Goal: Task Accomplishment & Management: Use online tool/utility

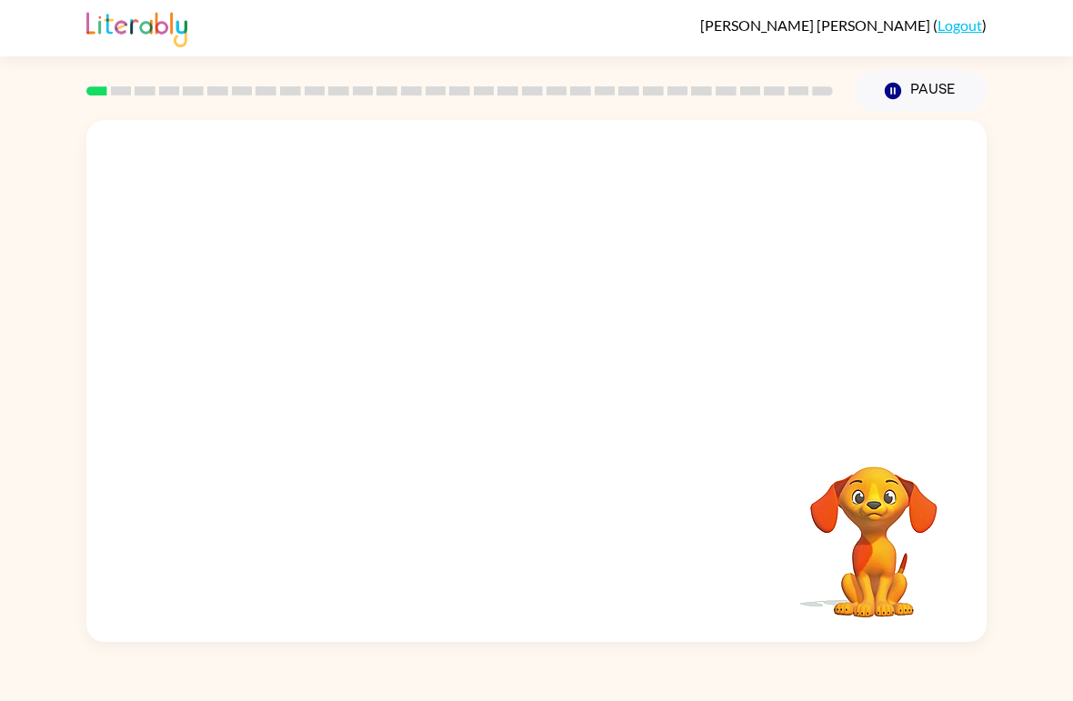
click at [913, 85] on button "Pause Pause" at bounding box center [921, 91] width 132 height 42
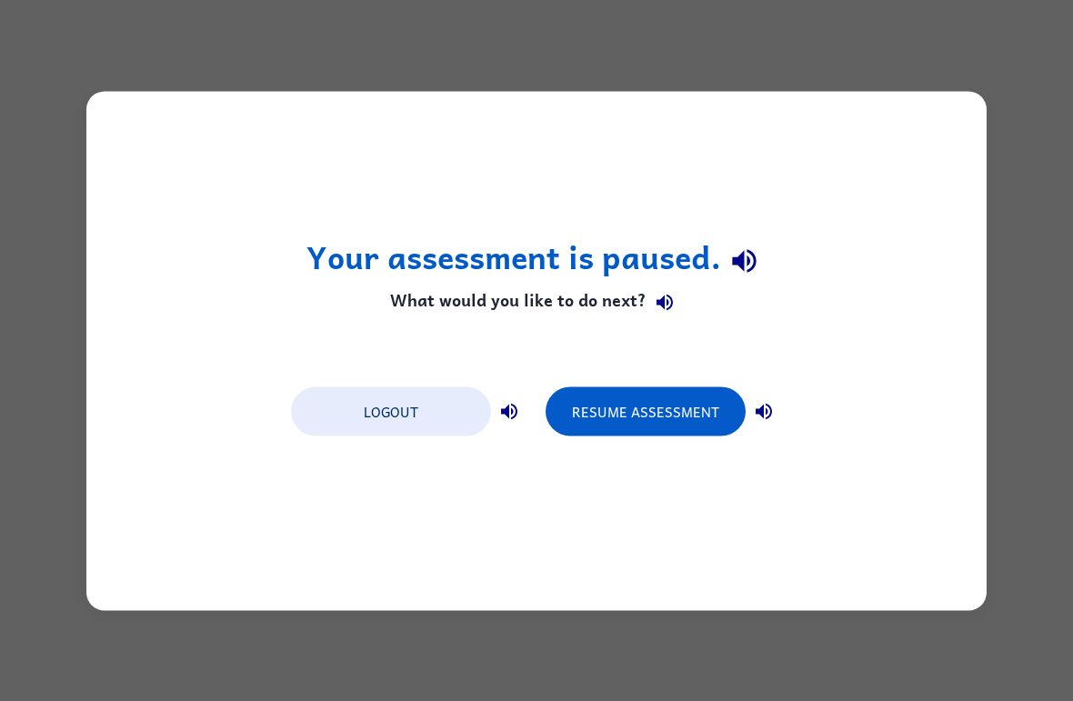
click at [954, 35] on div "Your assessment is paused. What would you like to do next? Logout Resume Assess…" at bounding box center [536, 350] width 1073 height 701
click at [942, 47] on div "Your assessment is paused. What would you like to do next? Logout Resume Assess…" at bounding box center [536, 350] width 1073 height 701
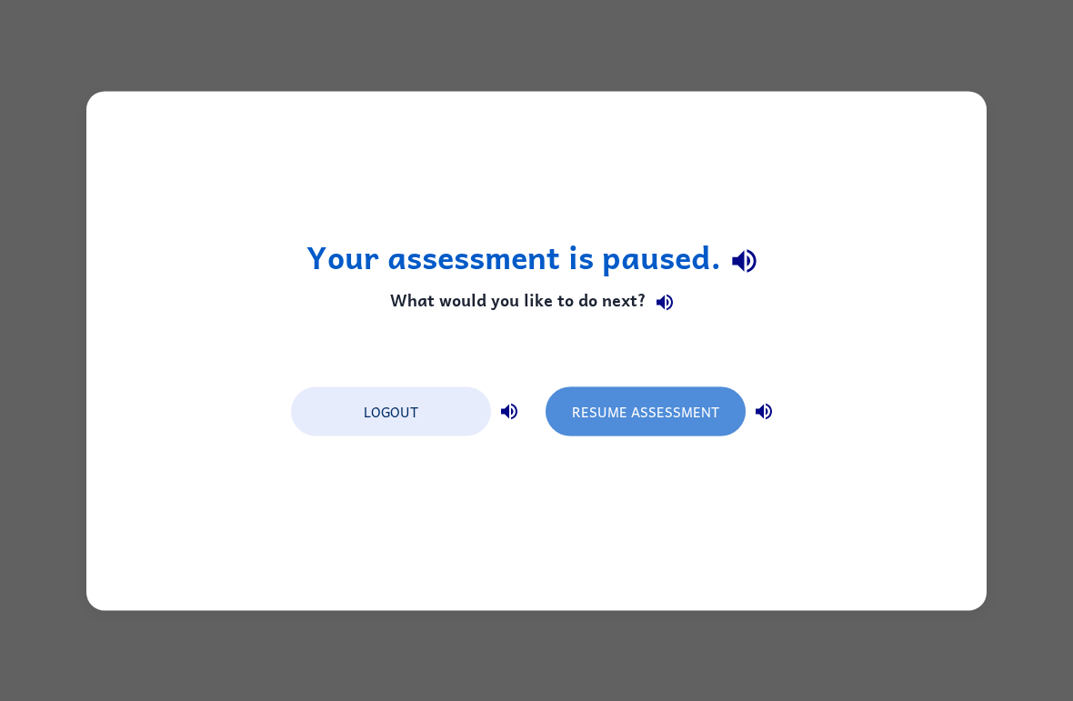
click at [695, 396] on button "Resume Assessment" at bounding box center [646, 410] width 200 height 49
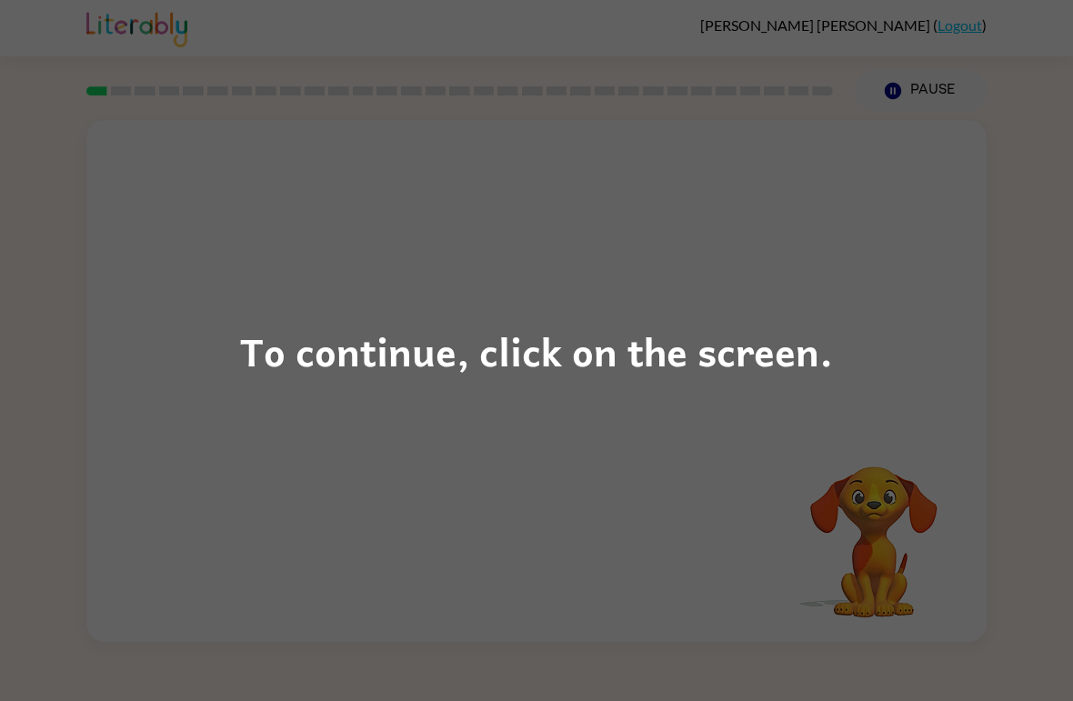
click at [983, 378] on div "To continue, click on the screen." at bounding box center [536, 350] width 1073 height 701
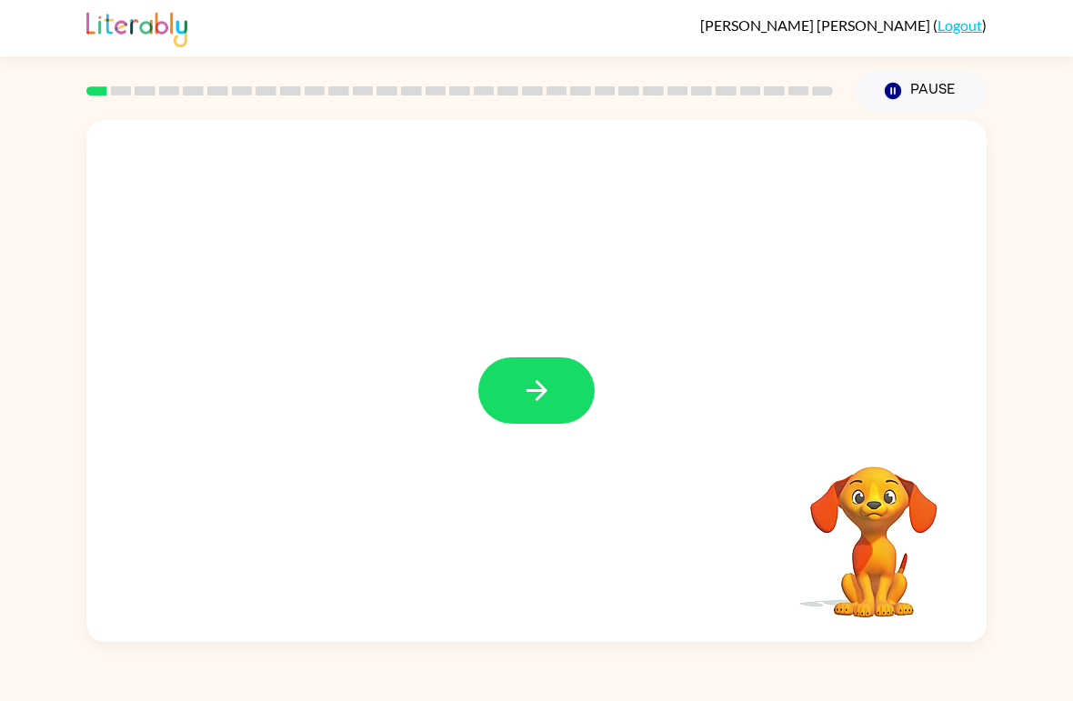
click at [544, 399] on icon "button" at bounding box center [537, 391] width 32 height 32
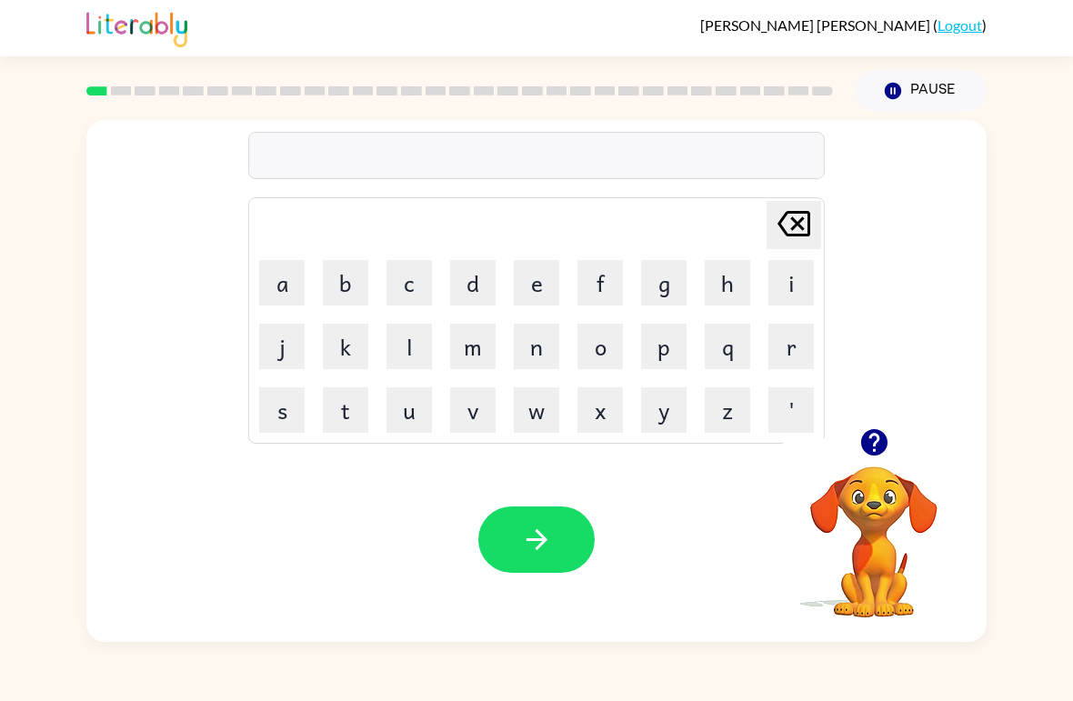
click at [1063, 588] on div "[PERSON_NAME] last character input a b c d e f g h i j k l m n o p q r s t u v …" at bounding box center [536, 377] width 1073 height 530
click at [885, 443] on icon "button" at bounding box center [873, 442] width 26 height 26
click at [330, 278] on button "b" at bounding box center [345, 282] width 45 height 45
click at [610, 350] on button "o" at bounding box center [599, 346] width 45 height 45
click at [413, 413] on button "u" at bounding box center [408, 409] width 45 height 45
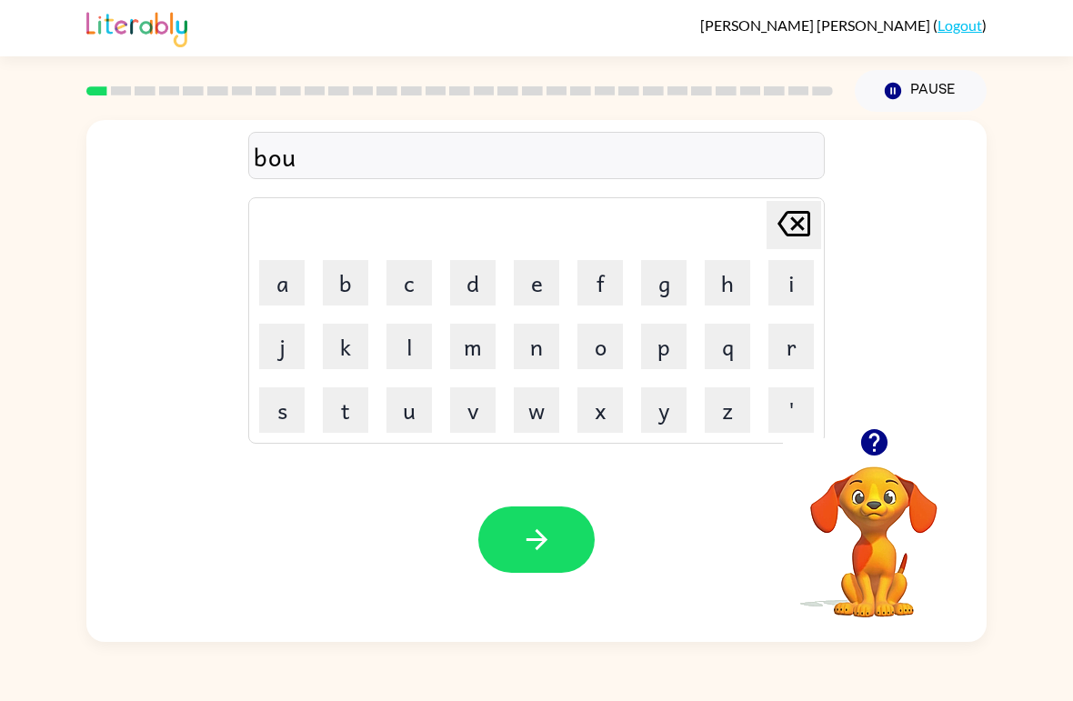
click at [804, 339] on button "r" at bounding box center [790, 346] width 45 height 45
click at [479, 280] on button "d" at bounding box center [472, 282] width 45 height 45
click at [540, 295] on button "e" at bounding box center [536, 282] width 45 height 45
click at [773, 356] on button "r" at bounding box center [790, 346] width 45 height 45
click at [547, 519] on button "button" at bounding box center [536, 539] width 116 height 66
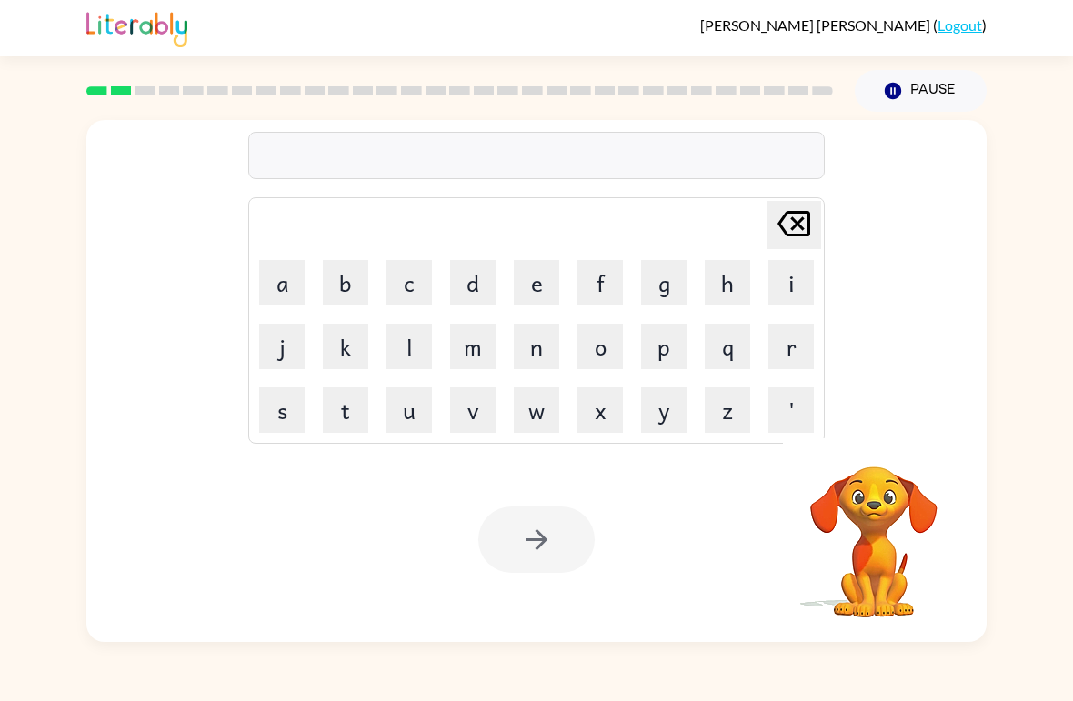
click at [787, 340] on button "r" at bounding box center [790, 346] width 45 height 45
click at [602, 346] on button "o" at bounding box center [599, 346] width 45 height 45
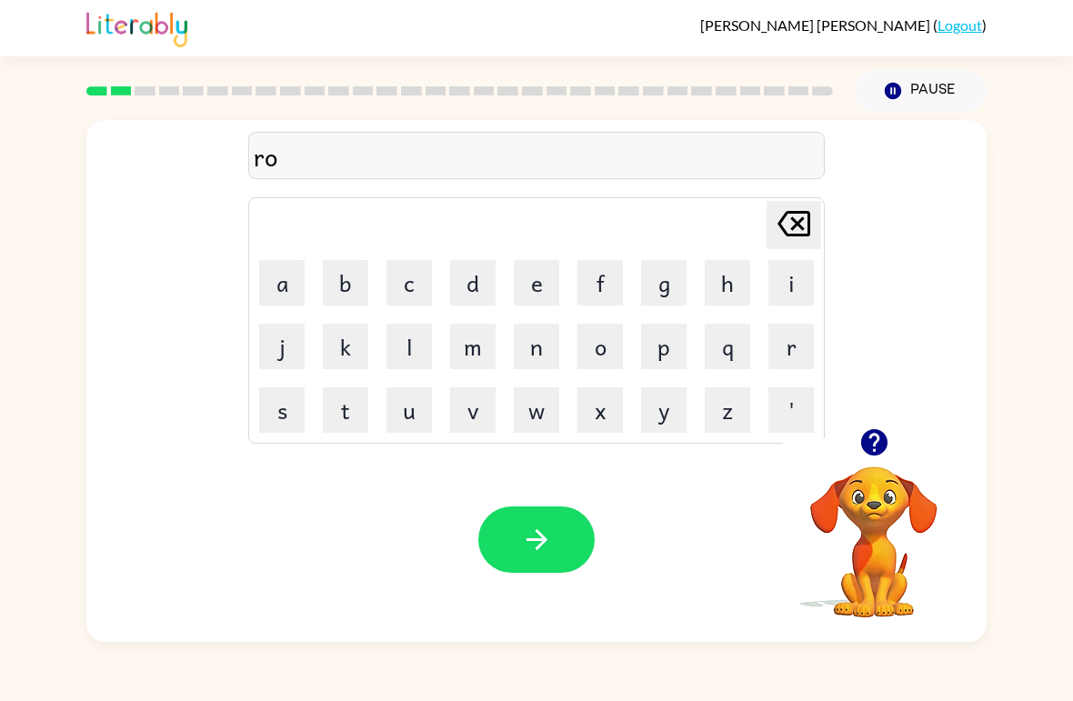
click at [406, 394] on button "u" at bounding box center [408, 409] width 45 height 45
click at [536, 366] on button "n" at bounding box center [536, 346] width 45 height 45
click at [478, 280] on button "d" at bounding box center [472, 282] width 45 height 45
click at [542, 547] on icon "button" at bounding box center [537, 540] width 32 height 32
click at [479, 351] on button "m" at bounding box center [472, 346] width 45 height 45
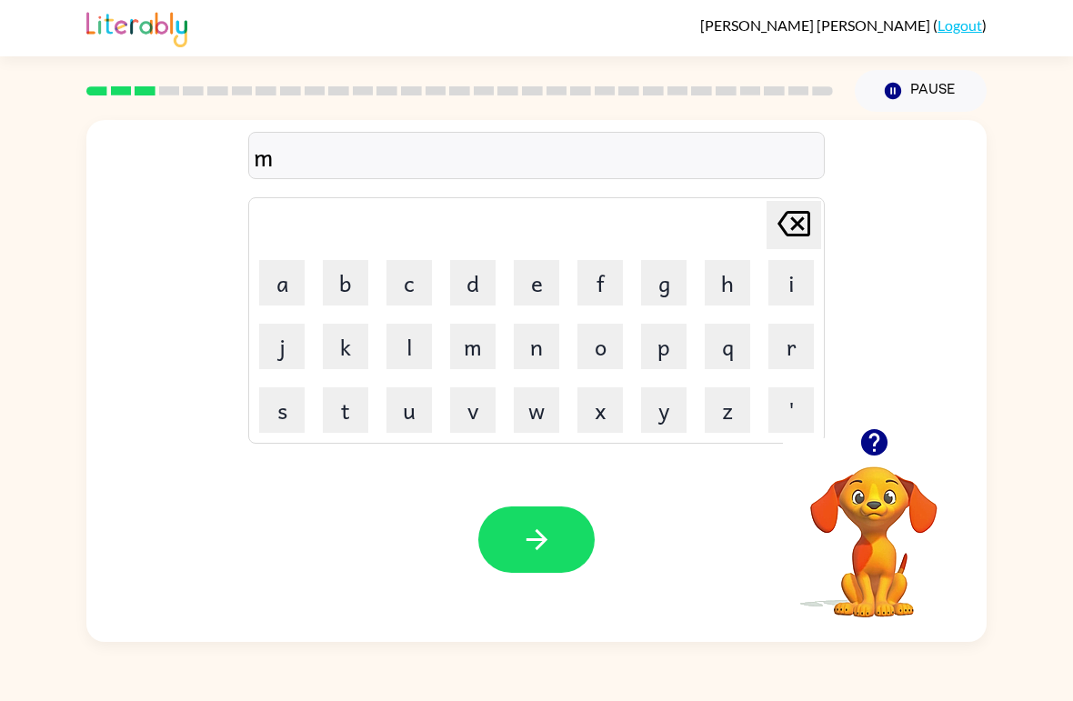
click at [284, 282] on button "a" at bounding box center [281, 282] width 45 height 45
click at [411, 296] on button "c" at bounding box center [408, 282] width 45 height 45
click at [728, 290] on button "h" at bounding box center [727, 282] width 45 height 45
click at [787, 288] on button "i" at bounding box center [790, 282] width 45 height 45
click at [546, 361] on button "n" at bounding box center [536, 346] width 45 height 45
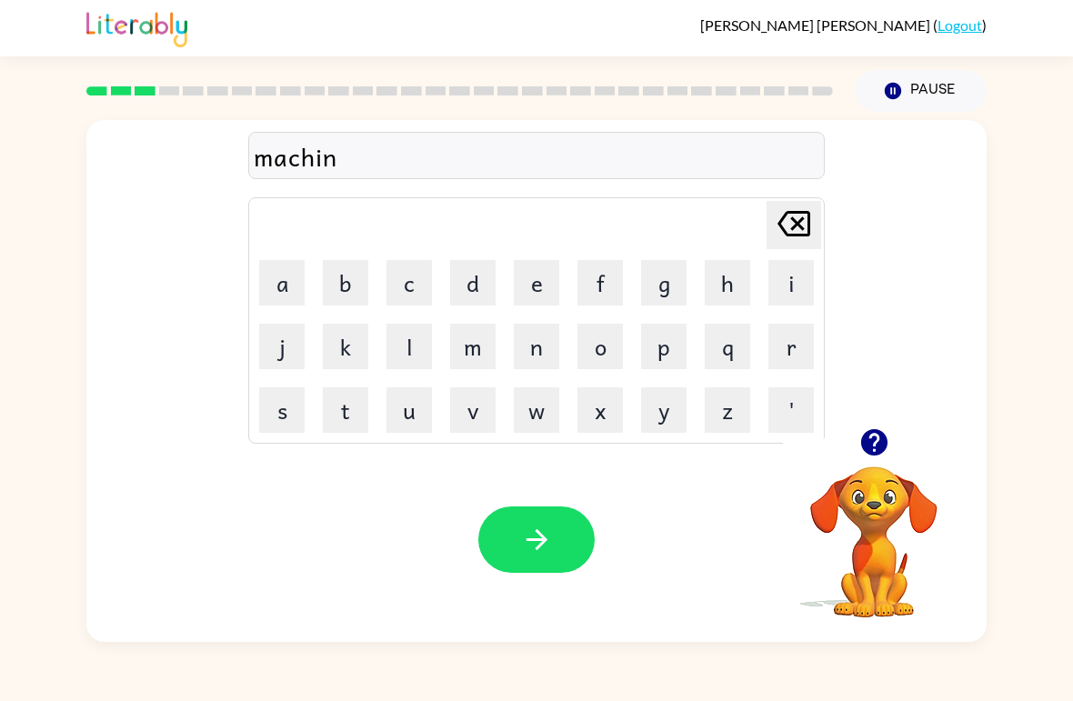
click at [532, 292] on button "e" at bounding box center [536, 282] width 45 height 45
click at [519, 515] on button "button" at bounding box center [536, 539] width 116 height 66
click at [343, 408] on button "t" at bounding box center [345, 409] width 45 height 45
click at [790, 346] on button "r" at bounding box center [790, 346] width 45 height 45
click at [282, 284] on button "a" at bounding box center [281, 282] width 45 height 45
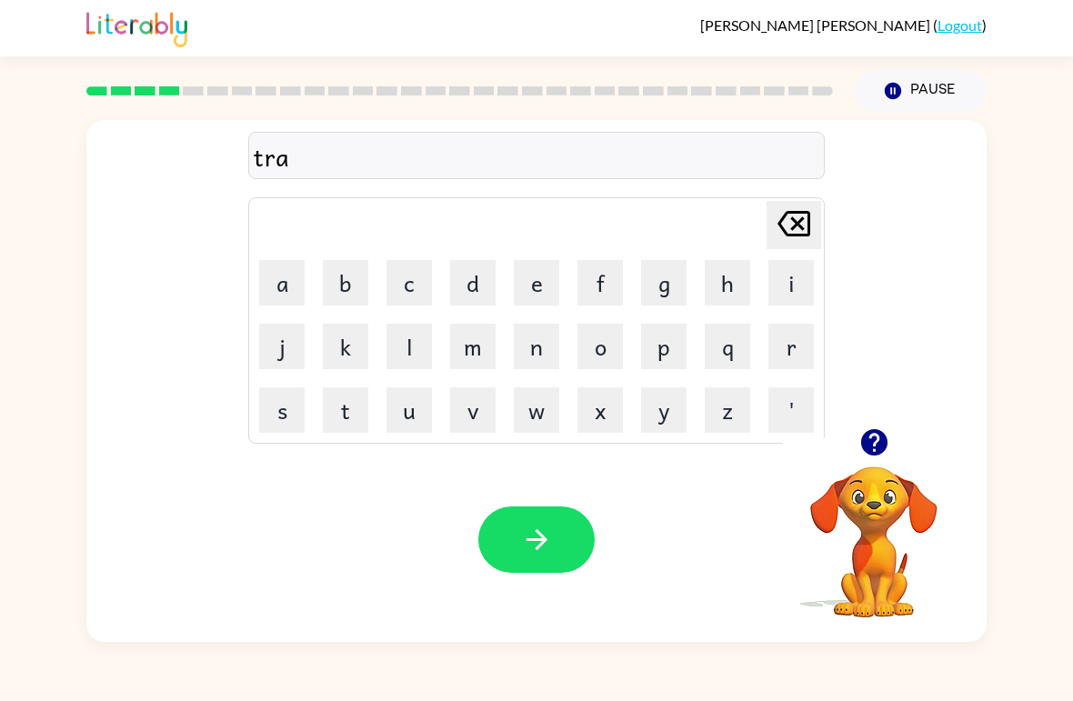
click at [810, 278] on button "i" at bounding box center [790, 282] width 45 height 45
click at [536, 356] on button "n" at bounding box center [536, 346] width 45 height 45
click at [522, 516] on button "button" at bounding box center [536, 539] width 116 height 66
click at [473, 287] on button "d" at bounding box center [472, 282] width 45 height 45
click at [778, 286] on button "i" at bounding box center [790, 282] width 45 height 45
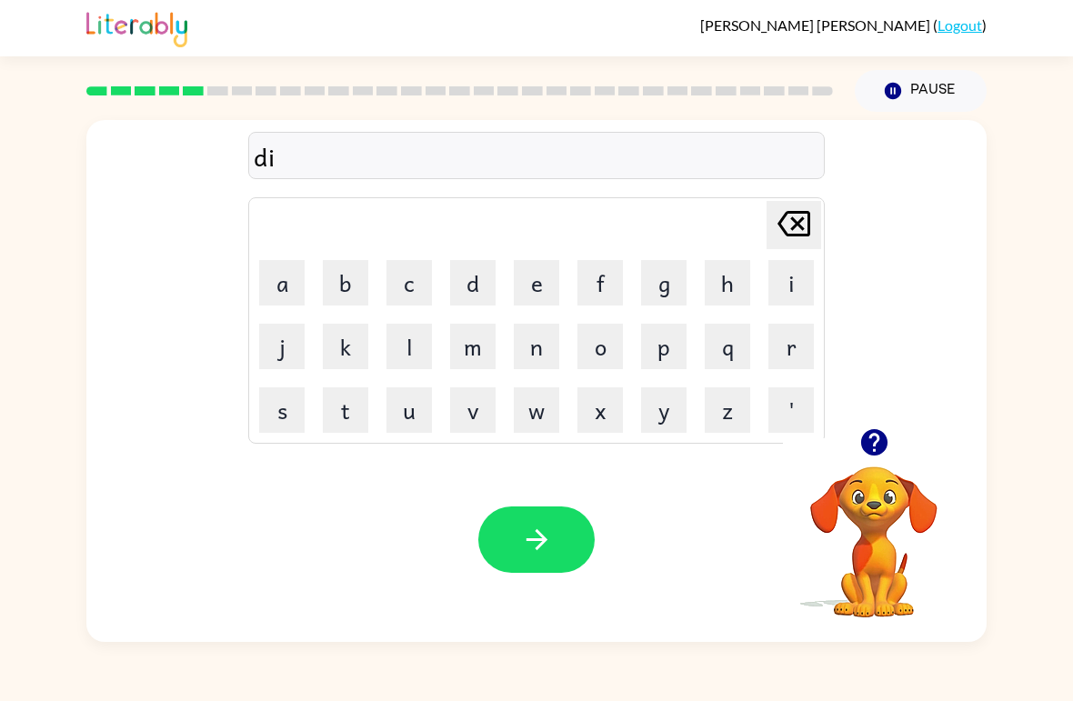
click at [602, 269] on button "f" at bounding box center [599, 282] width 45 height 45
click at [536, 281] on button "e" at bounding box center [536, 282] width 45 height 45
click at [536, 346] on button "n" at bounding box center [536, 346] width 45 height 45
click at [291, 415] on button "s" at bounding box center [281, 409] width 45 height 45
click at [781, 292] on button "i" at bounding box center [790, 282] width 45 height 45
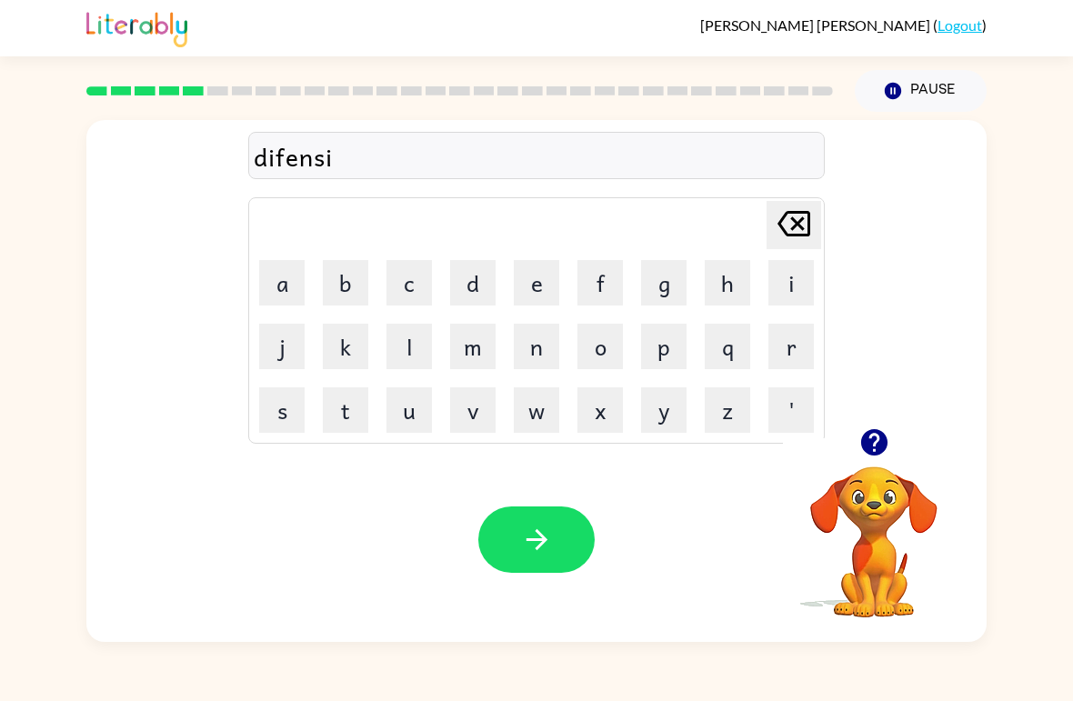
click at [594, 282] on button "f" at bounding box center [599, 282] width 45 height 45
click at [539, 283] on button "e" at bounding box center [536, 282] width 45 height 45
click at [794, 653] on div "[PERSON_NAME] ( Logout ) Pause Pause difensife Delete Delete last character inp…" at bounding box center [536, 350] width 1073 height 701
click at [585, 525] on button "button" at bounding box center [536, 539] width 116 height 66
click at [584, 525] on div at bounding box center [536, 539] width 116 height 66
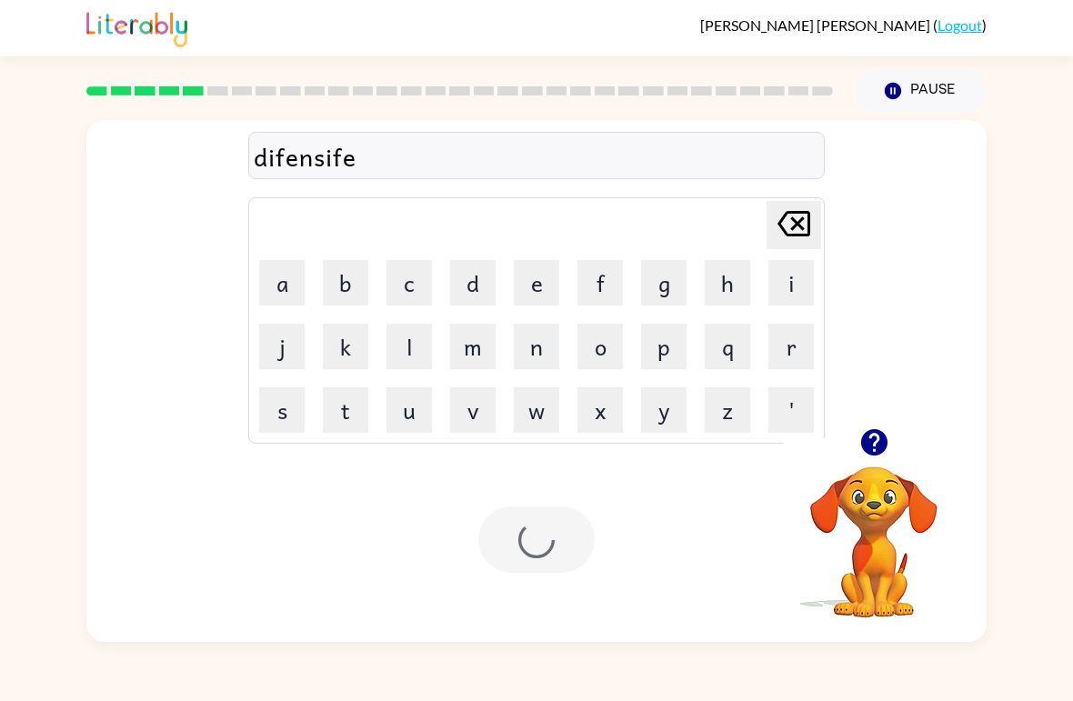
click at [553, 547] on div at bounding box center [536, 539] width 116 height 66
click at [463, 422] on button "v" at bounding box center [472, 409] width 45 height 45
click at [267, 286] on button "a" at bounding box center [281, 282] width 45 height 45
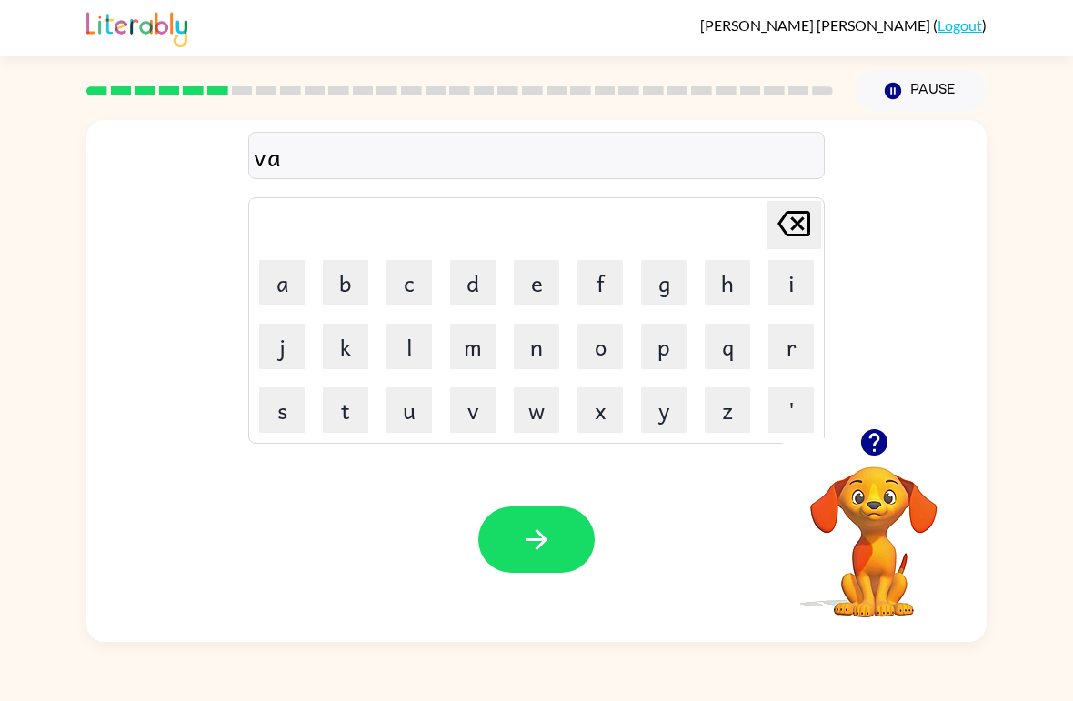
click at [394, 294] on button "c" at bounding box center [408, 282] width 45 height 45
click at [286, 286] on button "a" at bounding box center [281, 282] width 45 height 45
click at [360, 397] on button "t" at bounding box center [345, 409] width 45 height 45
click at [780, 285] on button "i" at bounding box center [790, 282] width 45 height 45
click at [614, 352] on button "o" at bounding box center [599, 346] width 45 height 45
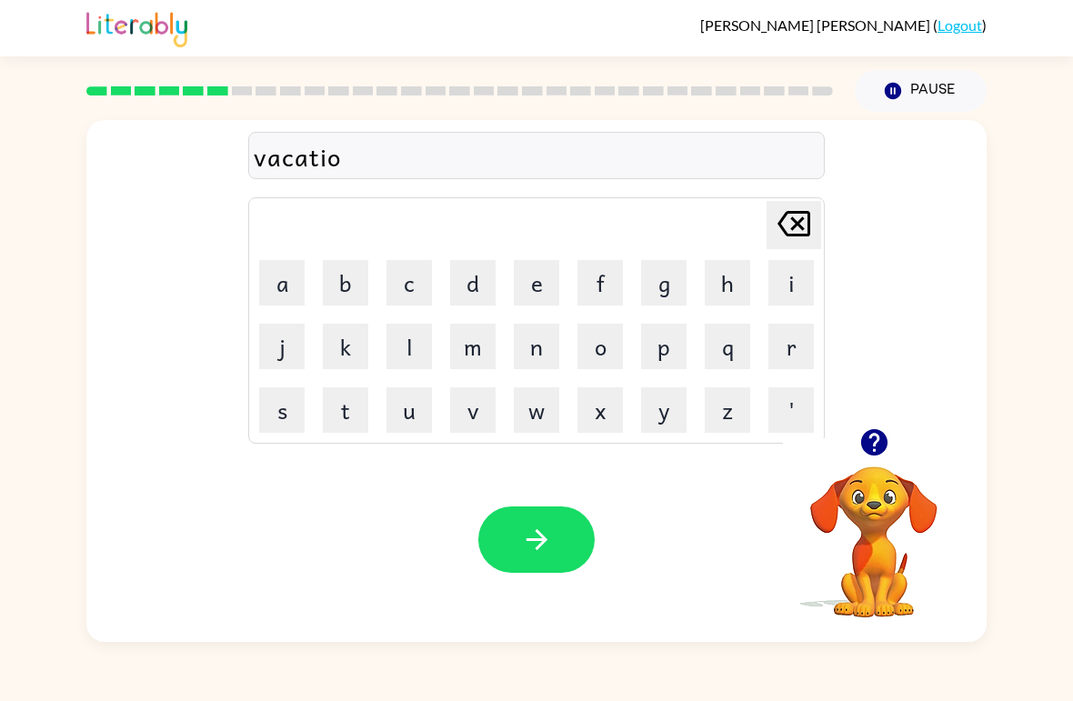
click at [527, 362] on button "n" at bounding box center [536, 346] width 45 height 45
click at [549, 559] on button "button" at bounding box center [536, 539] width 116 height 66
click at [659, 357] on button "p" at bounding box center [663, 346] width 45 height 45
click at [395, 429] on button "u" at bounding box center [408, 409] width 45 height 45
click at [477, 305] on button "d" at bounding box center [472, 282] width 45 height 45
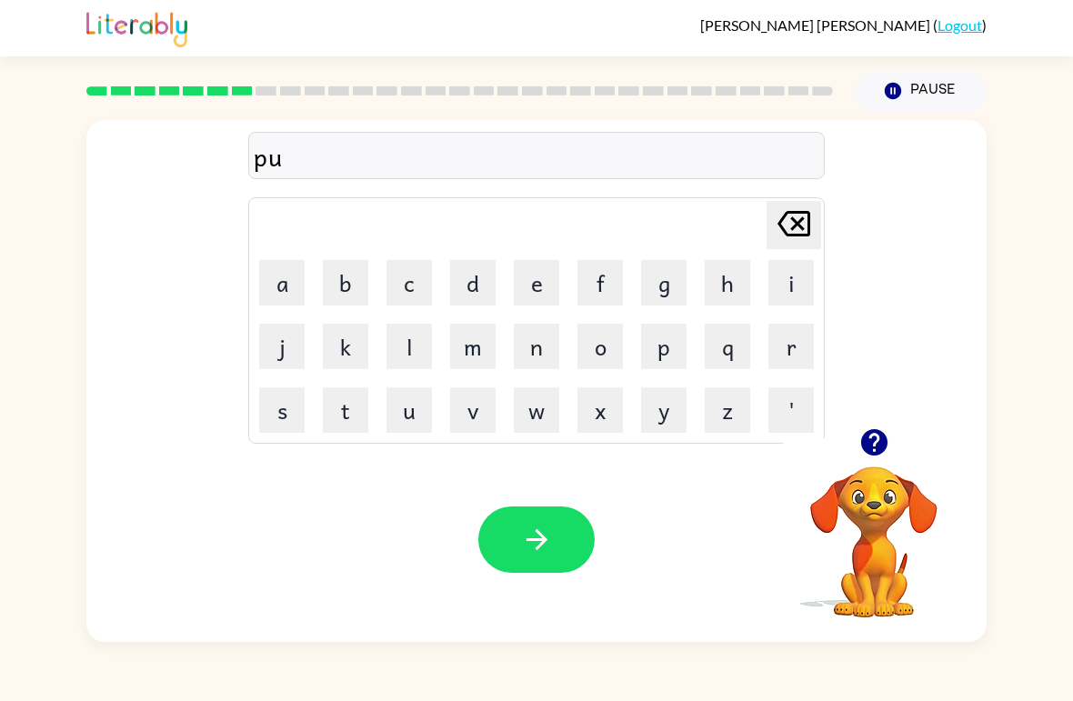
click at [476, 305] on button "d" at bounding box center [472, 282] width 45 height 45
click at [409, 355] on button "l" at bounding box center [408, 346] width 45 height 45
click at [541, 287] on button "e" at bounding box center [536, 282] width 45 height 45
click at [585, 590] on div "Your browser must support playing .mp4 files to use Literably. Please try using…" at bounding box center [536, 539] width 900 height 205
click at [585, 589] on div "Your browser must support playing .mp4 files to use Literably. Please try using…" at bounding box center [536, 539] width 900 height 205
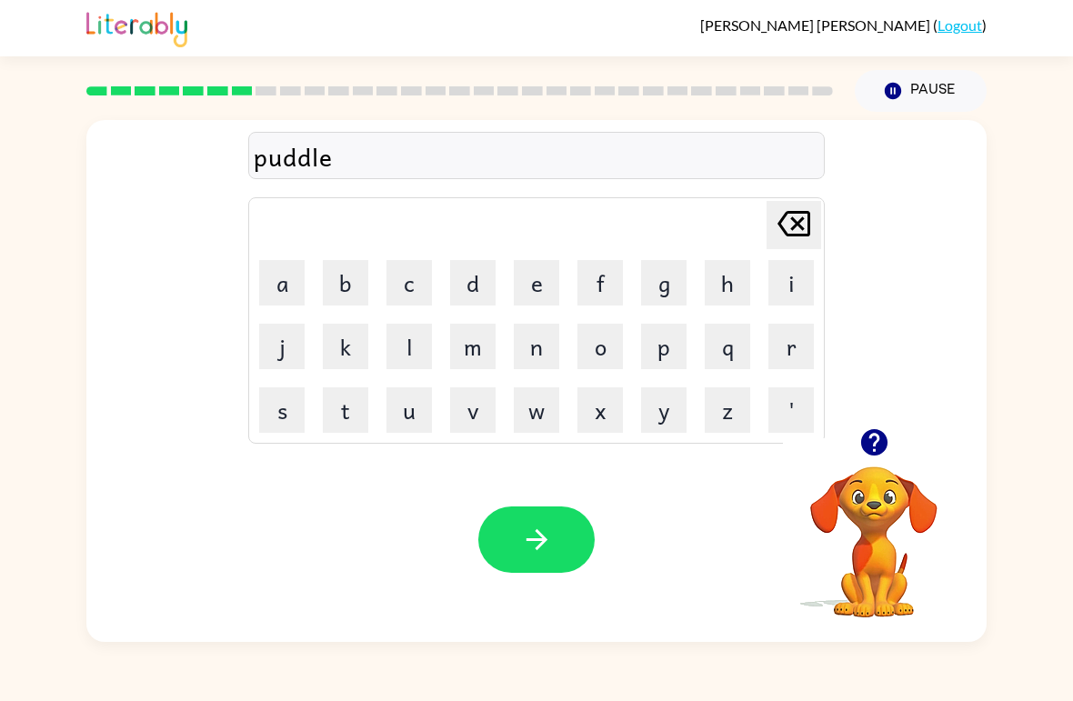
click at [545, 558] on button "button" at bounding box center [536, 539] width 116 height 66
click at [547, 292] on button "e" at bounding box center [536, 282] width 45 height 45
click at [791, 353] on button "r" at bounding box center [790, 346] width 45 height 45
click at [302, 282] on button "a" at bounding box center [281, 282] width 45 height 45
click at [382, 296] on td "c" at bounding box center [409, 283] width 62 height 62
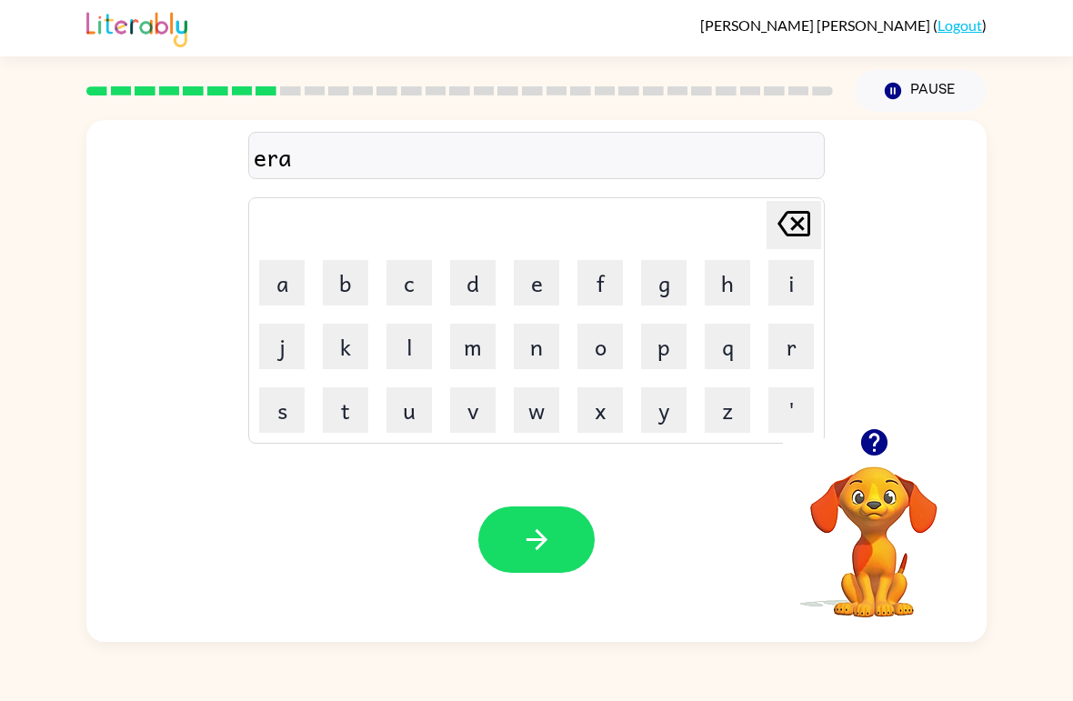
click at [782, 231] on icon at bounding box center [793, 223] width 33 height 25
click at [781, 230] on icon "[PERSON_NAME] last character input" at bounding box center [794, 224] width 44 height 44
click at [789, 217] on icon "[PERSON_NAME] last character input" at bounding box center [794, 224] width 44 height 44
click at [483, 364] on button "m" at bounding box center [472, 346] width 45 height 45
click at [537, 291] on button "e" at bounding box center [536, 282] width 45 height 45
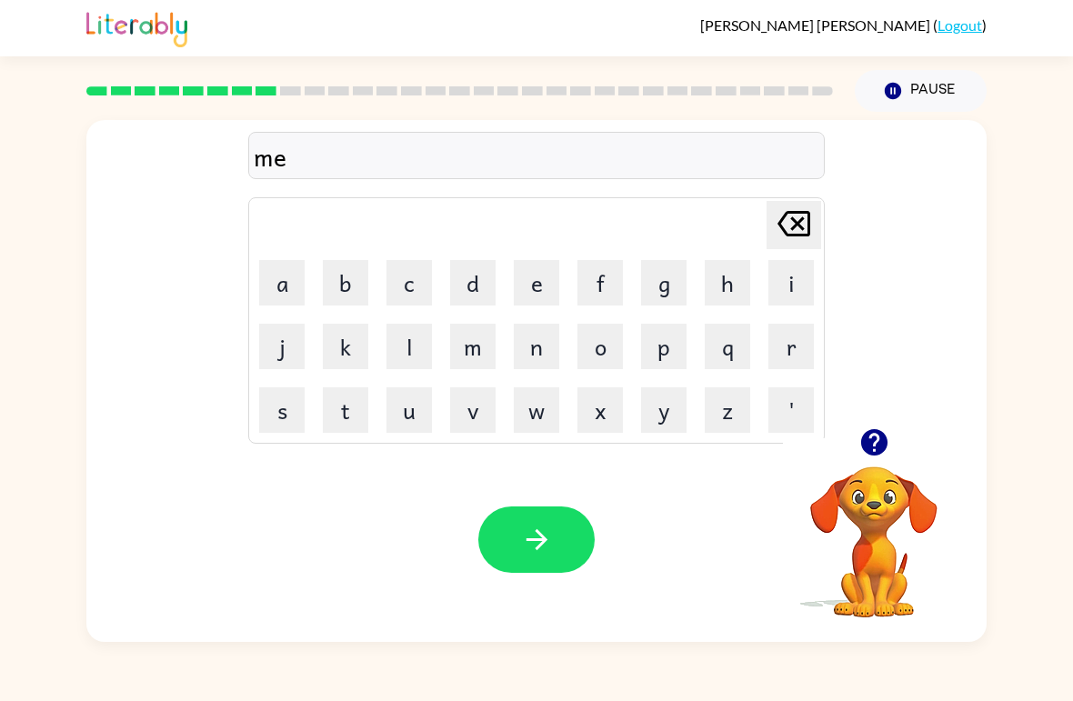
click at [797, 354] on button "r" at bounding box center [790, 346] width 45 height 45
click at [874, 443] on icon "button" at bounding box center [873, 442] width 26 height 26
click at [285, 293] on button "a" at bounding box center [281, 282] width 45 height 45
click at [406, 290] on button "c" at bounding box center [408, 282] width 45 height 45
click at [399, 354] on button "l" at bounding box center [408, 346] width 45 height 45
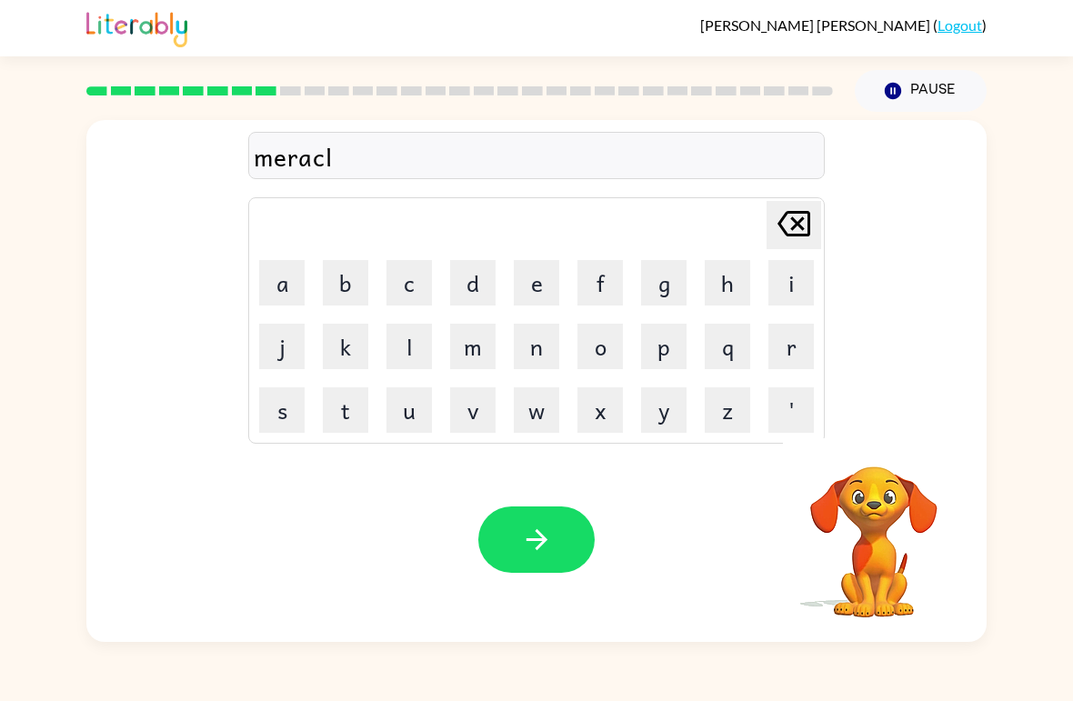
click at [522, 293] on button "e" at bounding box center [536, 282] width 45 height 45
click at [527, 532] on icon "button" at bounding box center [537, 540] width 32 height 32
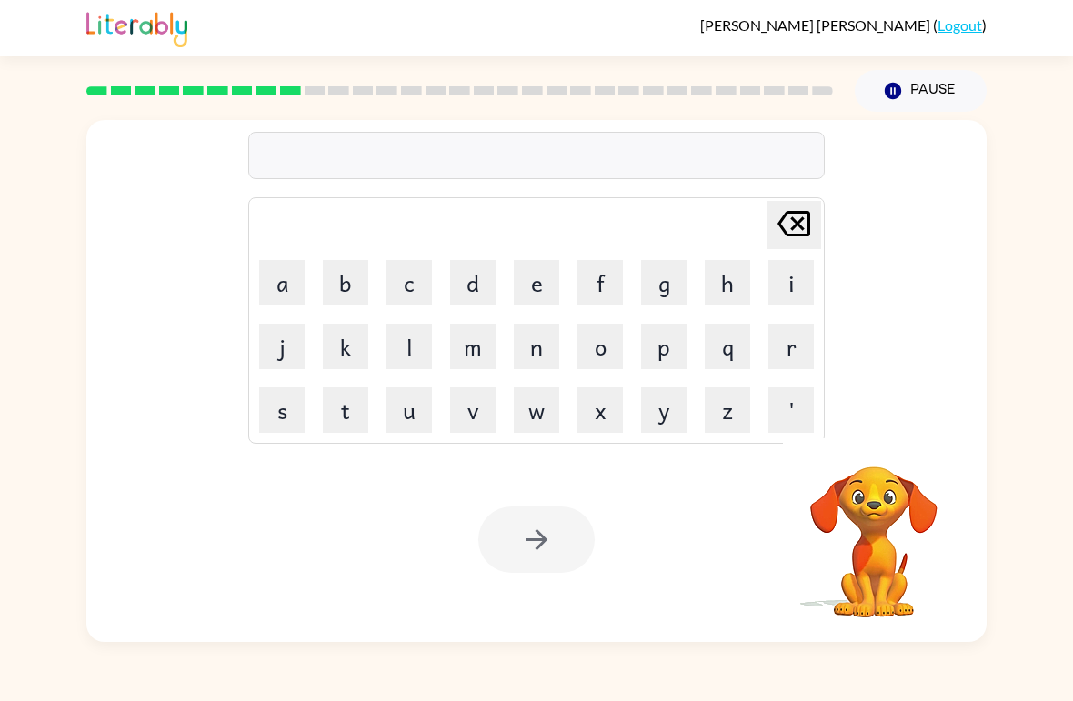
click at [483, 358] on button "m" at bounding box center [472, 346] width 45 height 45
click at [785, 281] on button "i" at bounding box center [790, 282] width 45 height 45
click at [469, 284] on button "d" at bounding box center [472, 282] width 45 height 45
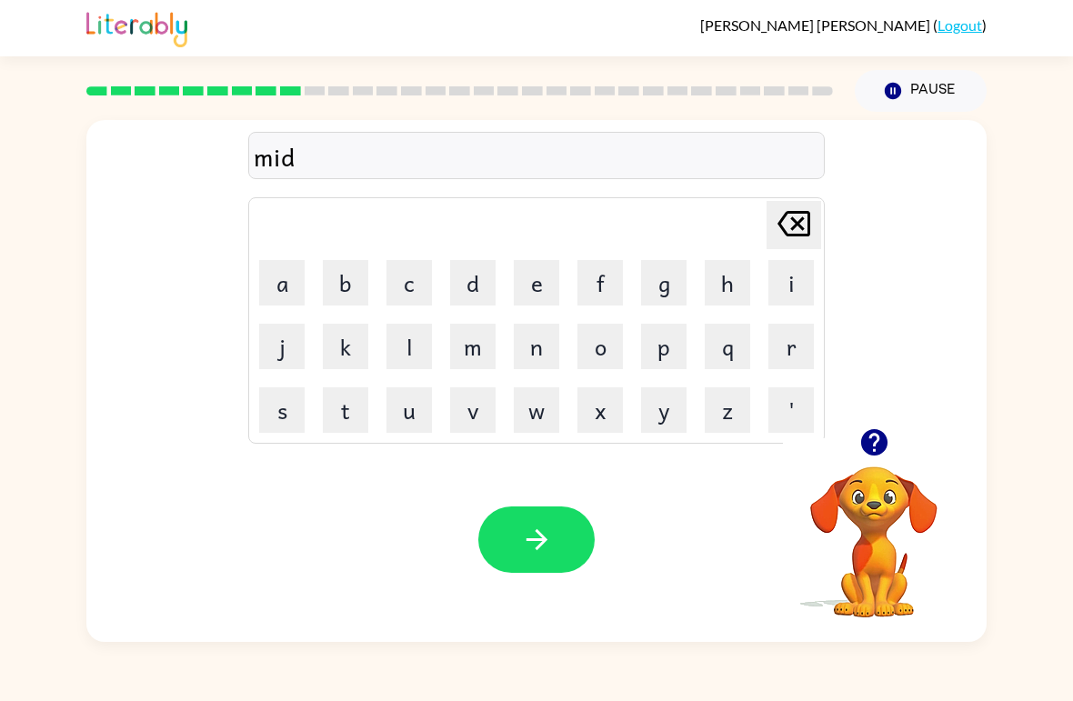
click at [591, 342] on button "o" at bounding box center [599, 346] width 45 height 45
click at [779, 236] on icon "[PERSON_NAME] last character input" at bounding box center [794, 224] width 44 height 44
click at [461, 346] on button "m" at bounding box center [472, 346] width 45 height 45
click at [601, 340] on button "o" at bounding box center [599, 346] width 45 height 45
click at [782, 340] on button "r" at bounding box center [790, 346] width 45 height 45
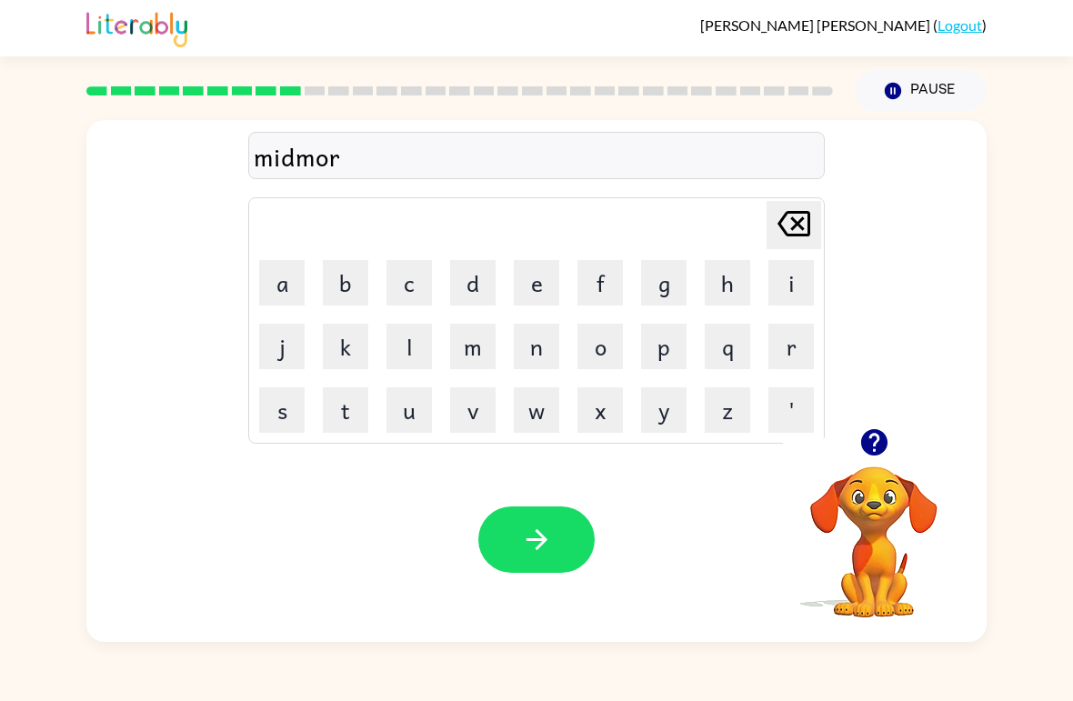
click at [518, 366] on button "n" at bounding box center [536, 346] width 45 height 45
click at [801, 278] on button "i" at bounding box center [790, 282] width 45 height 45
click at [544, 349] on button "n" at bounding box center [536, 346] width 45 height 45
click at [651, 291] on button "g" at bounding box center [663, 282] width 45 height 45
click at [538, 523] on button "button" at bounding box center [536, 539] width 116 height 66
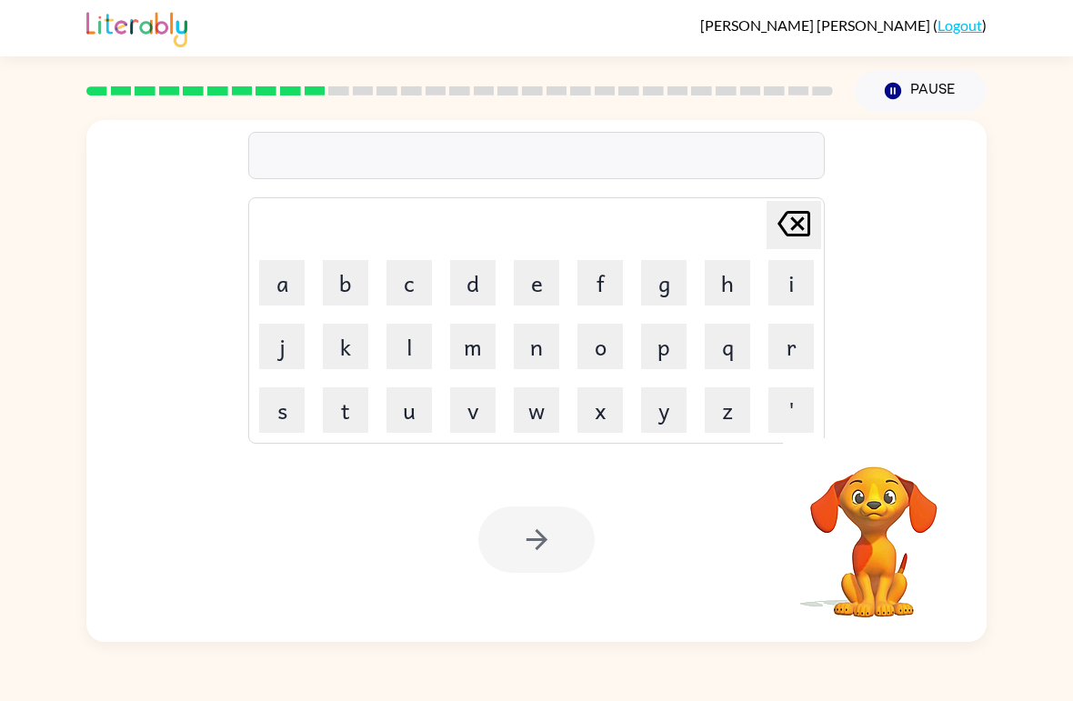
click at [487, 275] on button "d" at bounding box center [472, 282] width 45 height 45
click at [778, 302] on button "i" at bounding box center [790, 282] width 45 height 45
click at [291, 418] on button "s" at bounding box center [281, 409] width 45 height 45
click at [476, 294] on button "d" at bounding box center [472, 282] width 45 height 45
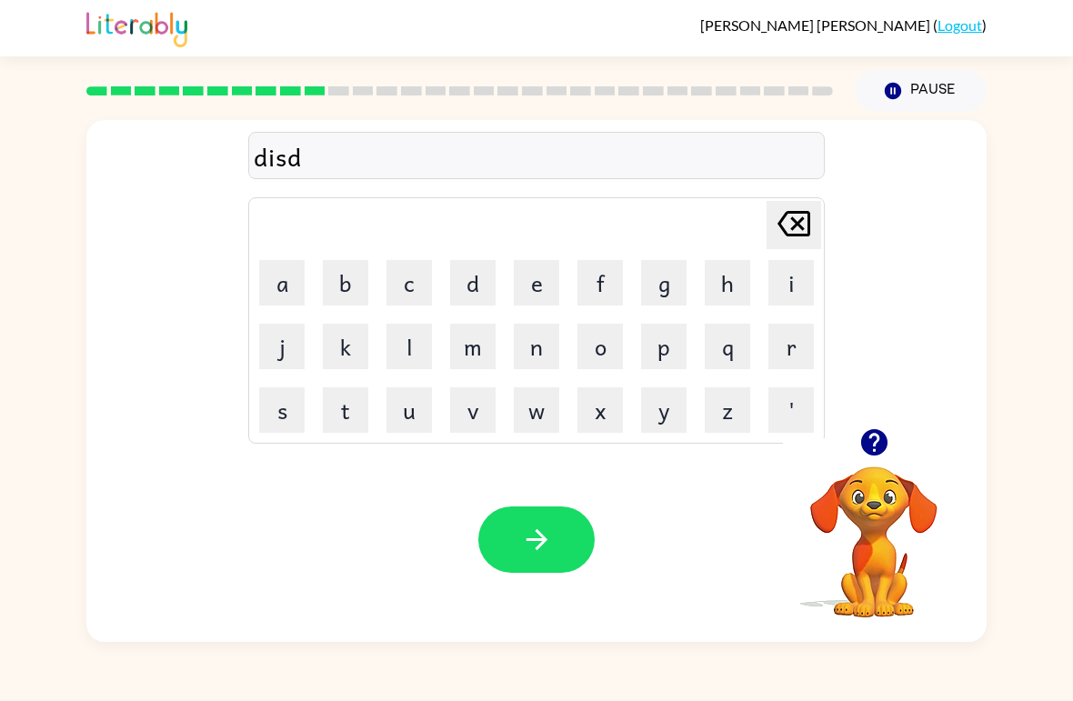
click at [803, 350] on button "r" at bounding box center [790, 346] width 45 height 45
click at [772, 233] on icon "[PERSON_NAME] last character input" at bounding box center [794, 224] width 44 height 44
click at [771, 233] on button "[PERSON_NAME] last character input" at bounding box center [794, 225] width 55 height 48
click at [342, 419] on button "t" at bounding box center [345, 409] width 45 height 45
click at [789, 351] on button "r" at bounding box center [790, 346] width 45 height 45
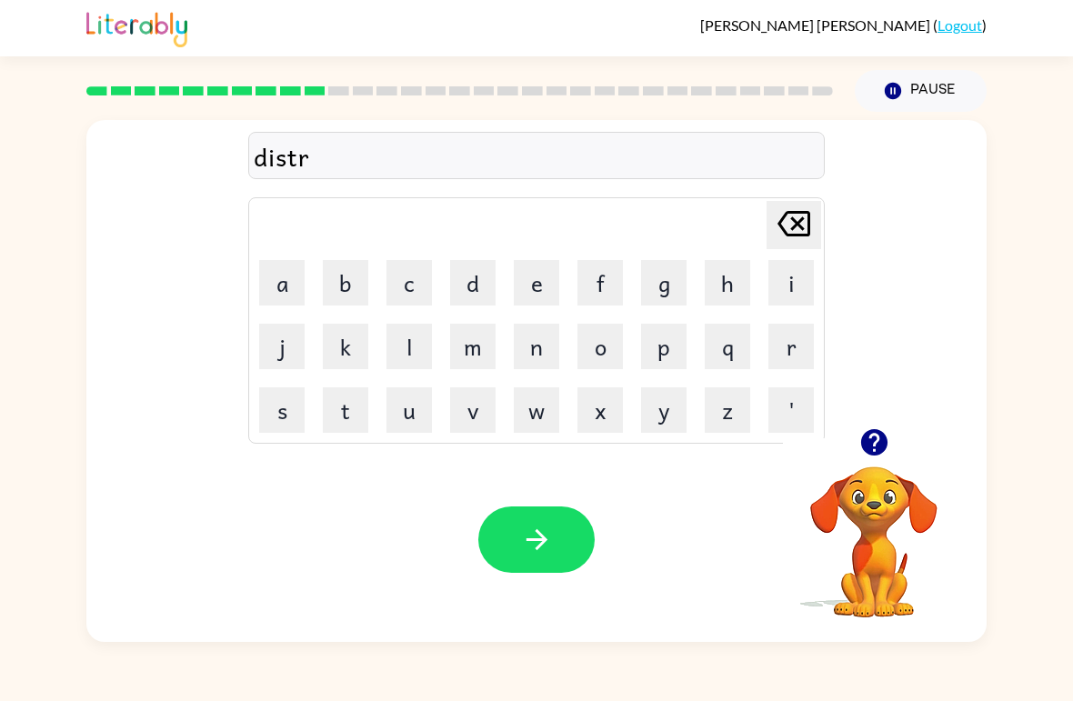
click at [414, 426] on button "u" at bounding box center [408, 409] width 45 height 45
click at [276, 416] on button "s" at bounding box center [281, 409] width 45 height 45
click at [349, 397] on button "t" at bounding box center [345, 409] width 45 height 45
click at [563, 544] on button "button" at bounding box center [536, 539] width 116 height 66
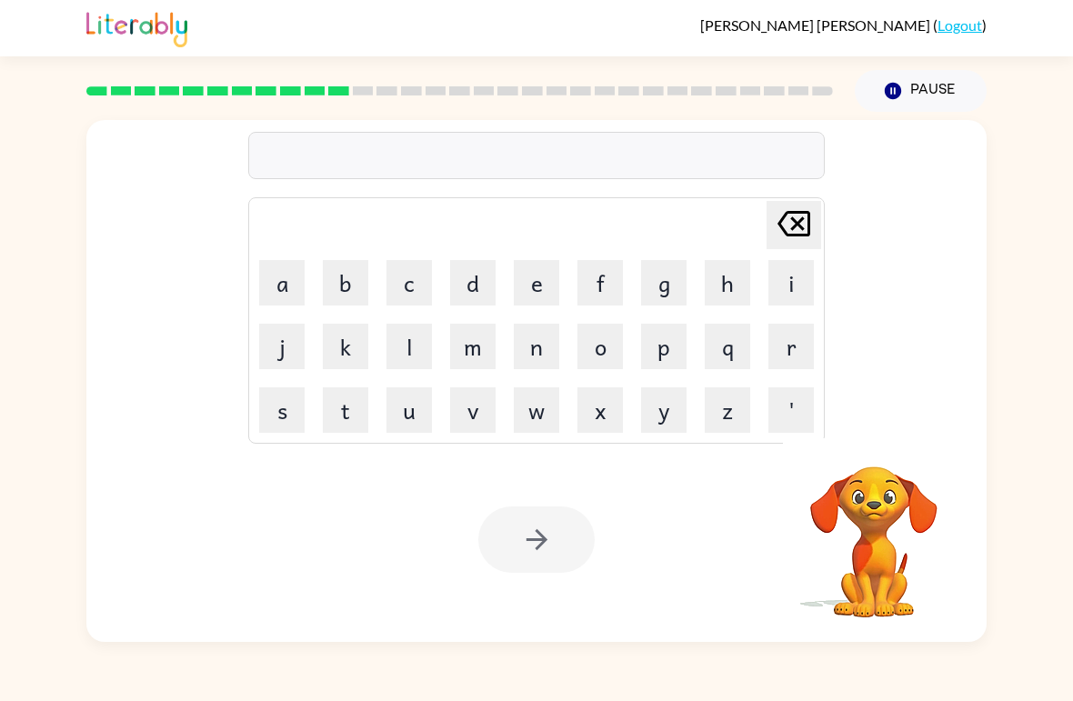
click at [793, 348] on button "r" at bounding box center [790, 346] width 45 height 45
click at [600, 345] on button "o" at bounding box center [599, 346] width 45 height 45
click at [416, 399] on button "u" at bounding box center [408, 409] width 45 height 45
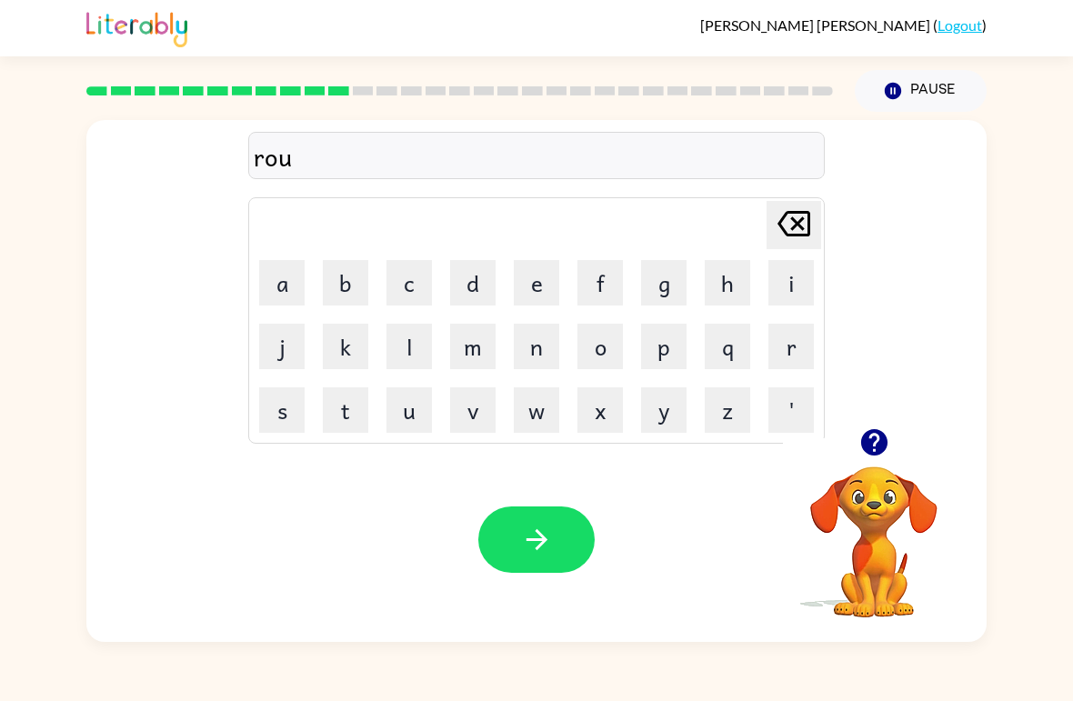
click at [466, 299] on button "d" at bounding box center [472, 282] width 45 height 45
click at [552, 534] on icon "button" at bounding box center [537, 540] width 32 height 32
click at [411, 419] on button "u" at bounding box center [408, 409] width 45 height 45
click at [672, 357] on button "p" at bounding box center [663, 346] width 45 height 45
click at [671, 287] on button "g" at bounding box center [663, 282] width 45 height 45
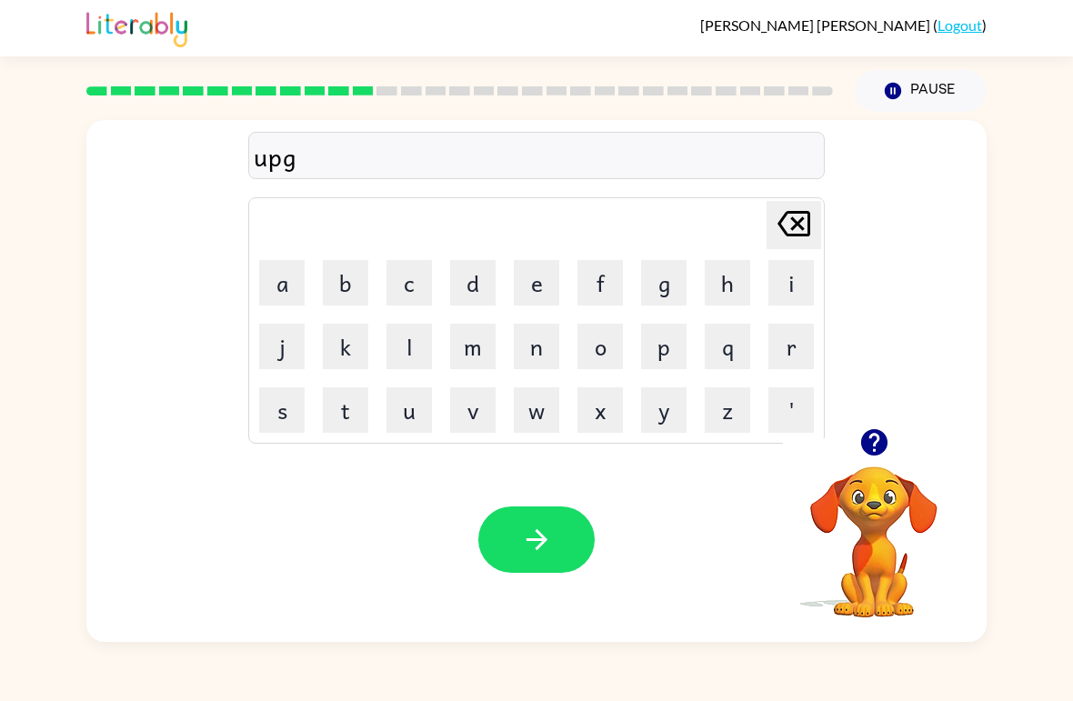
click at [800, 346] on button "r" at bounding box center [790, 346] width 45 height 45
click at [262, 261] on button "a" at bounding box center [281, 282] width 45 height 45
click at [794, 284] on button "i" at bounding box center [790, 282] width 45 height 45
click at [466, 295] on button "d" at bounding box center [472, 282] width 45 height 45
click at [574, 544] on button "button" at bounding box center [536, 539] width 116 height 66
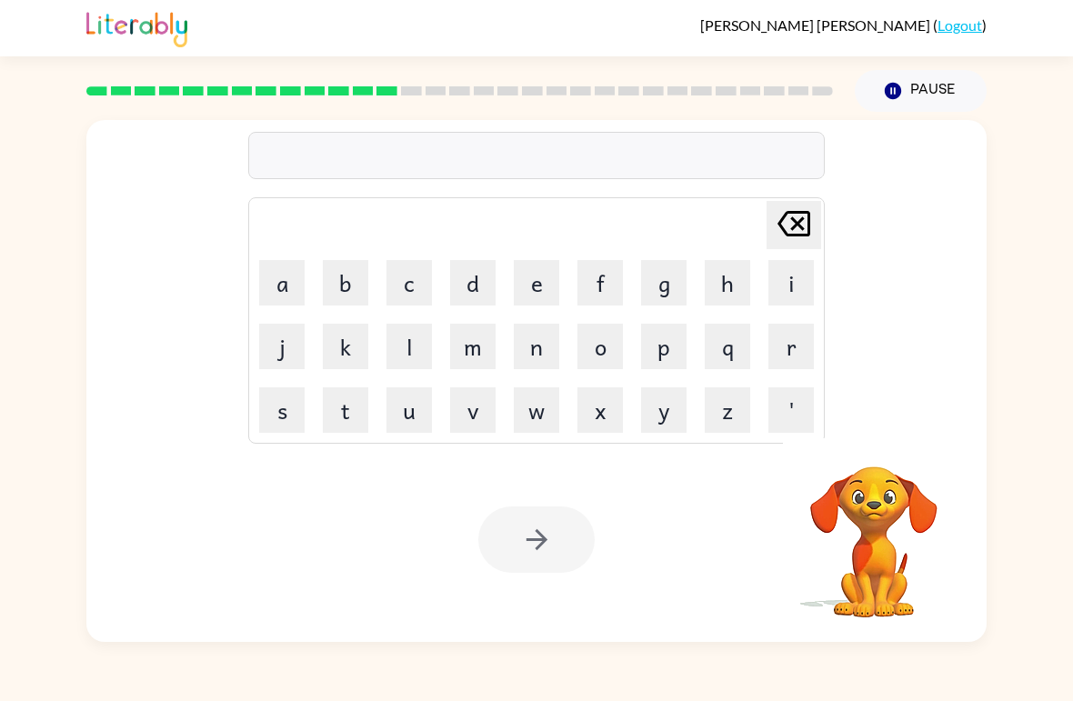
click at [464, 349] on button "m" at bounding box center [472, 346] width 45 height 45
click at [281, 287] on button "a" at bounding box center [281, 282] width 45 height 45
click at [473, 294] on button "d" at bounding box center [472, 282] width 45 height 45
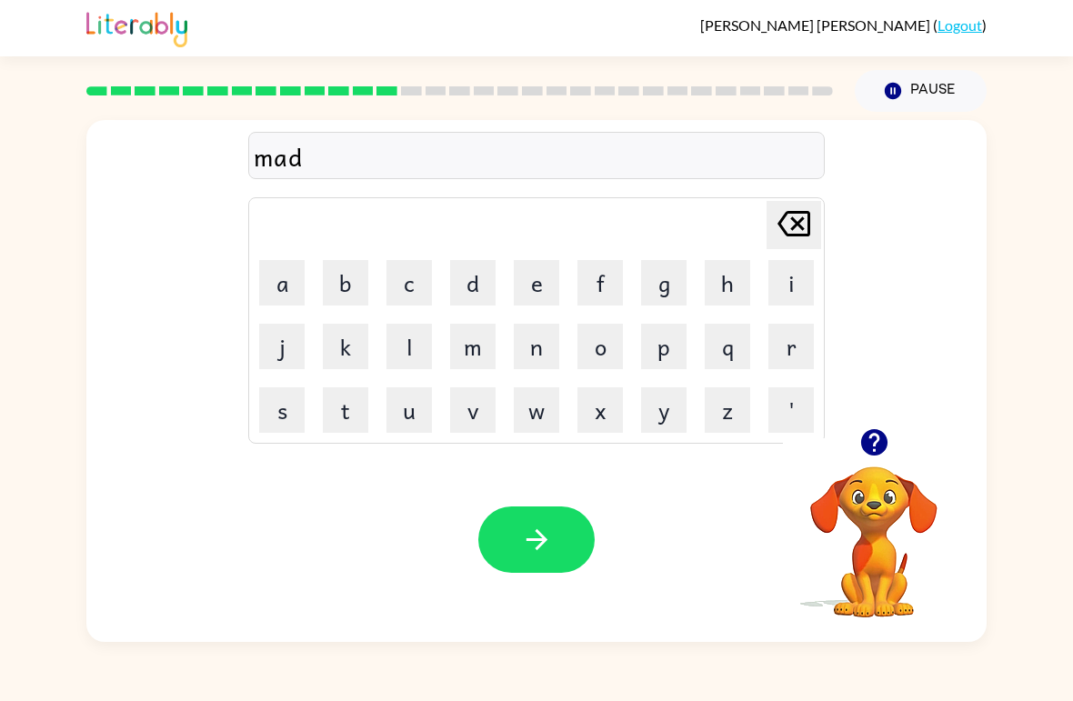
click at [800, 230] on icon "[PERSON_NAME] last character input" at bounding box center [794, 224] width 44 height 44
click at [671, 289] on button "g" at bounding box center [663, 282] width 45 height 45
click at [533, 356] on button "n" at bounding box center [536, 346] width 45 height 45
click at [528, 283] on button "e" at bounding box center [536, 282] width 45 height 45
click at [277, 426] on button "s" at bounding box center [281, 409] width 45 height 45
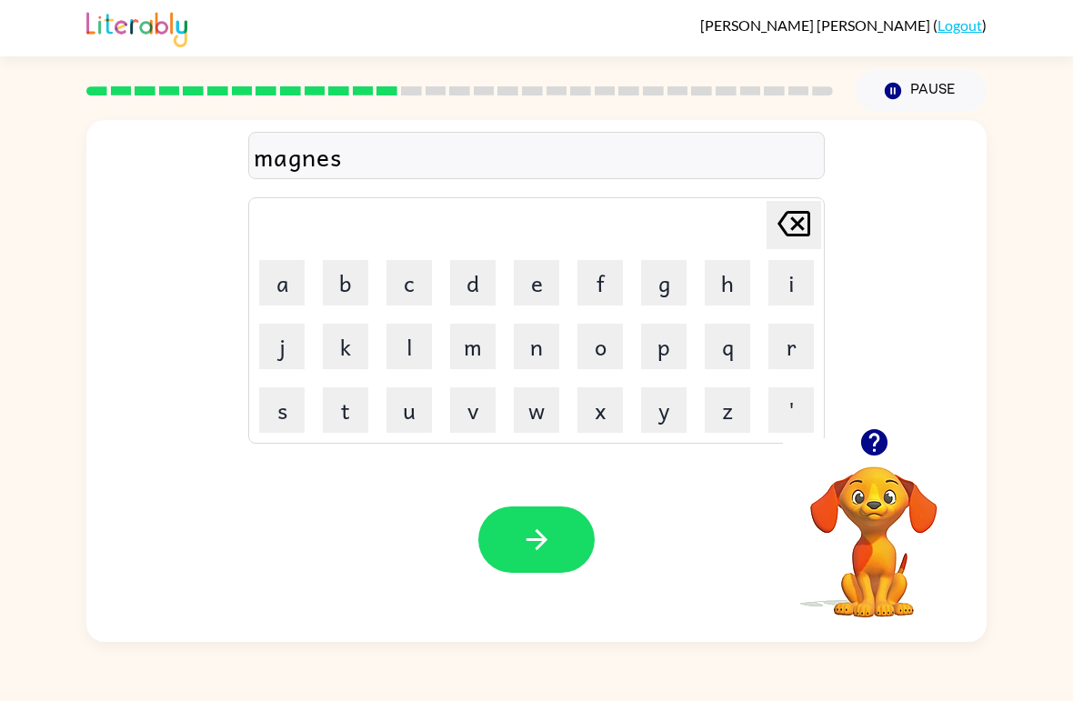
click at [562, 538] on button "button" at bounding box center [536, 539] width 116 height 66
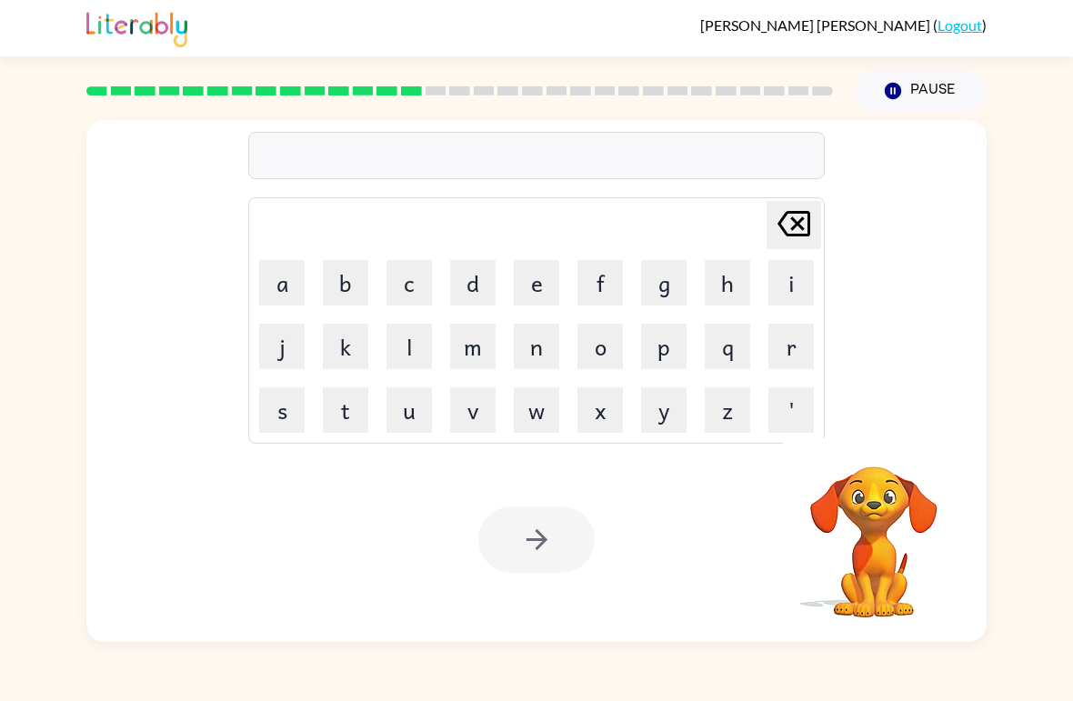
click at [350, 298] on button "b" at bounding box center [345, 282] width 45 height 45
click at [597, 357] on button "o" at bounding box center [599, 346] width 45 height 45
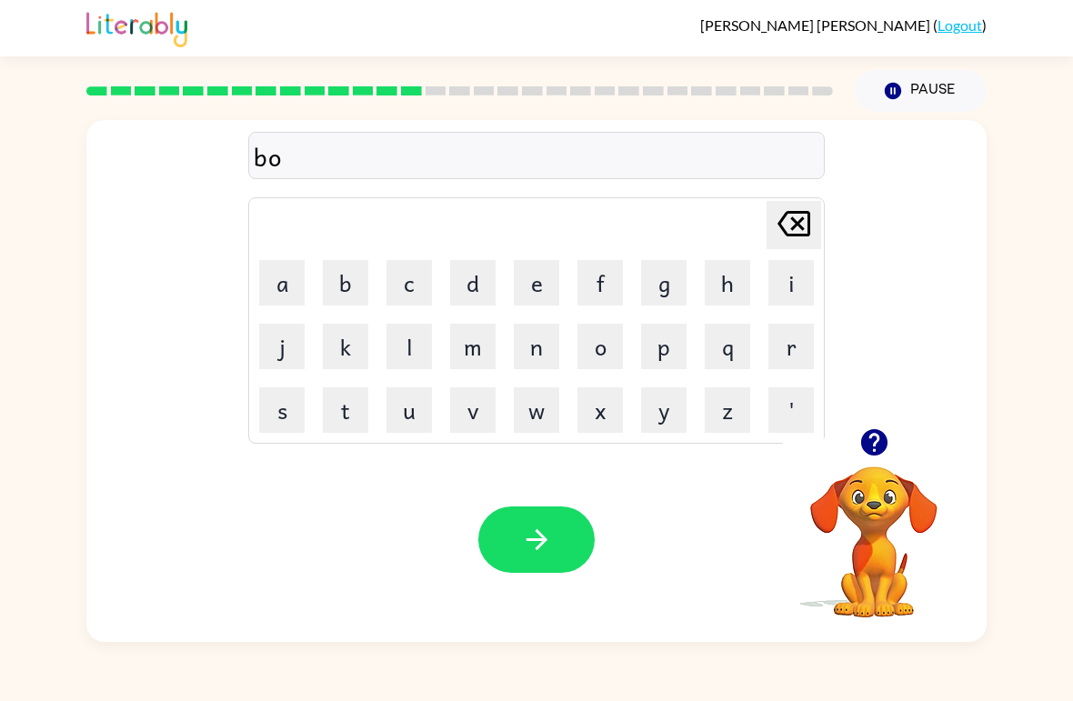
click at [419, 418] on button "u" at bounding box center [408, 409] width 45 height 45
click at [883, 447] on icon "button" at bounding box center [873, 442] width 26 height 26
click at [547, 356] on button "n" at bounding box center [536, 346] width 45 height 45
click at [541, 281] on button "e" at bounding box center [536, 282] width 45 height 45
click at [280, 406] on button "s" at bounding box center [281, 409] width 45 height 45
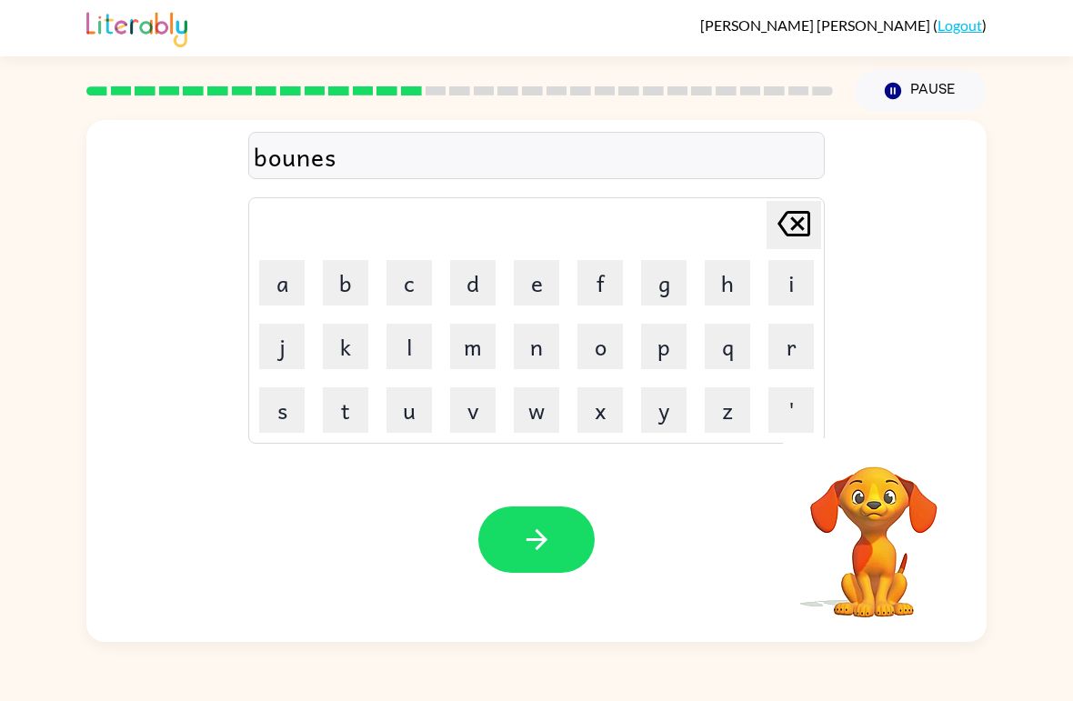
click at [494, 568] on button "button" at bounding box center [536, 539] width 116 height 66
click at [575, 537] on div at bounding box center [536, 539] width 116 height 66
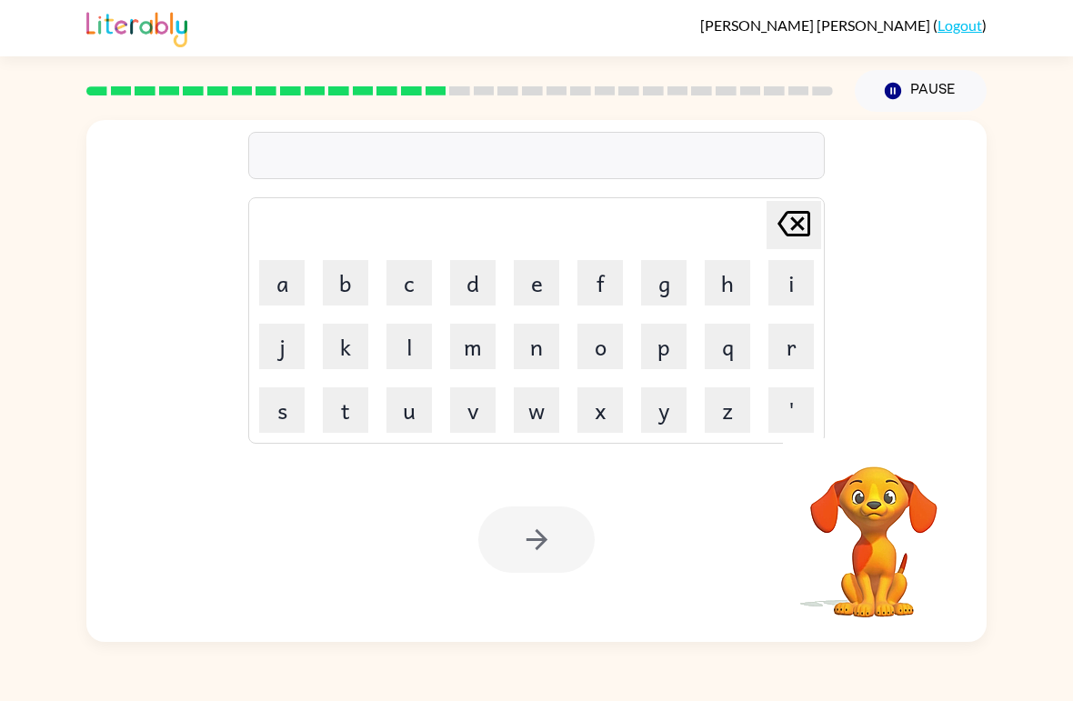
click at [286, 416] on button "s" at bounding box center [281, 409] width 45 height 45
click at [555, 419] on button "w" at bounding box center [536, 409] width 45 height 45
click at [596, 346] on button "o" at bounding box center [599, 346] width 45 height 45
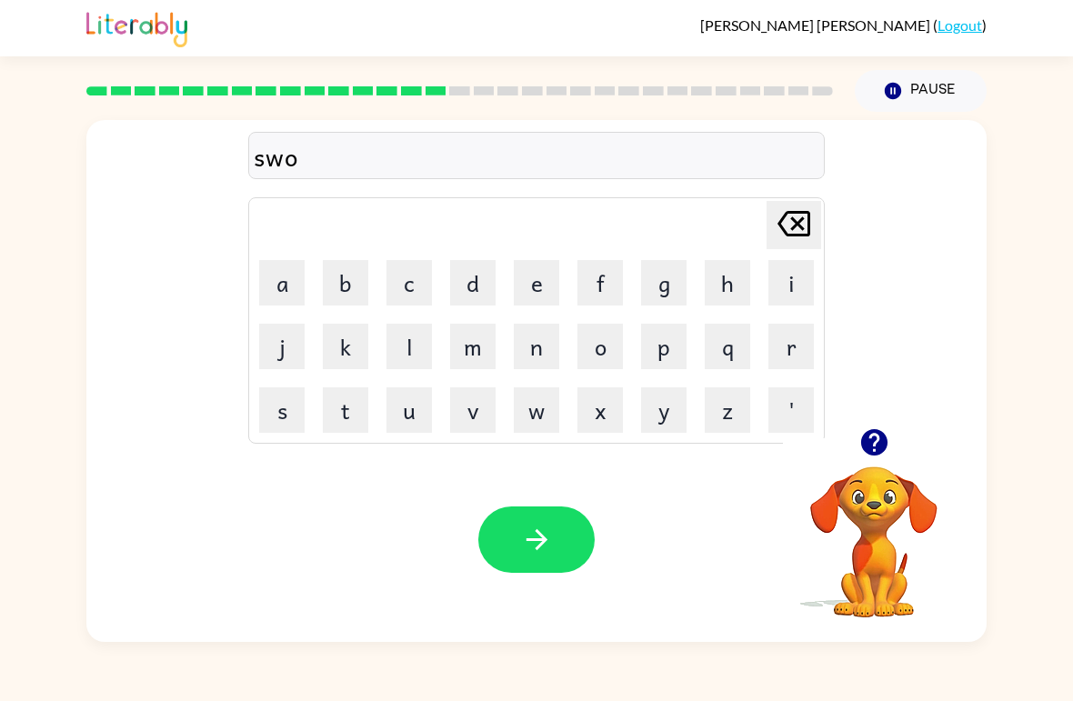
click at [786, 349] on button "r" at bounding box center [790, 346] width 45 height 45
click at [476, 282] on button "d" at bounding box center [472, 282] width 45 height 45
click at [551, 607] on div "Your browser must support playing .mp4 files to use Literably. Please try using…" at bounding box center [536, 539] width 900 height 205
click at [559, 555] on button "button" at bounding box center [536, 539] width 116 height 66
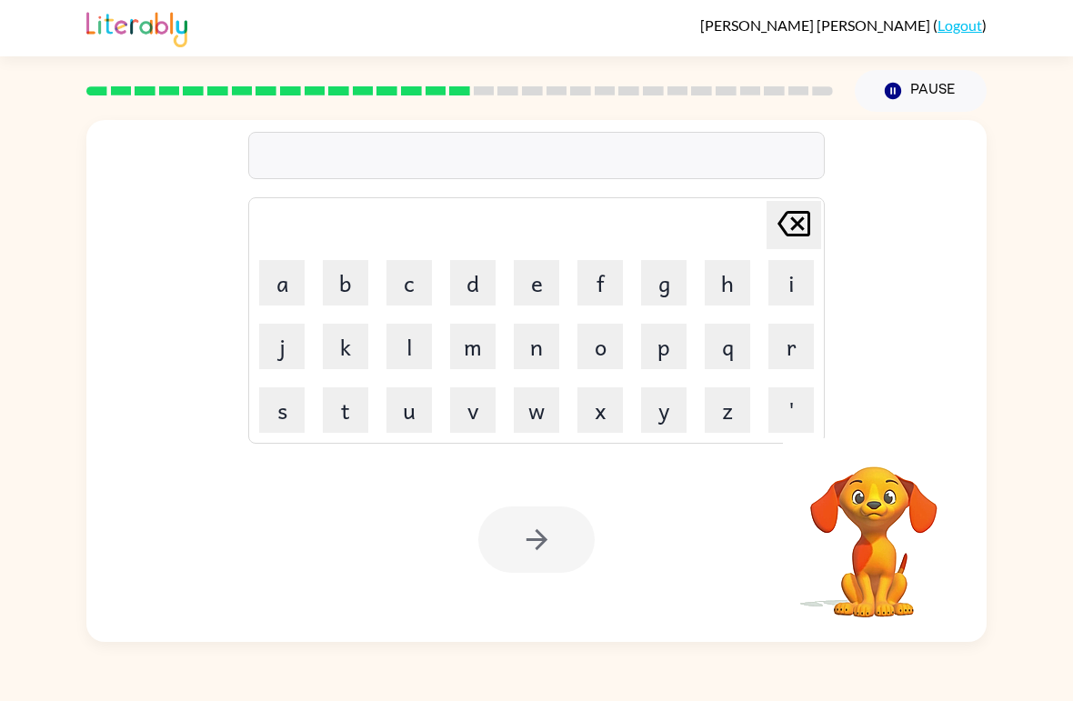
click at [769, 348] on button "r" at bounding box center [790, 346] width 45 height 45
click at [283, 289] on button "a" at bounding box center [281, 282] width 45 height 45
click at [456, 352] on button "m" at bounding box center [472, 346] width 45 height 45
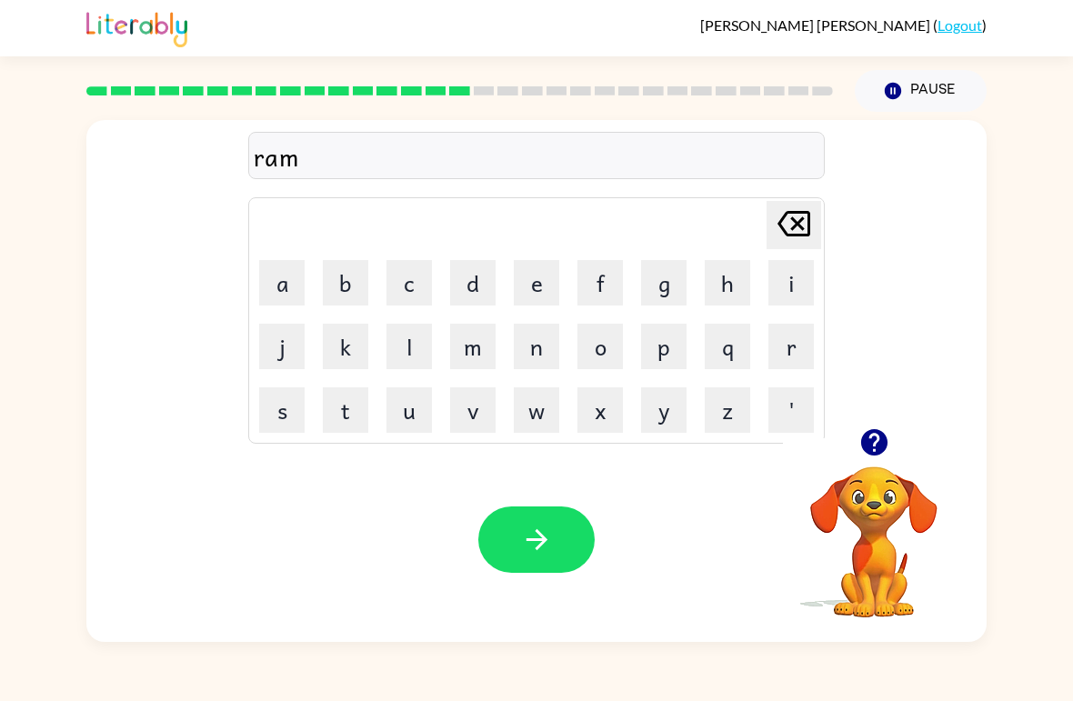
click at [665, 348] on button "p" at bounding box center [663, 346] width 45 height 45
click at [560, 524] on button "button" at bounding box center [536, 539] width 116 height 66
click at [349, 294] on button "b" at bounding box center [345, 282] width 45 height 45
click at [795, 362] on button "r" at bounding box center [790, 346] width 45 height 45
click at [794, 286] on button "i" at bounding box center [790, 282] width 45 height 45
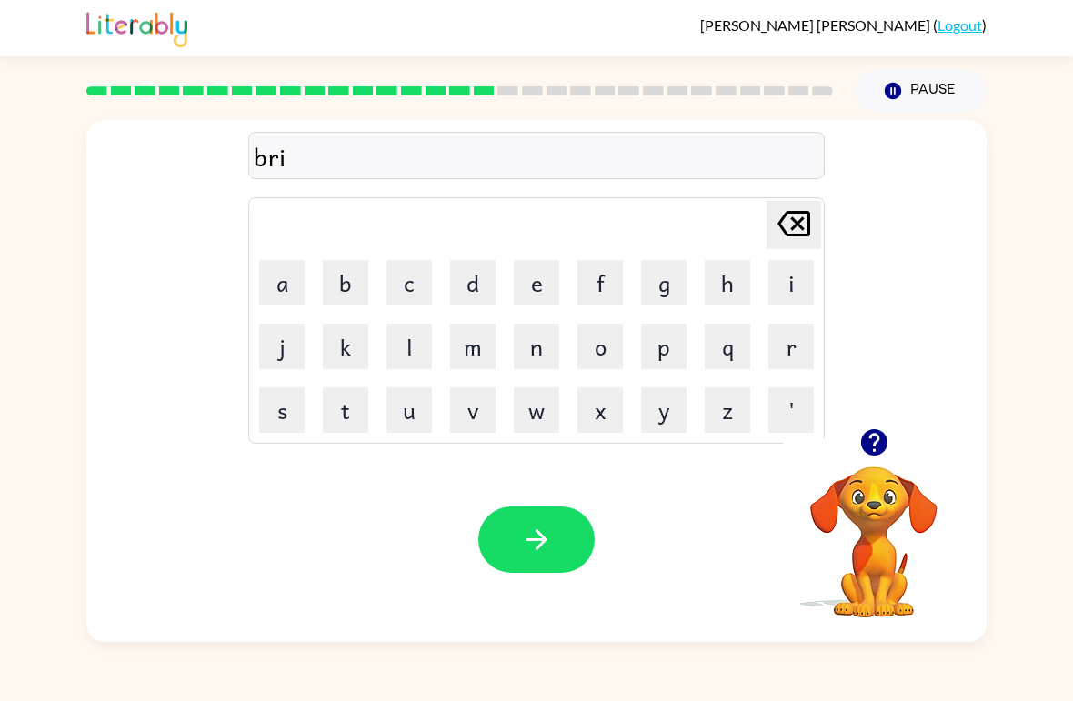
click at [552, 349] on button "n" at bounding box center [536, 346] width 45 height 45
click at [786, 287] on button "i" at bounding box center [790, 282] width 45 height 45
click at [547, 354] on button "n" at bounding box center [536, 346] width 45 height 45
click at [661, 284] on button "g" at bounding box center [663, 282] width 45 height 45
click at [538, 487] on div "Your browser must support playing .mp4 files to use Literably. Please try using…" at bounding box center [536, 539] width 900 height 205
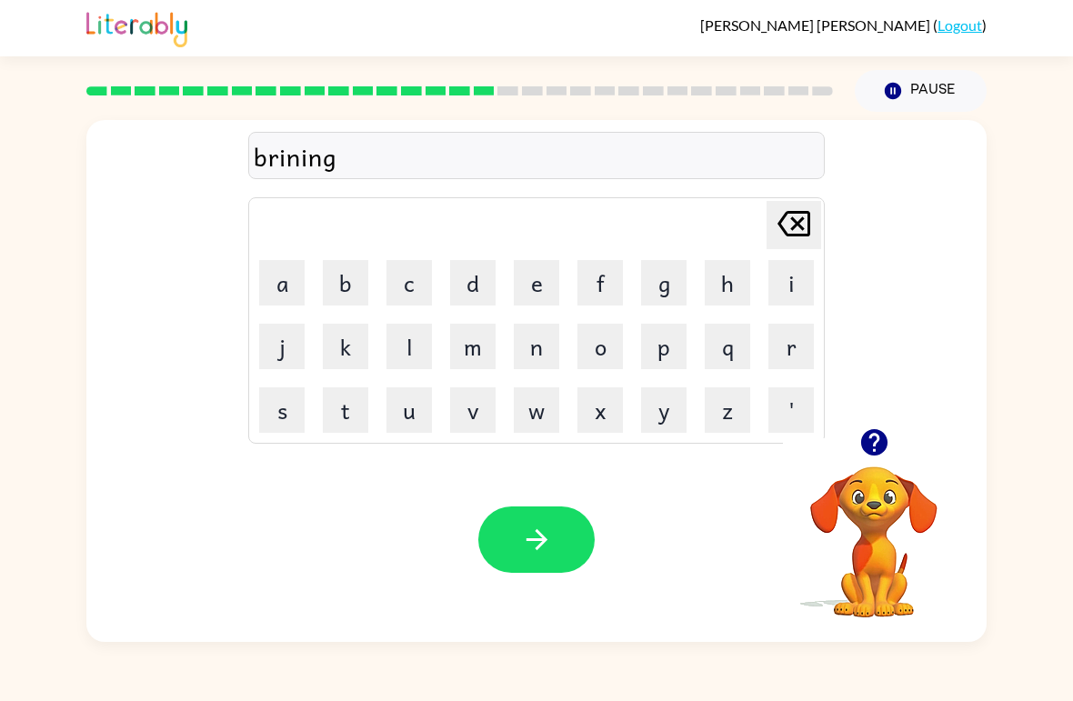
click at [534, 542] on icon "button" at bounding box center [537, 540] width 32 height 32
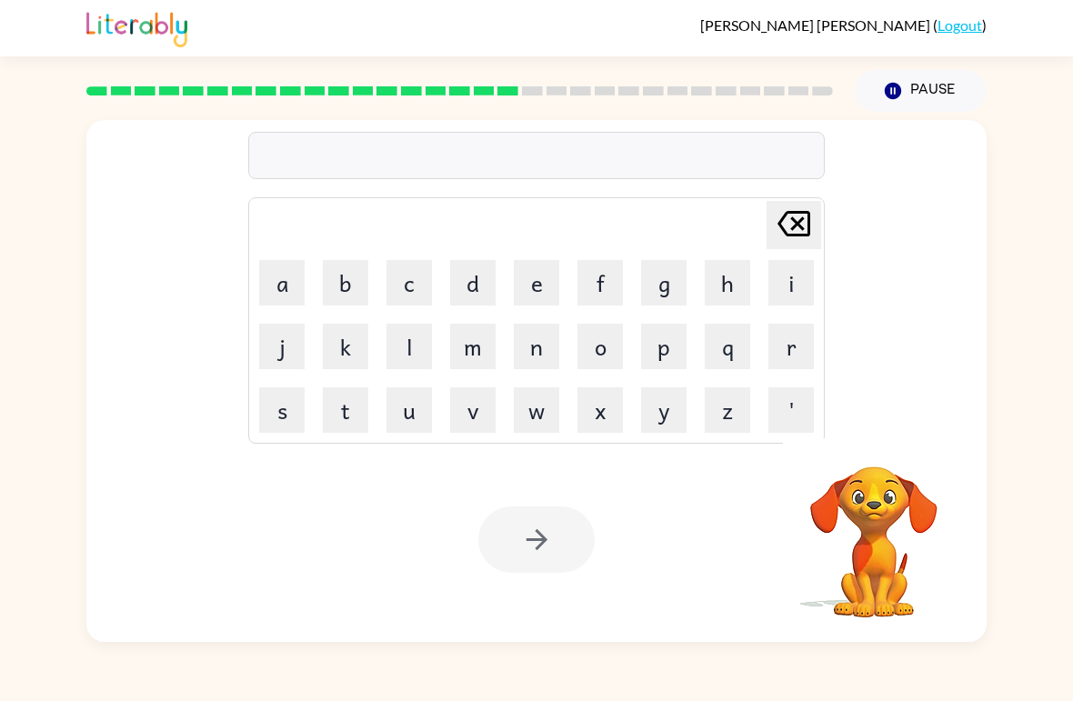
click at [800, 343] on button "r" at bounding box center [790, 346] width 45 height 45
click at [540, 292] on button "e" at bounding box center [536, 282] width 45 height 45
click at [282, 411] on button "s" at bounding box center [281, 409] width 45 height 45
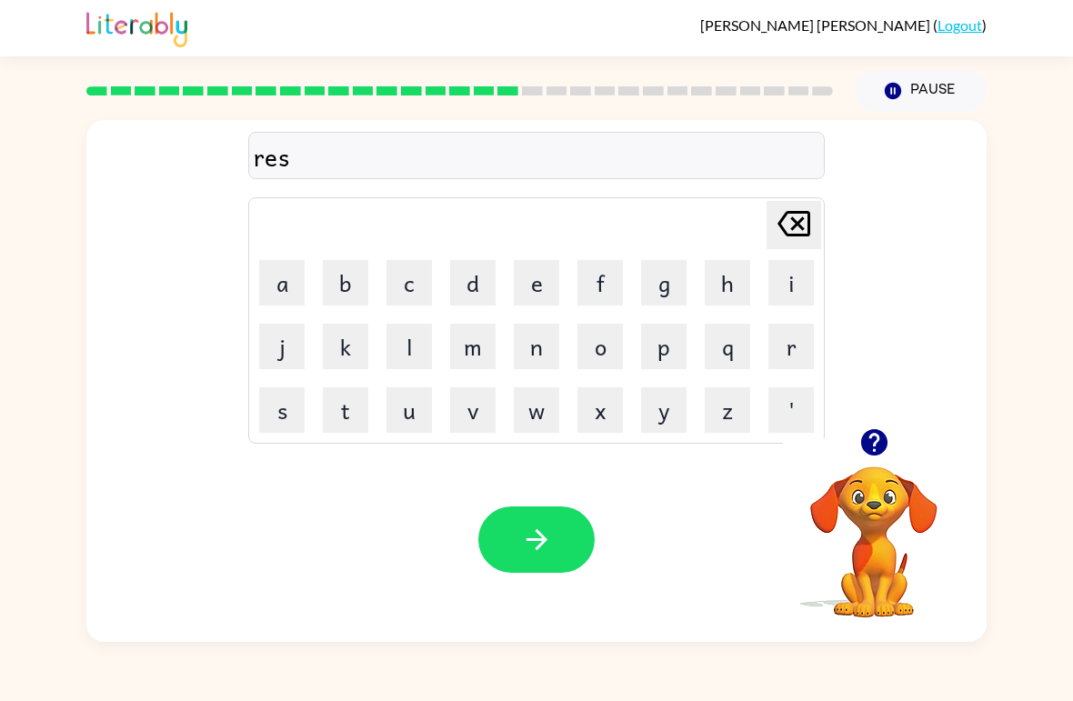
click at [344, 336] on button "k" at bounding box center [345, 346] width 45 height 45
click at [799, 271] on button "i" at bounding box center [790, 282] width 45 height 45
click at [543, 296] on button "e" at bounding box center [536, 282] width 45 height 45
click at [299, 417] on button "s" at bounding box center [281, 409] width 45 height 45
click at [362, 414] on button "t" at bounding box center [345, 409] width 45 height 45
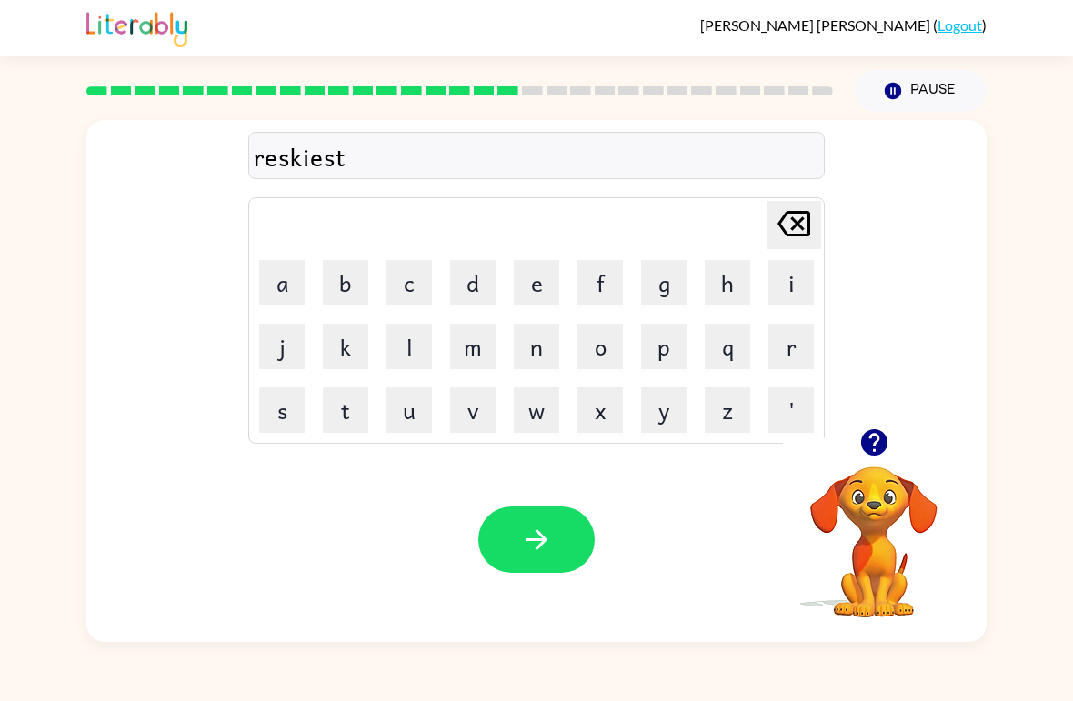
click at [564, 567] on button "button" at bounding box center [536, 539] width 116 height 66
click at [602, 368] on button "o" at bounding box center [599, 346] width 45 height 45
click at [804, 218] on icon "[PERSON_NAME] last character input" at bounding box center [794, 224] width 44 height 44
click at [277, 268] on button "a" at bounding box center [281, 282] width 45 height 45
click at [422, 424] on button "u" at bounding box center [408, 409] width 45 height 45
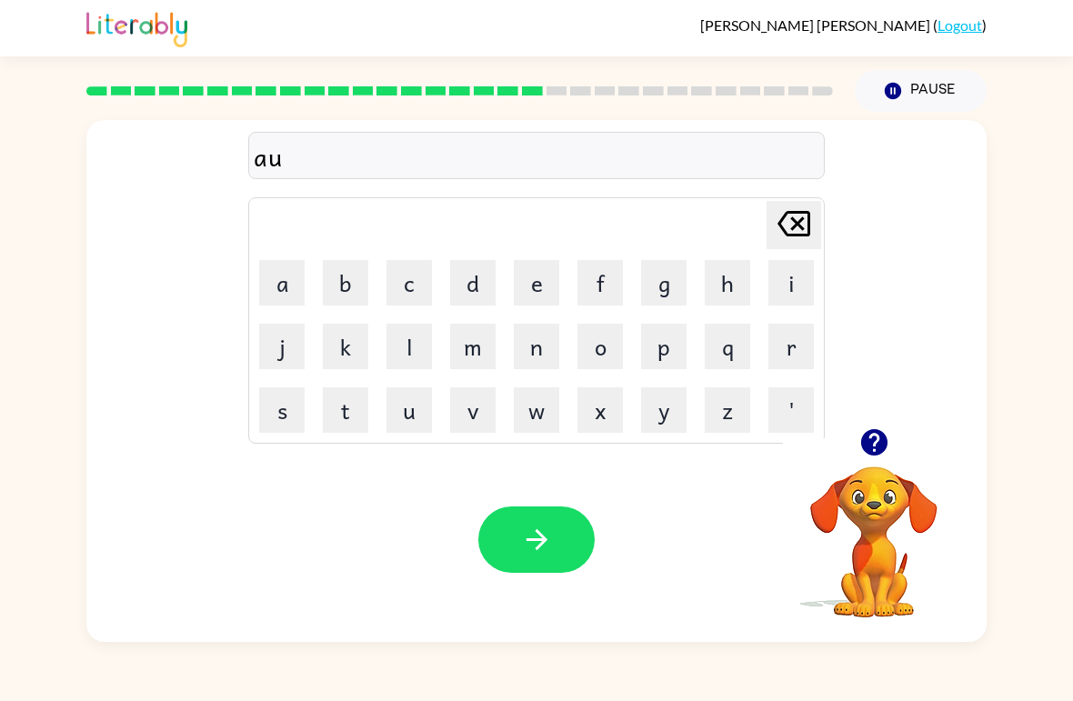
click at [798, 344] on button "r" at bounding box center [790, 346] width 45 height 45
click at [412, 281] on button "c" at bounding box center [408, 282] width 45 height 45
click at [730, 294] on button "h" at bounding box center [727, 282] width 45 height 45
click at [890, 441] on button "button" at bounding box center [874, 442] width 46 height 46
click at [530, 406] on button "w" at bounding box center [536, 409] width 45 height 45
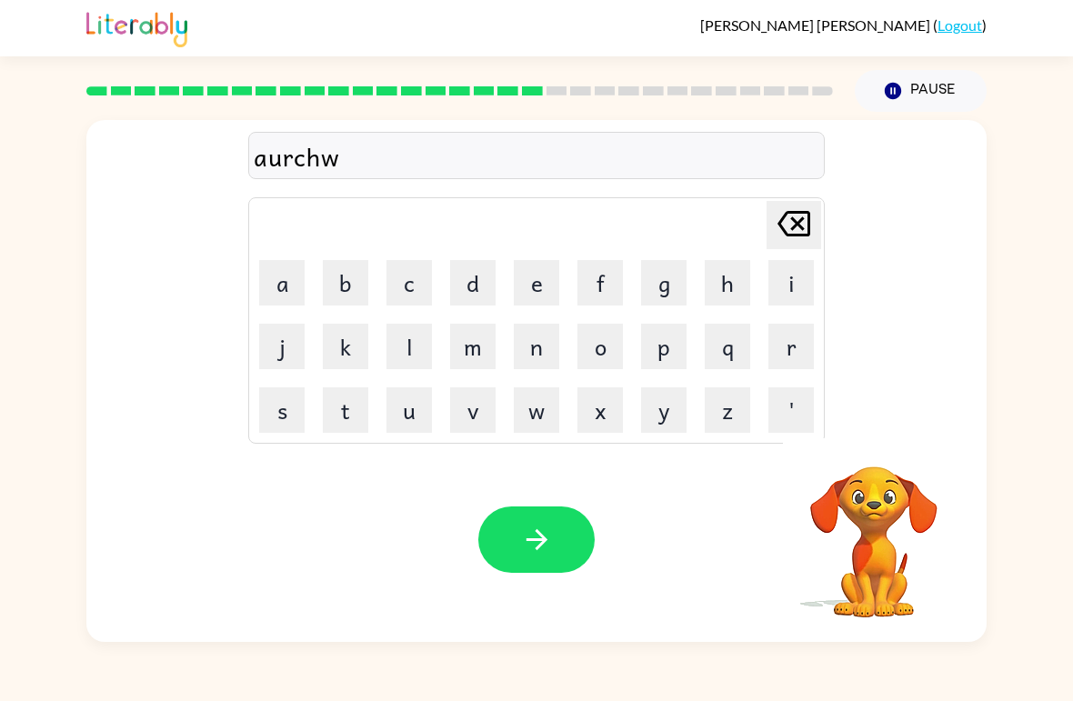
click at [284, 283] on button "a" at bounding box center [281, 282] width 45 height 45
click at [676, 420] on button "y" at bounding box center [663, 409] width 45 height 45
click at [540, 554] on icon "button" at bounding box center [537, 540] width 32 height 32
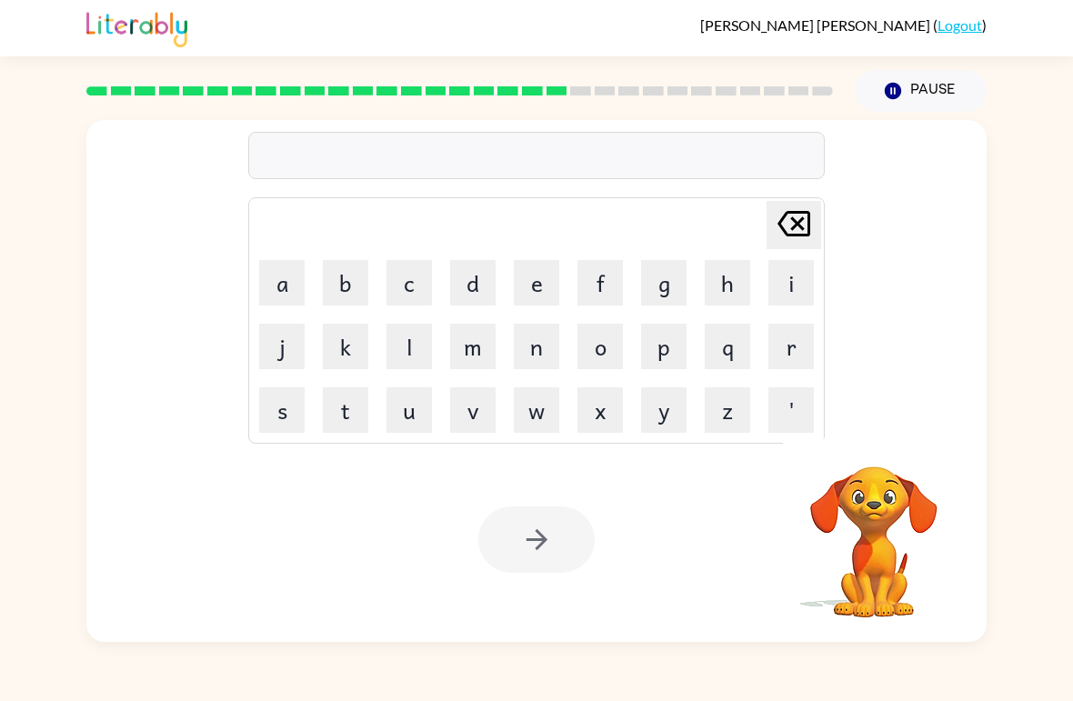
click at [597, 292] on button "f" at bounding box center [599, 282] width 45 height 45
click at [620, 348] on button "o" at bounding box center [599, 346] width 45 height 45
click at [399, 361] on button "l" at bounding box center [408, 346] width 45 height 45
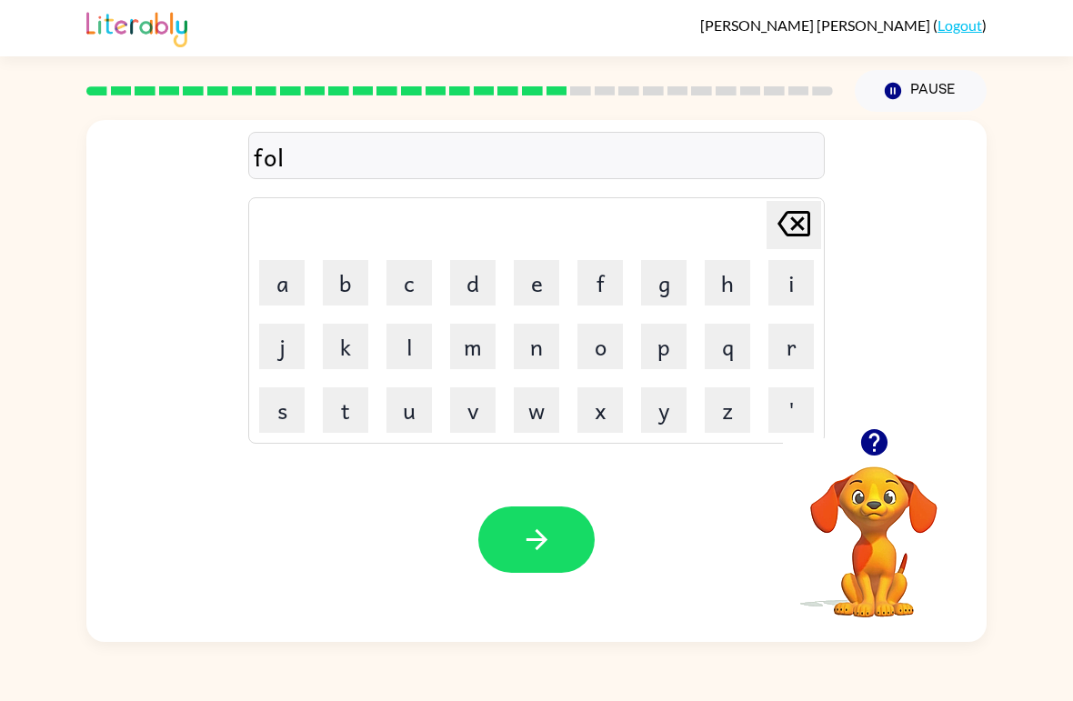
click at [415, 351] on button "l" at bounding box center [408, 346] width 45 height 45
click at [611, 354] on button "o" at bounding box center [599, 346] width 45 height 45
click at [537, 429] on button "w" at bounding box center [536, 409] width 45 height 45
click at [468, 298] on button "d" at bounding box center [472, 282] width 45 height 45
click at [550, 532] on icon "button" at bounding box center [537, 540] width 32 height 32
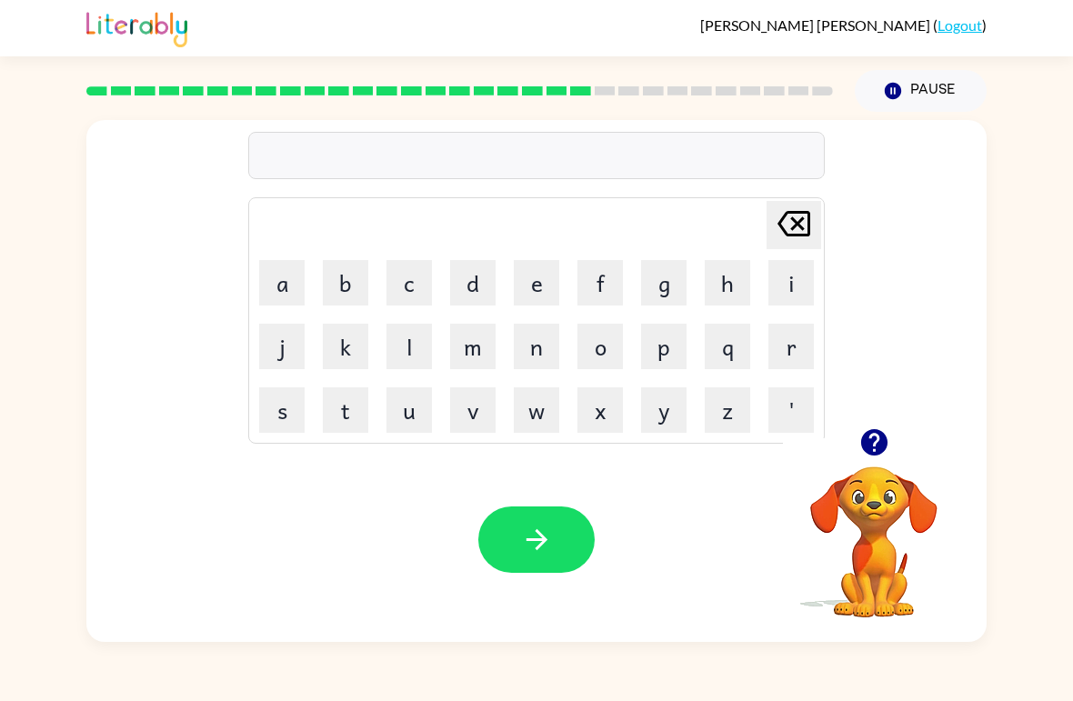
click at [891, 427] on button "button" at bounding box center [874, 442] width 46 height 46
click at [272, 413] on button "s" at bounding box center [281, 409] width 45 height 45
click at [541, 283] on button "e" at bounding box center [536, 282] width 45 height 45
click at [550, 353] on button "n" at bounding box center [536, 346] width 45 height 45
click at [338, 420] on button "t" at bounding box center [345, 409] width 45 height 45
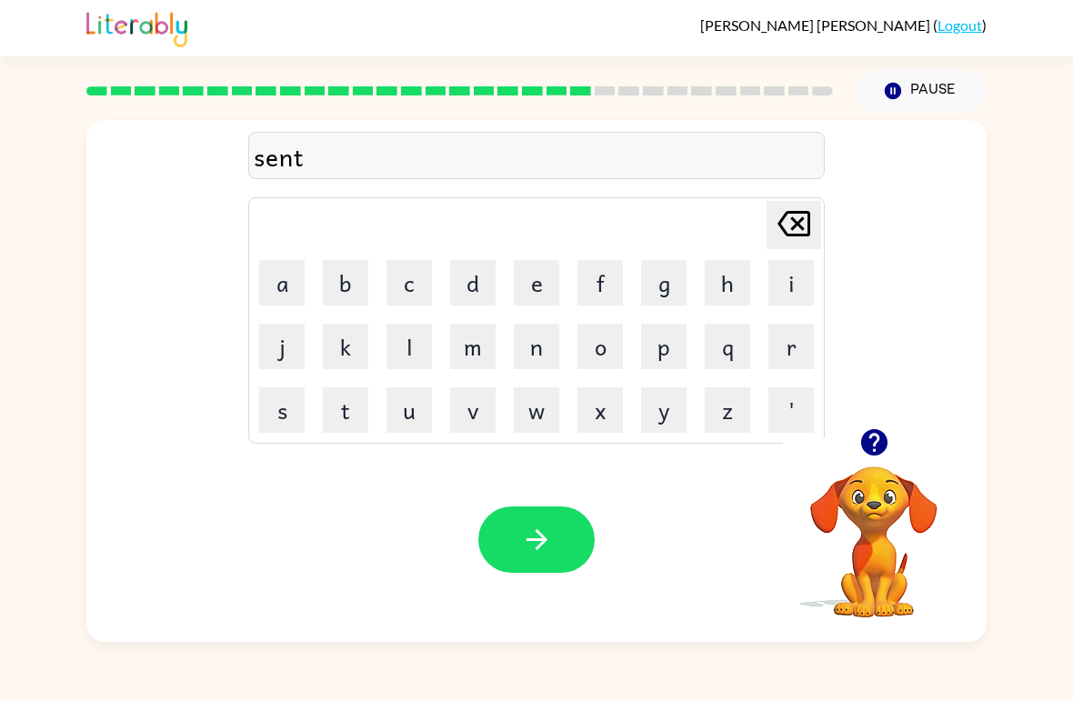
click at [527, 286] on button "e" at bounding box center [536, 282] width 45 height 45
click at [681, 347] on button "p" at bounding box center [663, 346] width 45 height 45
click at [547, 289] on button "e" at bounding box center [536, 282] width 45 height 45
click at [658, 414] on button "y" at bounding box center [663, 409] width 45 height 45
click at [553, 569] on button "button" at bounding box center [536, 539] width 116 height 66
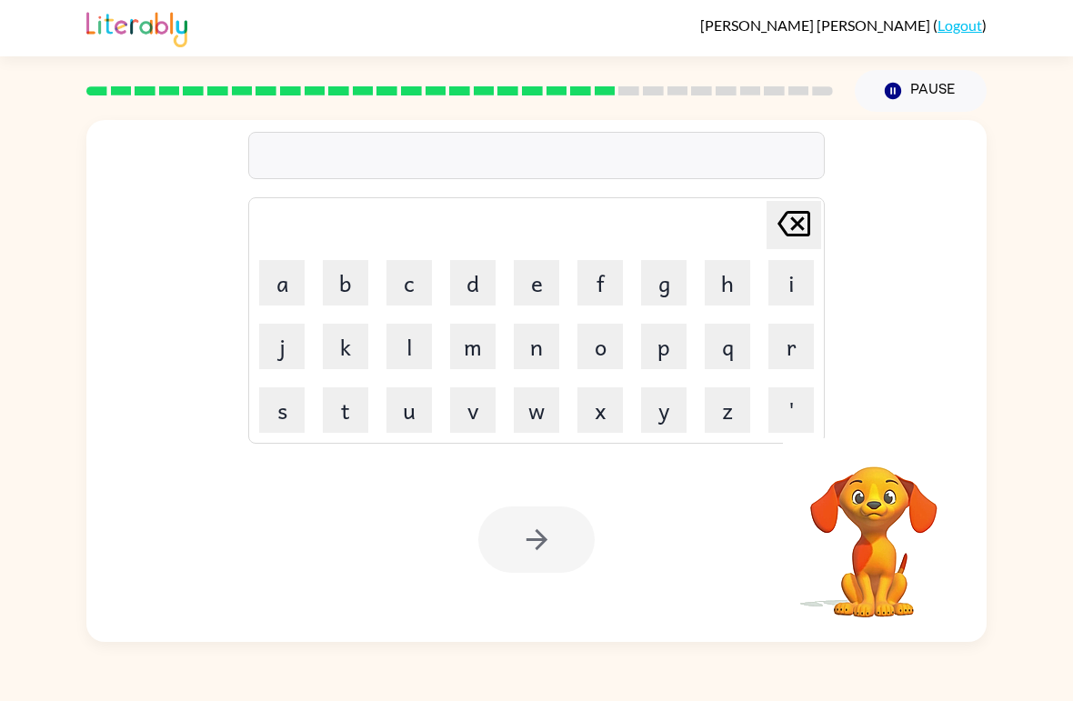
click at [276, 411] on button "s" at bounding box center [281, 409] width 45 height 45
click at [544, 282] on button "e" at bounding box center [536, 282] width 45 height 45
click at [266, 421] on button "s" at bounding box center [281, 409] width 45 height 45
click at [361, 420] on button "t" at bounding box center [345, 409] width 45 height 45
click at [538, 291] on button "e" at bounding box center [536, 282] width 45 height 45
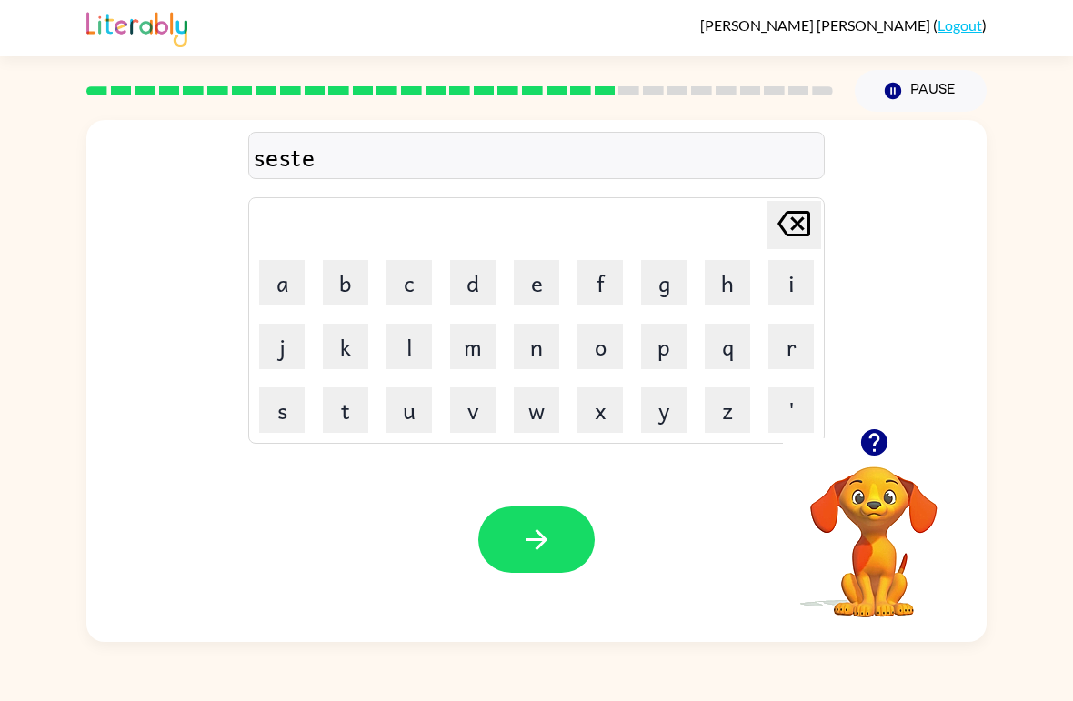
click at [798, 292] on button "i" at bounding box center [790, 282] width 45 height 45
click at [549, 359] on button "n" at bounding box center [536, 346] width 45 height 45
click at [535, 534] on icon "button" at bounding box center [537, 540] width 32 height 32
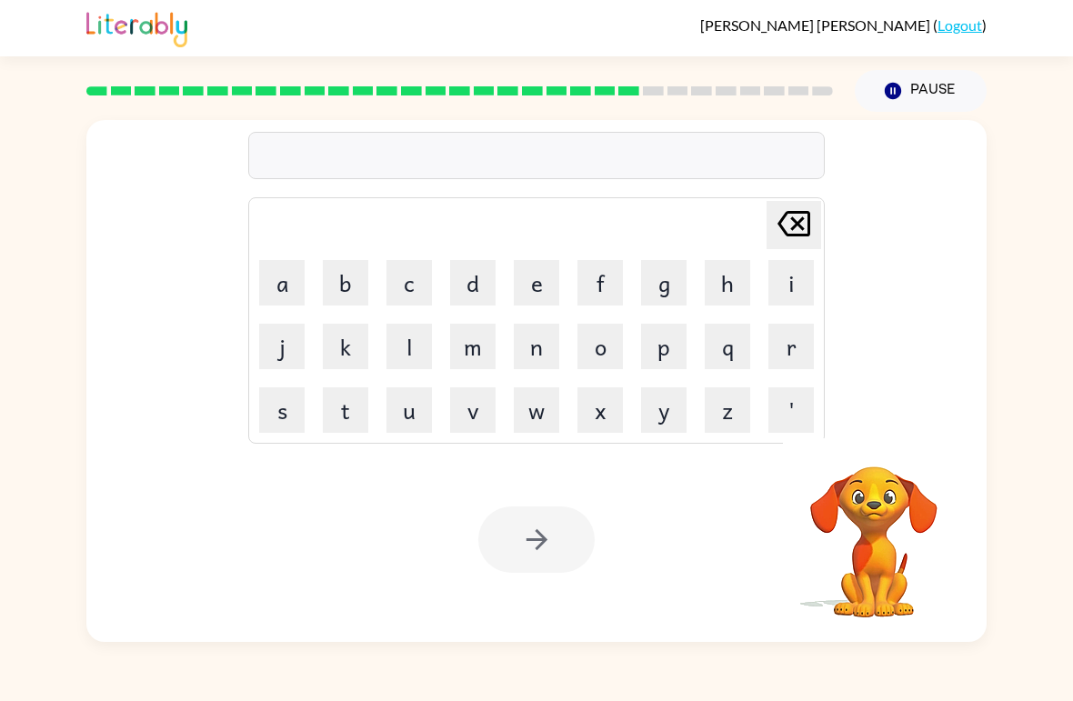
click at [598, 283] on button "f" at bounding box center [599, 282] width 45 height 45
click at [607, 361] on button "o" at bounding box center [599, 346] width 45 height 45
click at [800, 355] on button "r" at bounding box center [790, 346] width 45 height 45
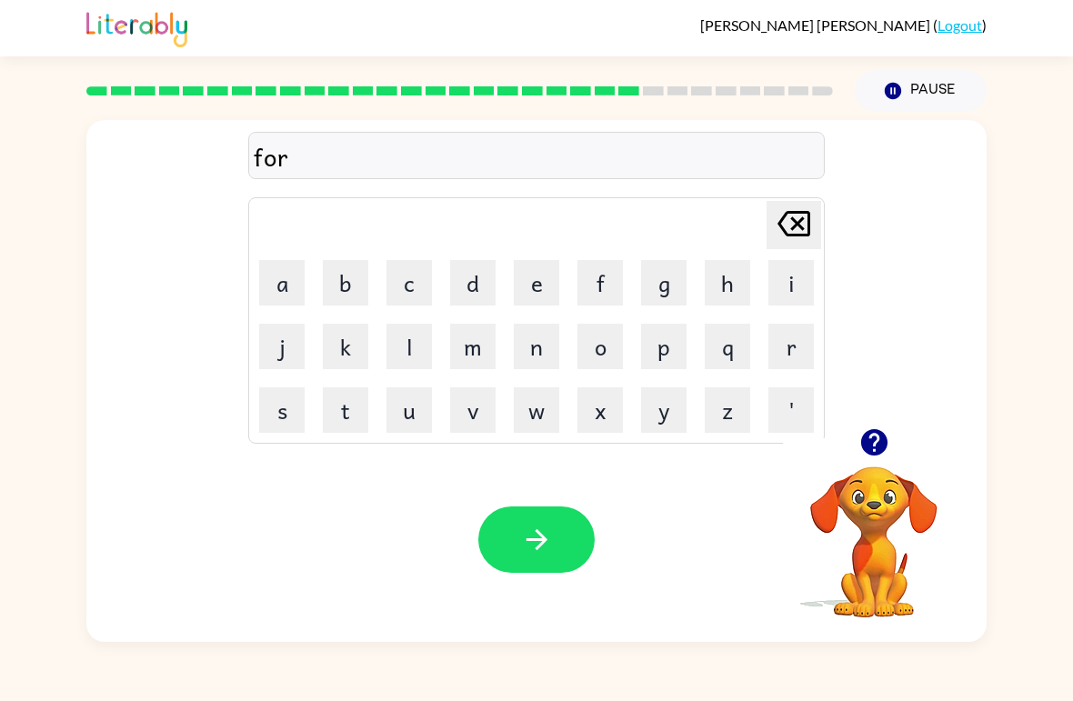
click at [527, 406] on button "w" at bounding box center [536, 409] width 45 height 45
click at [591, 361] on button "o" at bounding box center [599, 346] width 45 height 45
click at [802, 358] on button "r" at bounding box center [790, 346] width 45 height 45
click at [486, 278] on button "d" at bounding box center [472, 282] width 45 height 45
click at [553, 560] on button "button" at bounding box center [536, 539] width 116 height 66
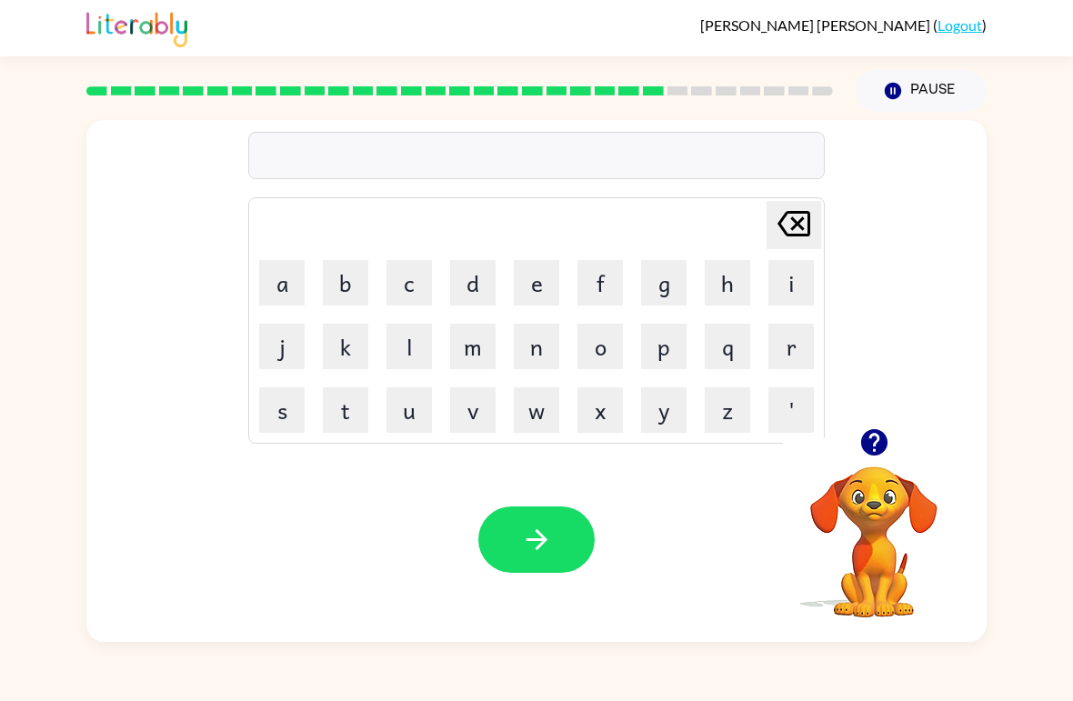
click at [791, 353] on button "r" at bounding box center [790, 346] width 45 height 45
click at [546, 286] on button "e" at bounding box center [536, 282] width 45 height 45
click at [878, 442] on icon "button" at bounding box center [874, 442] width 32 height 32
click at [415, 359] on button "l" at bounding box center [408, 346] width 45 height 45
click at [265, 278] on button "a" at bounding box center [281, 282] width 45 height 45
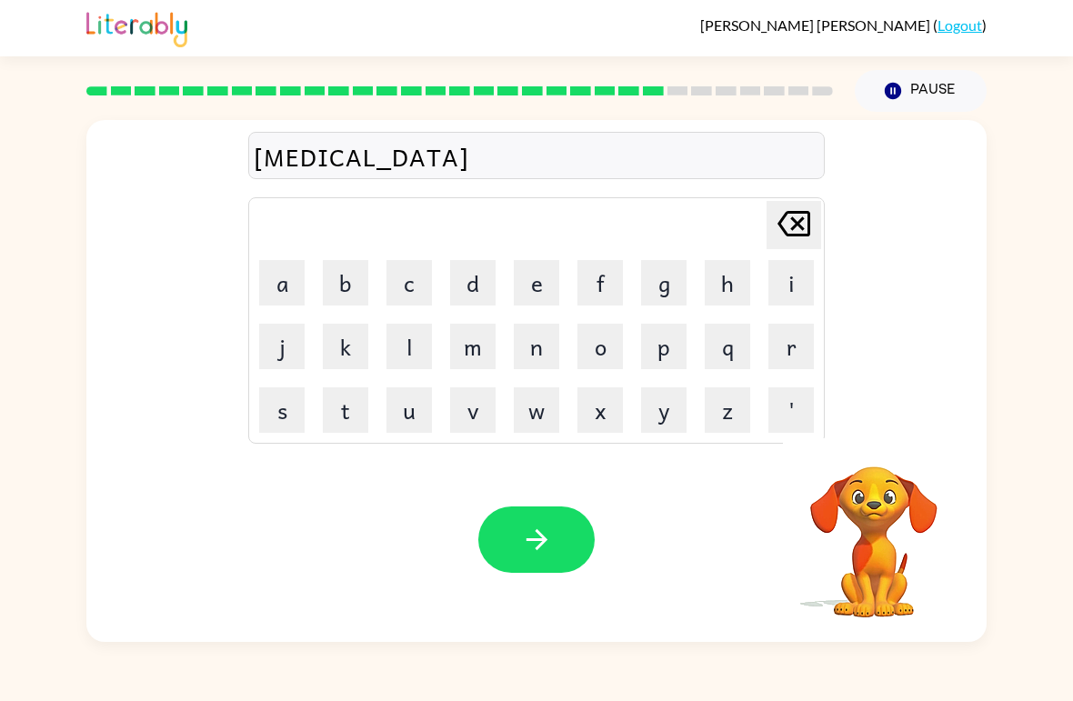
click at [783, 290] on button "i" at bounding box center [790, 282] width 45 height 45
click at [475, 286] on button "d" at bounding box center [472, 282] width 45 height 45
click at [542, 274] on button "e" at bounding box center [536, 282] width 45 height 45
click at [464, 280] on button "d" at bounding box center [472, 282] width 45 height 45
click at [530, 538] on icon "button" at bounding box center [537, 540] width 32 height 32
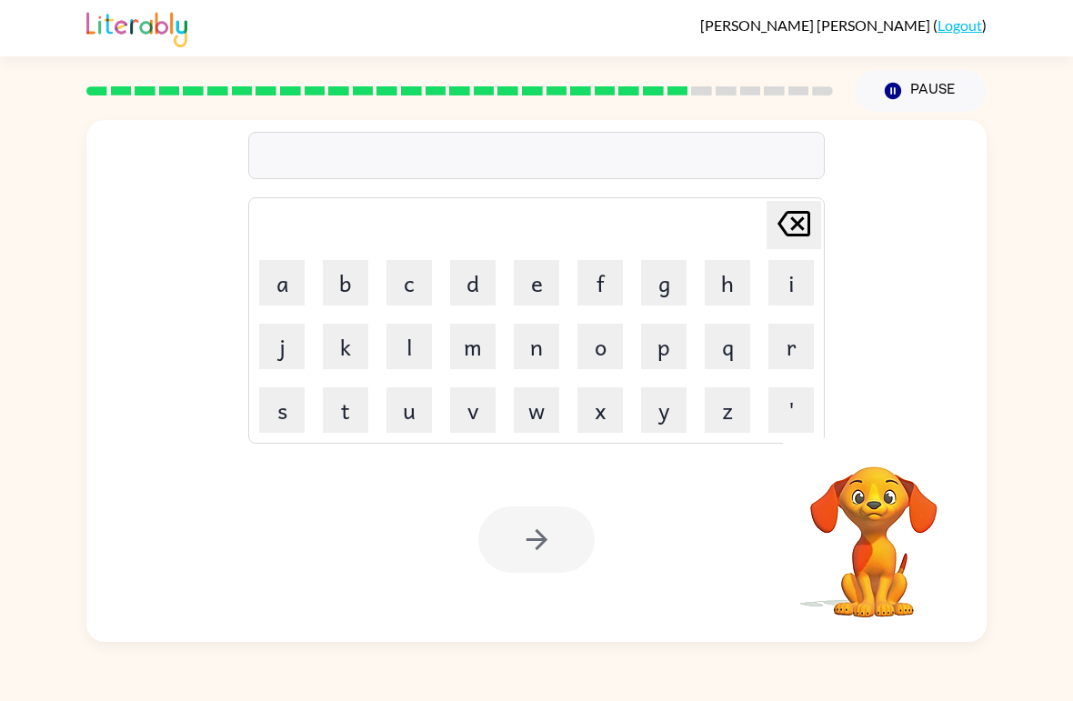
click at [657, 301] on button "g" at bounding box center [663, 282] width 45 height 45
click at [420, 413] on button "u" at bounding box center [408, 409] width 45 height 45
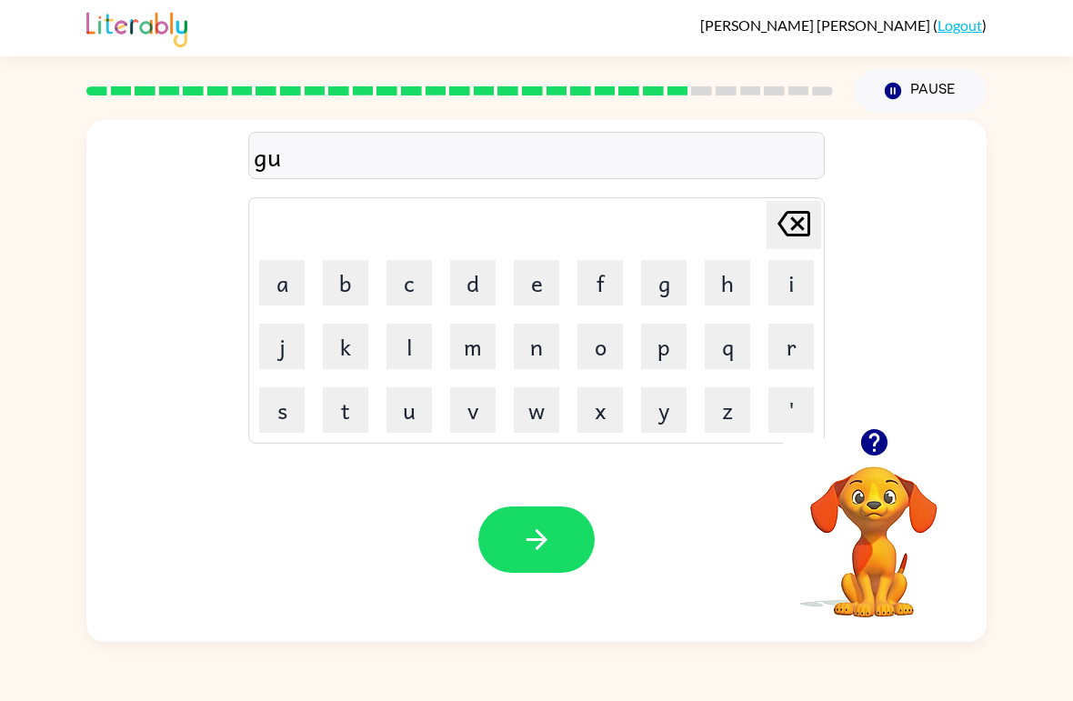
click at [365, 288] on button "b" at bounding box center [345, 282] width 45 height 45
click at [406, 359] on button "l" at bounding box center [408, 346] width 45 height 45
click at [276, 298] on button "a" at bounding box center [281, 282] width 45 height 45
click at [780, 298] on button "i" at bounding box center [790, 282] width 45 height 45
click at [544, 379] on td "w" at bounding box center [537, 410] width 62 height 62
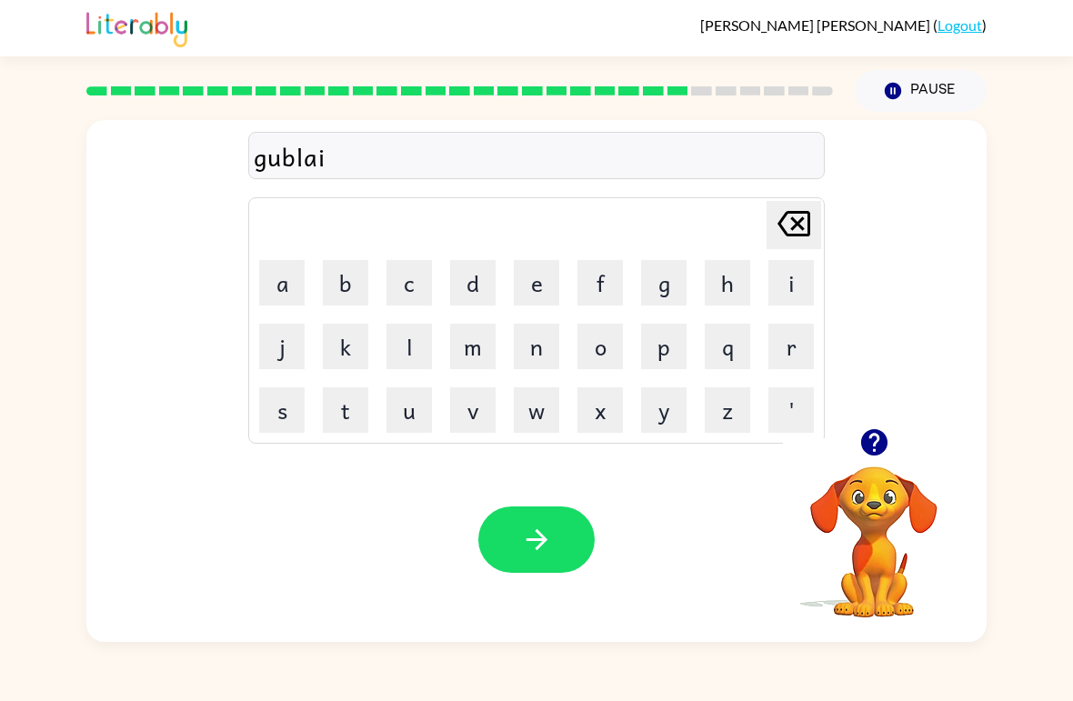
click at [545, 346] on button "n" at bounding box center [536, 346] width 45 height 45
click at [527, 509] on button "button" at bounding box center [536, 539] width 116 height 66
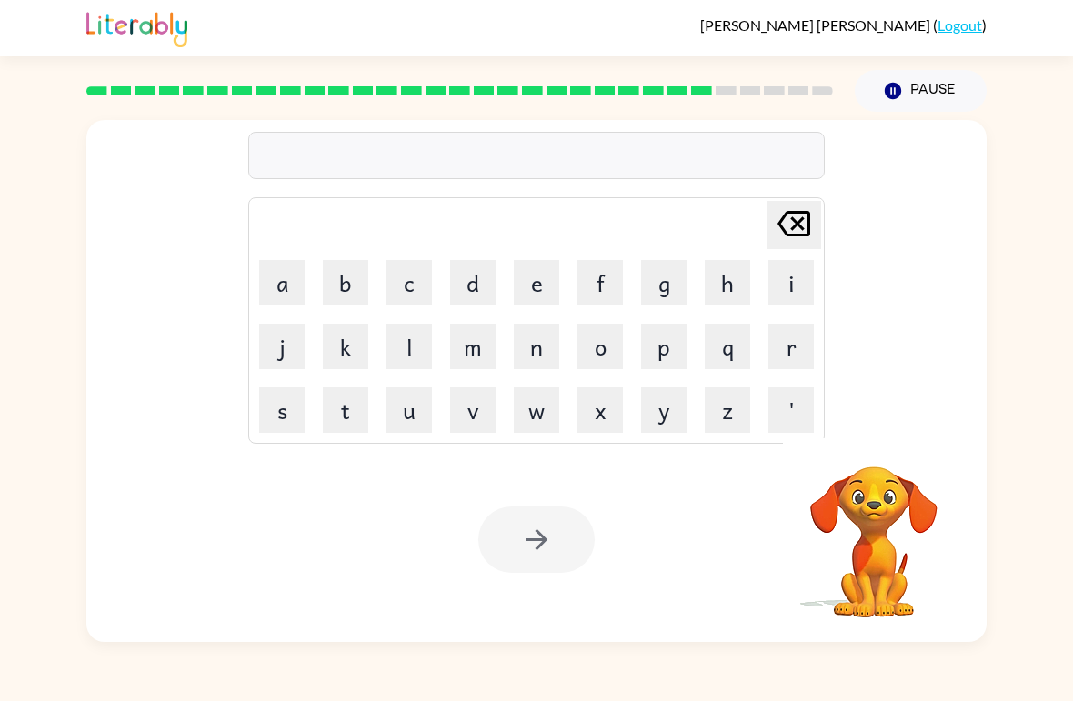
click at [518, 496] on div "Your browser must support playing .mp4 files to use Literably. Please try using…" at bounding box center [536, 539] width 900 height 205
click at [388, 354] on button "l" at bounding box center [408, 346] width 45 height 45
click at [607, 356] on button "o" at bounding box center [599, 346] width 45 height 45
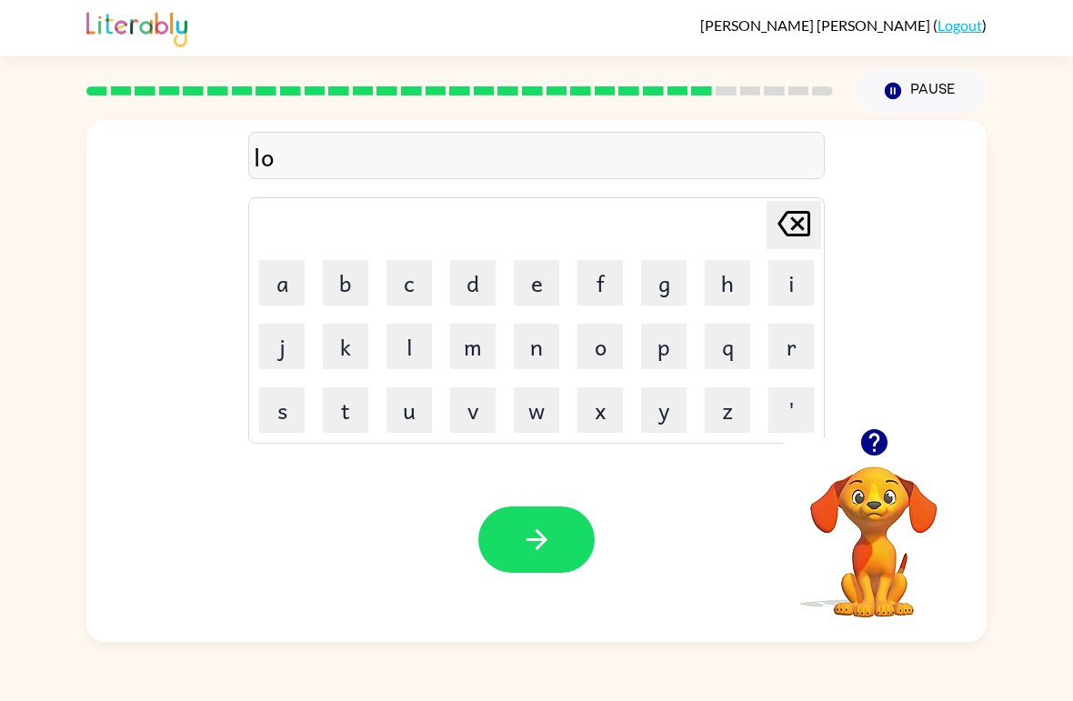
click at [476, 367] on button "m" at bounding box center [472, 346] width 45 height 45
click at [347, 293] on button "b" at bounding box center [345, 282] width 45 height 45
click at [543, 294] on button "e" at bounding box center [536, 282] width 45 height 45
click at [784, 353] on button "r" at bounding box center [790, 346] width 45 height 45
click at [280, 347] on button "j" at bounding box center [281, 346] width 45 height 45
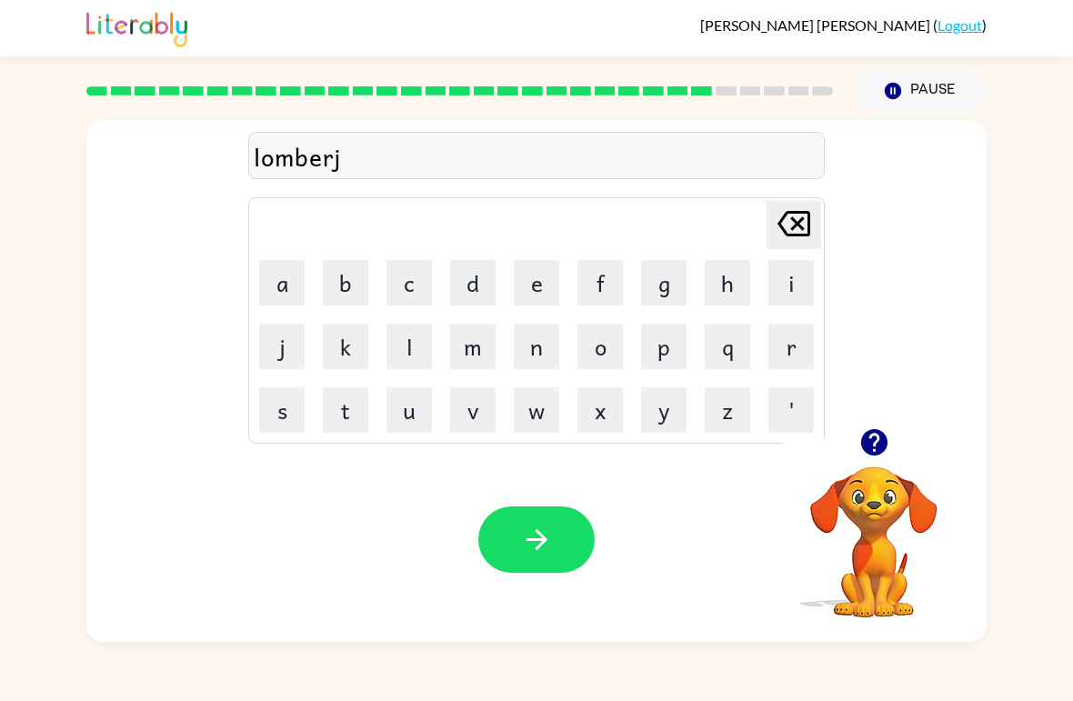
click at [283, 284] on button "a" at bounding box center [281, 282] width 45 height 45
click at [405, 278] on button "c" at bounding box center [408, 282] width 45 height 45
click at [366, 354] on button "k" at bounding box center [345, 346] width 45 height 45
click at [518, 510] on button "button" at bounding box center [536, 539] width 116 height 66
click at [633, 541] on div "Your browser must support playing .mp4 files to use Literably. Please try using…" at bounding box center [536, 539] width 900 height 205
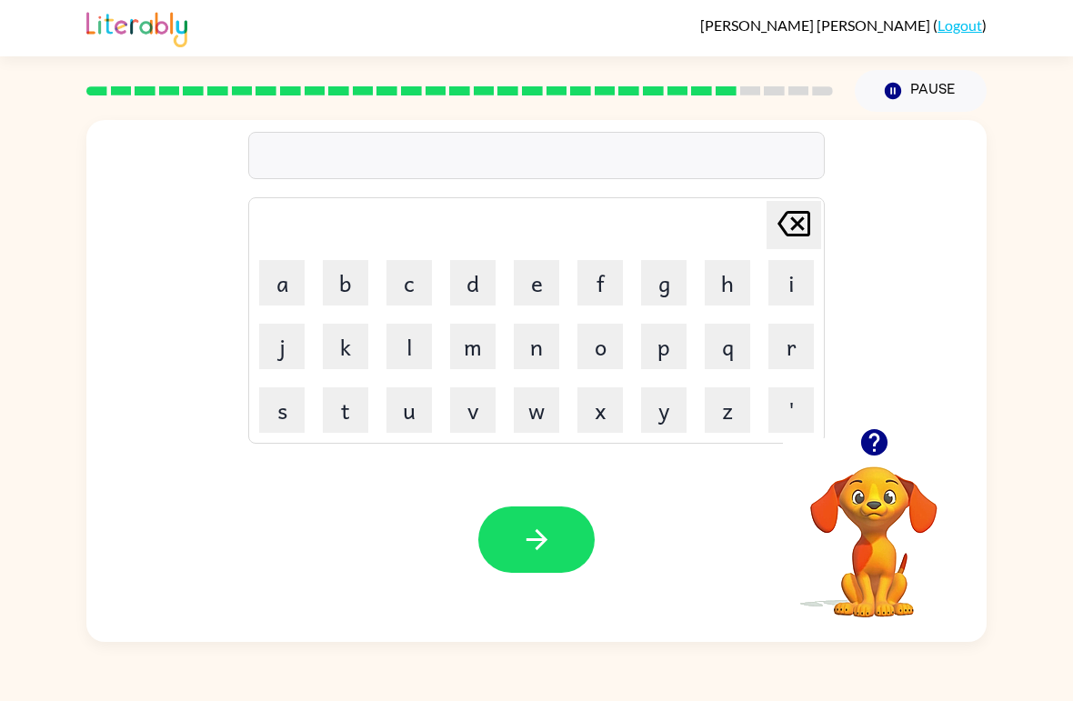
click at [466, 305] on button "d" at bounding box center [472, 282] width 45 height 45
click at [786, 237] on icon "[PERSON_NAME] last character input" at bounding box center [794, 224] width 44 height 44
click at [417, 295] on button "c" at bounding box center [408, 282] width 45 height 45
click at [537, 285] on button "e" at bounding box center [536, 282] width 45 height 45
click at [281, 291] on button "a" at bounding box center [281, 282] width 45 height 45
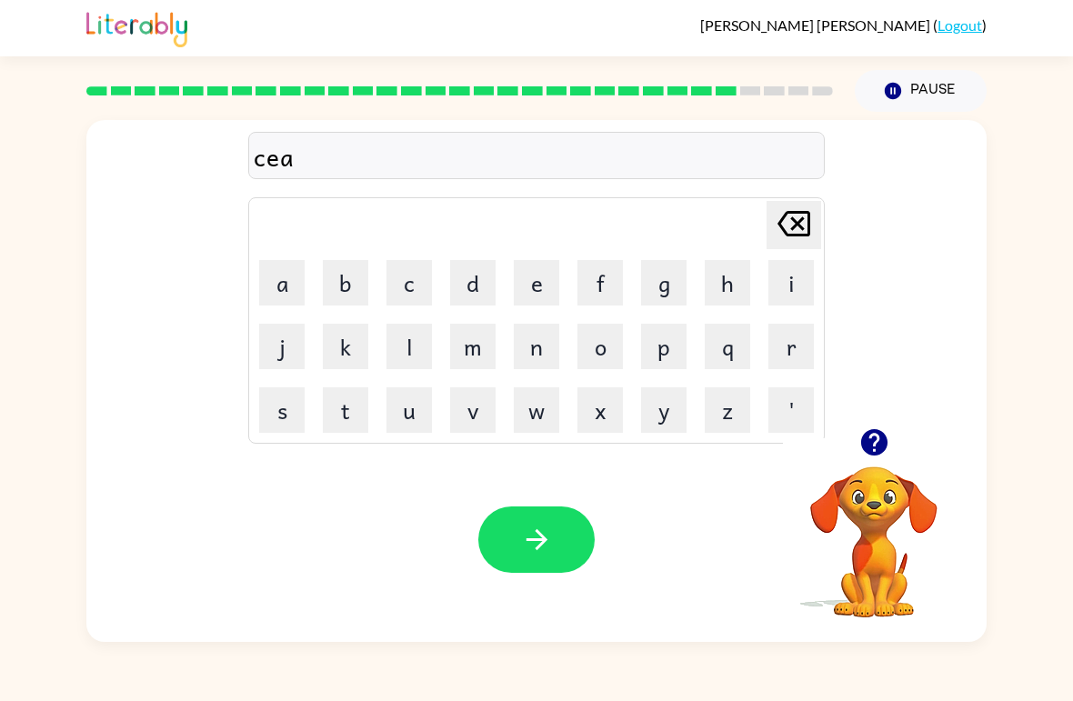
click at [810, 342] on button "r" at bounding box center [790, 346] width 45 height 45
click at [267, 421] on button "s" at bounding box center [281, 409] width 45 height 45
click at [534, 558] on button "button" at bounding box center [536, 539] width 116 height 66
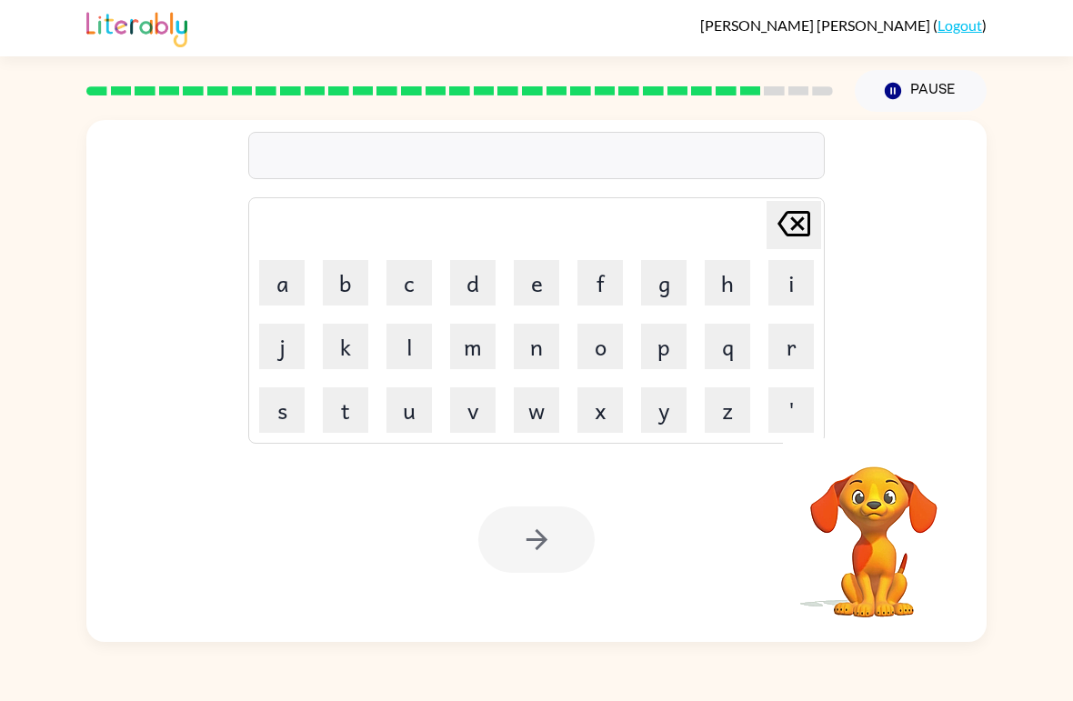
click at [300, 407] on button "s" at bounding box center [281, 409] width 45 height 45
click at [809, 227] on icon at bounding box center [793, 223] width 33 height 25
click at [592, 279] on button "f" at bounding box center [599, 282] width 45 height 45
click at [787, 284] on button "i" at bounding box center [790, 282] width 45 height 45
click at [537, 361] on button "n" at bounding box center [536, 346] width 45 height 45
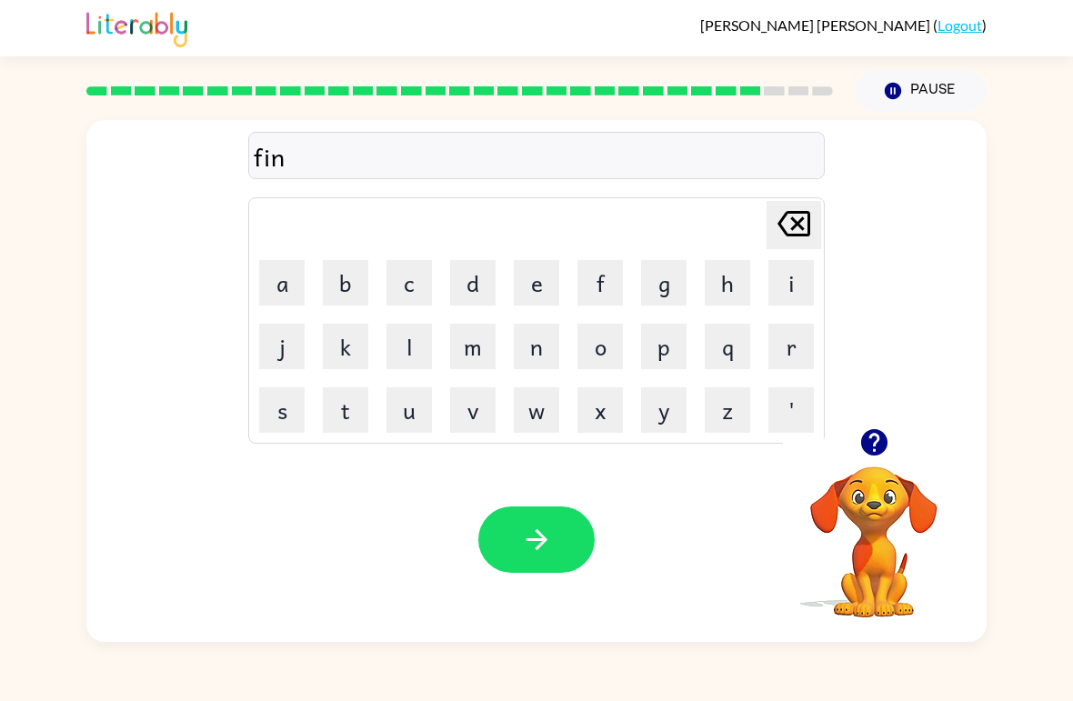
click at [565, 523] on button "button" at bounding box center [536, 539] width 116 height 66
click at [523, 524] on div at bounding box center [536, 539] width 116 height 66
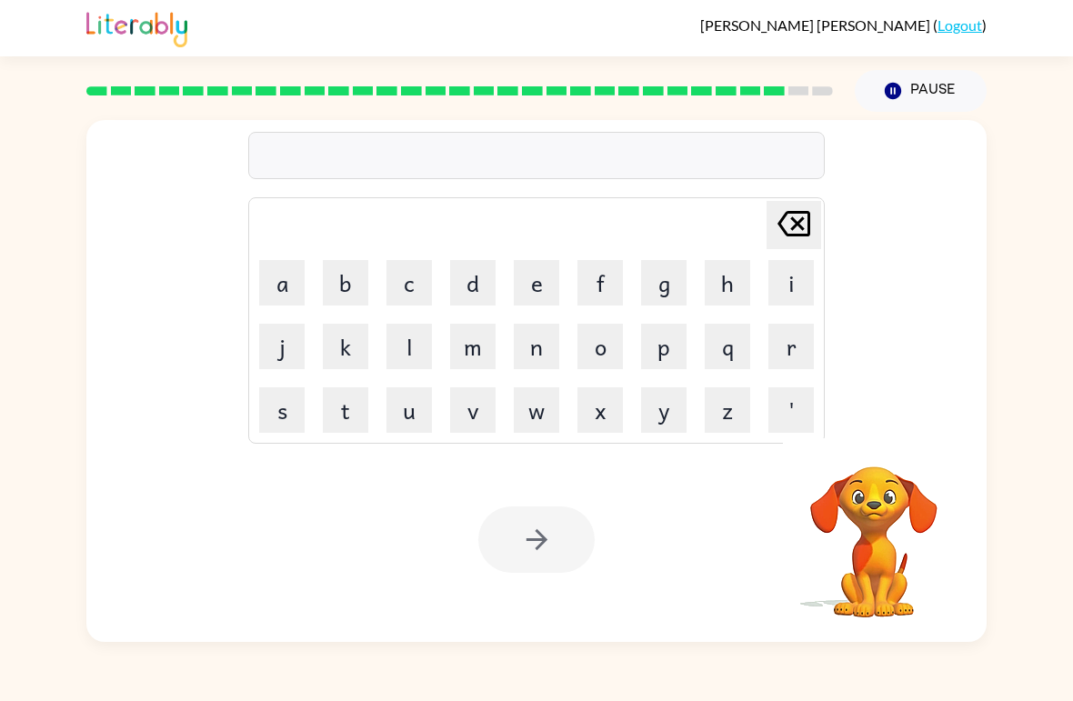
click at [276, 419] on button "s" at bounding box center [281, 409] width 45 height 45
click at [609, 346] on button "o" at bounding box center [599, 346] width 45 height 45
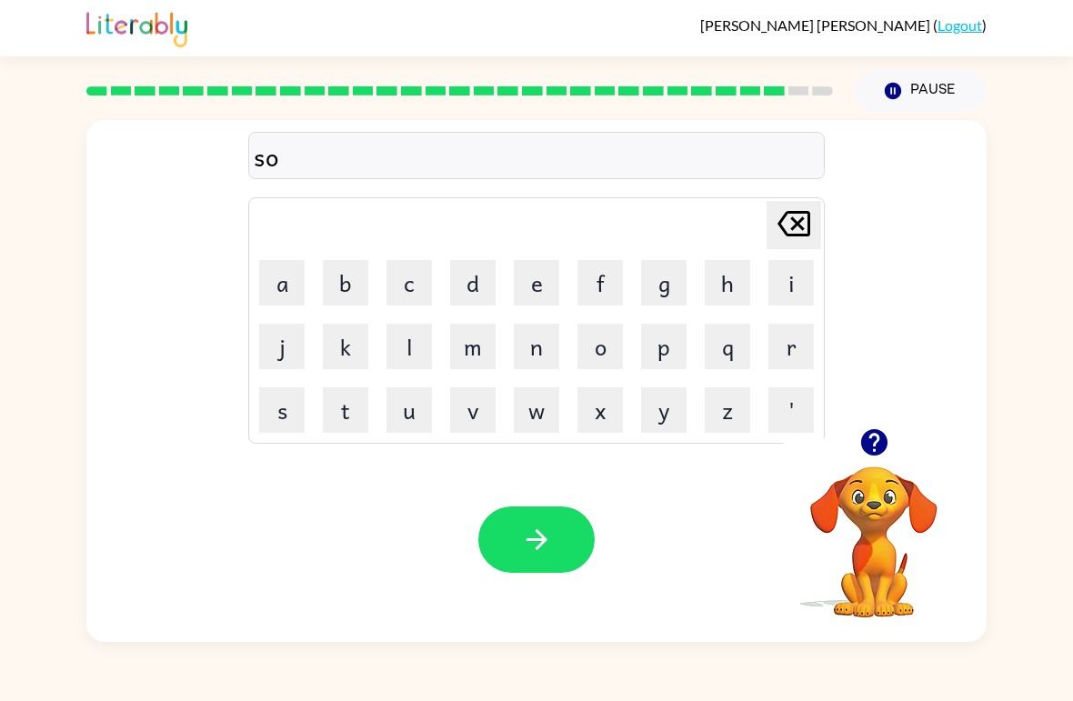
click at [341, 296] on button "b" at bounding box center [345, 282] width 45 height 45
click at [547, 294] on button "e" at bounding box center [536, 282] width 45 height 45
click at [787, 347] on button "r" at bounding box center [790, 346] width 45 height 45
click at [537, 419] on button "w" at bounding box center [536, 409] width 45 height 45
click at [278, 287] on button "a" at bounding box center [281, 282] width 45 height 45
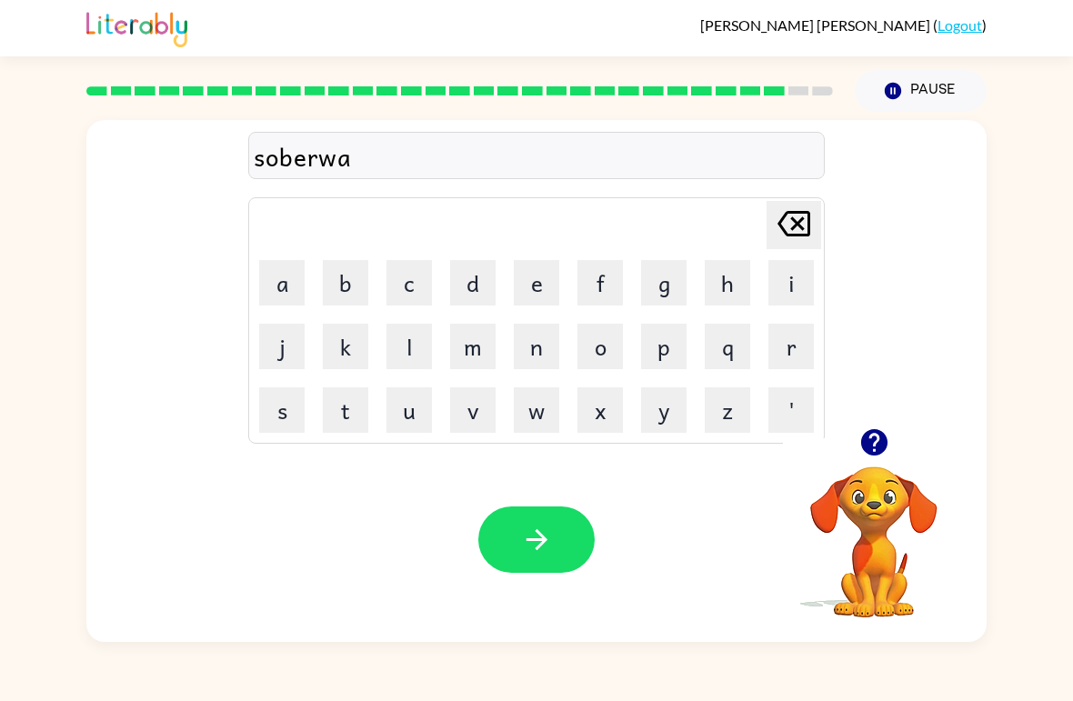
click at [796, 283] on button "i" at bounding box center [790, 282] width 45 height 45
click at [293, 422] on button "s" at bounding box center [281, 409] width 45 height 45
click at [791, 233] on icon "[PERSON_NAME] last character input" at bounding box center [794, 224] width 44 height 44
click at [781, 357] on button "r" at bounding box center [790, 346] width 45 height 45
click at [546, 558] on button "button" at bounding box center [536, 539] width 116 height 66
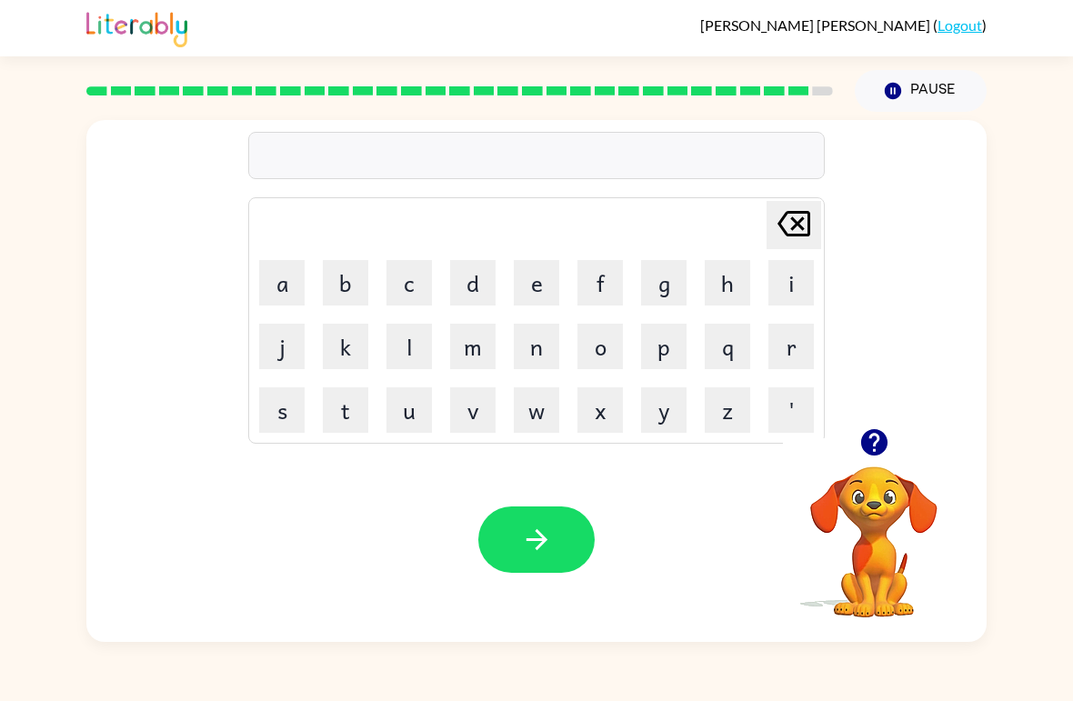
click at [870, 433] on icon "button" at bounding box center [873, 442] width 26 height 26
click at [410, 422] on button "u" at bounding box center [408, 409] width 45 height 45
click at [553, 353] on button "n" at bounding box center [536, 346] width 45 height 45
click at [297, 286] on button "a" at bounding box center [281, 282] width 45 height 45
click at [610, 282] on button "f" at bounding box center [599, 282] width 45 height 45
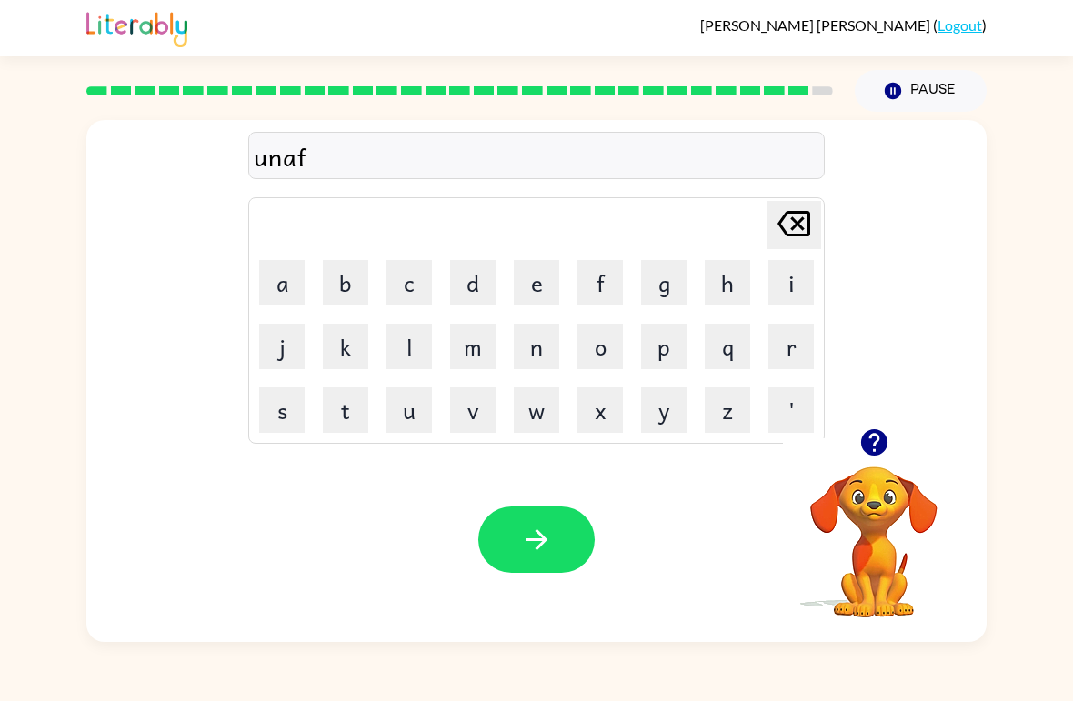
click at [812, 351] on button "r" at bounding box center [790, 346] width 45 height 45
click at [270, 295] on button "a" at bounding box center [281, 282] width 45 height 45
click at [800, 280] on button "i" at bounding box center [790, 282] width 45 height 45
click at [480, 279] on button "d" at bounding box center [472, 282] width 45 height 45
click at [786, 216] on icon at bounding box center [793, 223] width 33 height 25
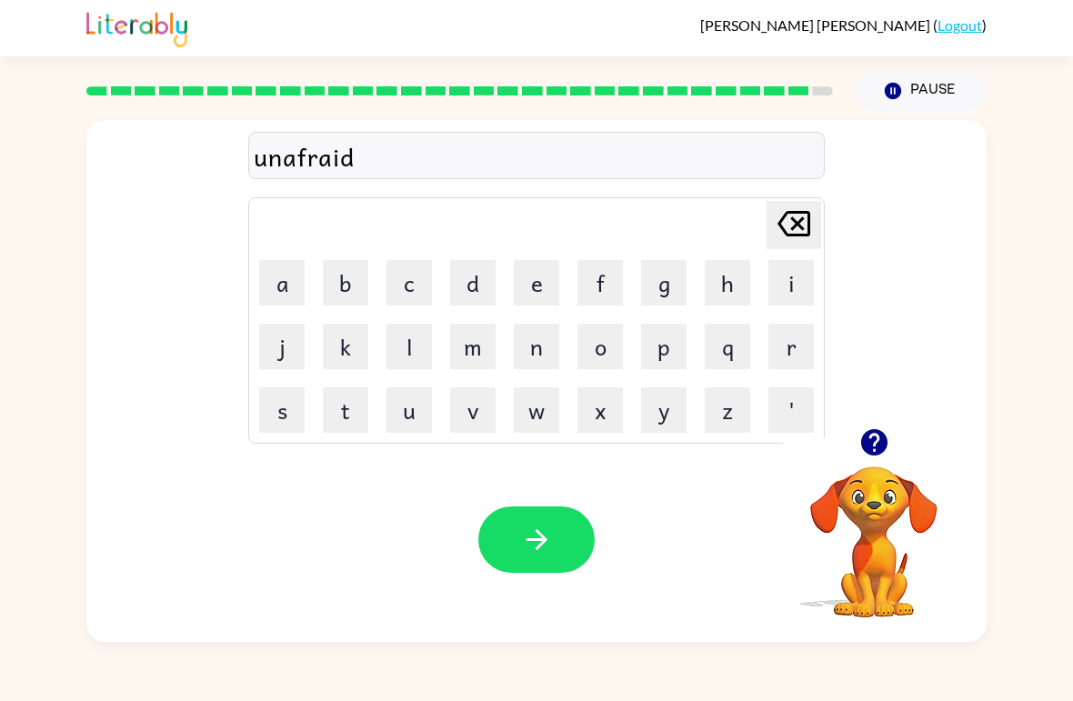
click at [786, 215] on icon at bounding box center [793, 223] width 33 height 25
click at [797, 213] on icon at bounding box center [793, 223] width 33 height 25
click at [796, 212] on icon at bounding box center [793, 223] width 33 height 25
click at [802, 212] on icon at bounding box center [793, 223] width 33 height 25
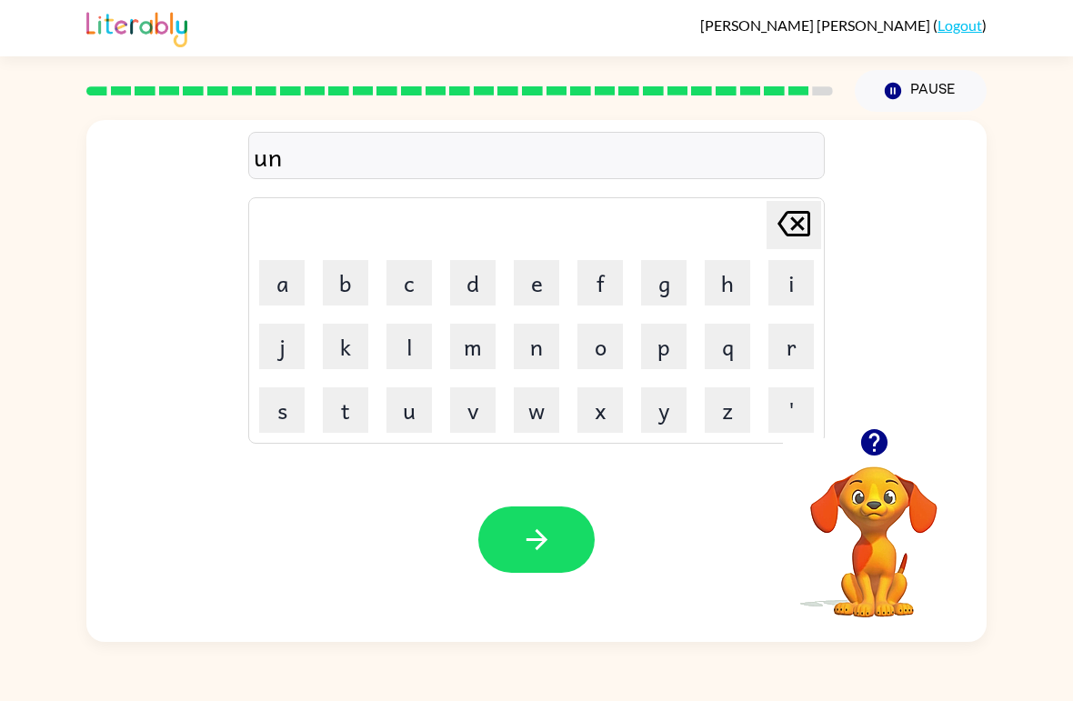
click at [276, 298] on button "a" at bounding box center [281, 282] width 45 height 45
click at [607, 276] on button "f" at bounding box center [599, 282] width 45 height 45
click at [799, 343] on button "r" at bounding box center [790, 346] width 45 height 45
click at [799, 342] on button "r" at bounding box center [790, 346] width 45 height 45
click at [475, 302] on button "d" at bounding box center [472, 282] width 45 height 45
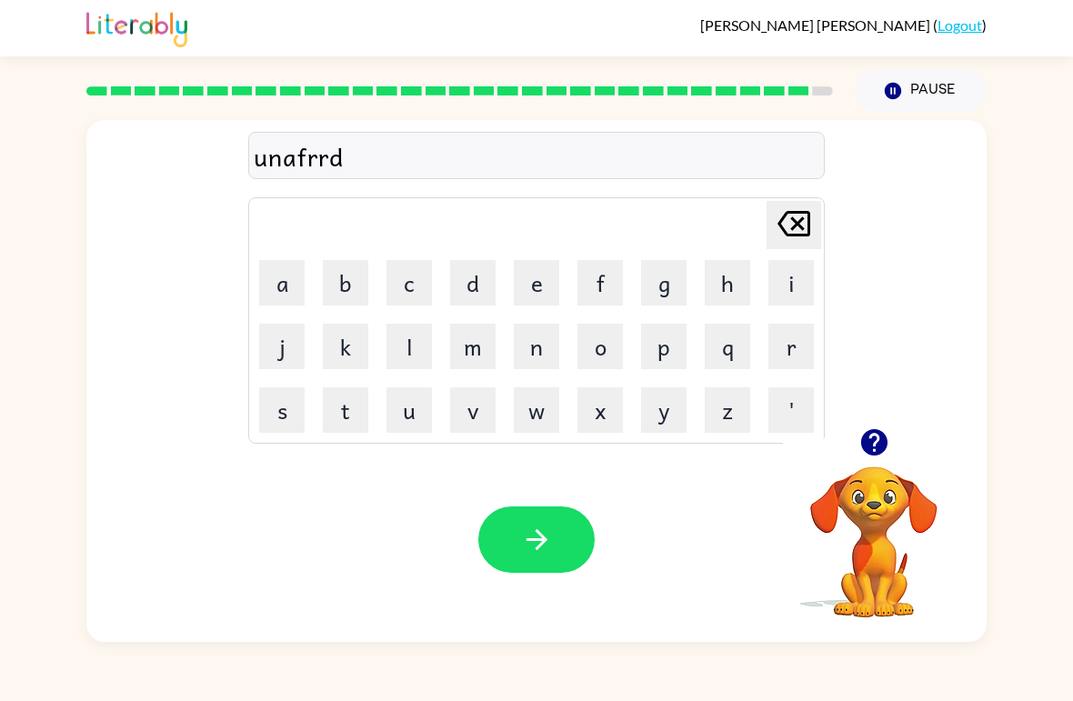
click at [533, 296] on button "e" at bounding box center [536, 282] width 45 height 45
click at [800, 210] on icon "[PERSON_NAME] last character input" at bounding box center [794, 224] width 44 height 44
click at [800, 209] on icon "[PERSON_NAME] last character input" at bounding box center [794, 224] width 44 height 44
click at [798, 223] on icon at bounding box center [793, 223] width 33 height 25
click at [480, 296] on button "d" at bounding box center [472, 282] width 45 height 45
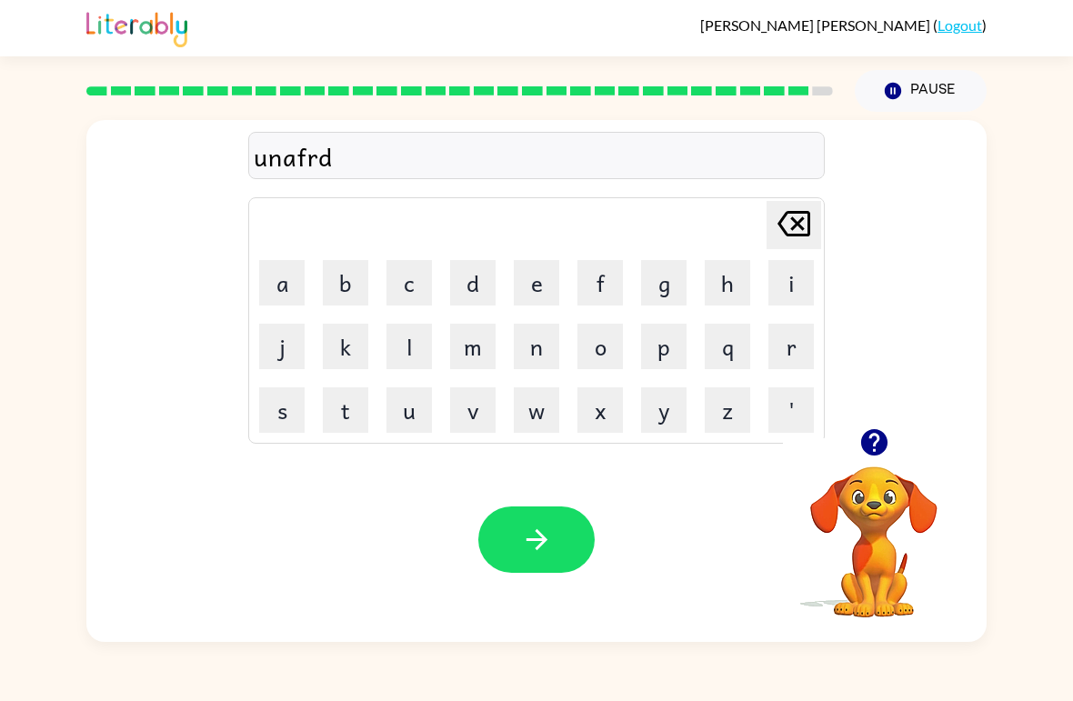
click at [558, 302] on button "e" at bounding box center [536, 282] width 45 height 45
click at [795, 223] on icon at bounding box center [793, 223] width 33 height 25
click at [781, 300] on button "i" at bounding box center [790, 282] width 45 height 45
click at [486, 278] on button "d" at bounding box center [472, 282] width 45 height 45
click at [532, 289] on button "e" at bounding box center [536, 282] width 45 height 45
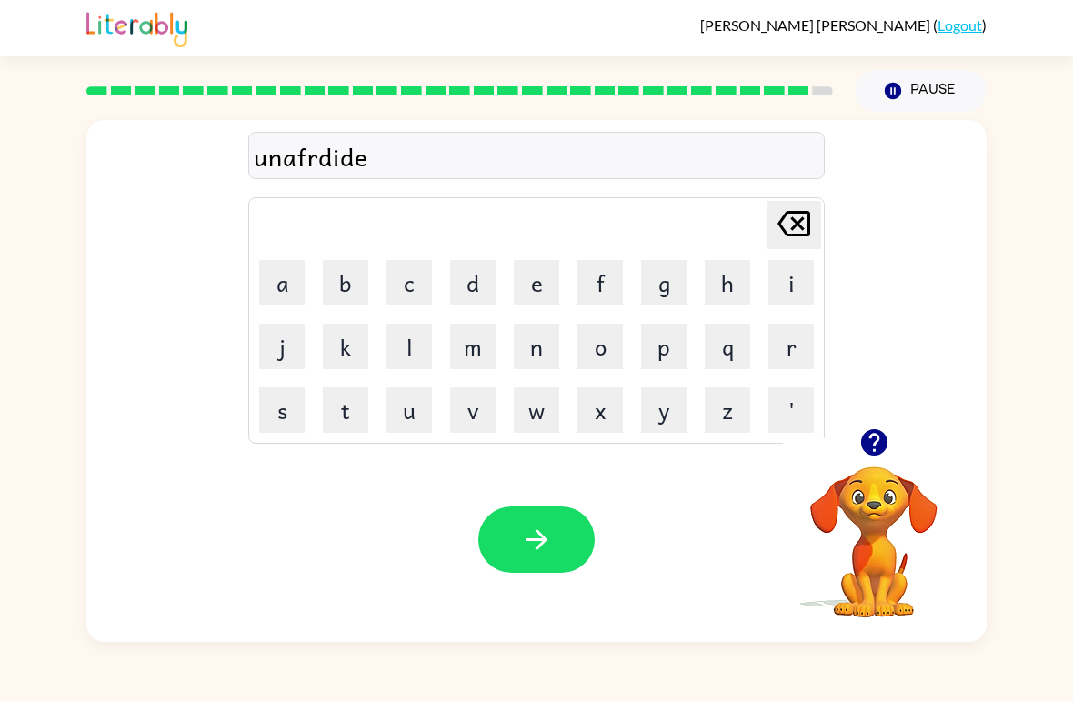
click at [781, 222] on icon at bounding box center [793, 223] width 33 height 25
click at [781, 221] on icon at bounding box center [793, 223] width 33 height 25
click at [557, 270] on button "e" at bounding box center [536, 282] width 45 height 45
click at [787, 222] on icon "[PERSON_NAME] last character input" at bounding box center [794, 224] width 44 height 44
click at [816, 230] on button "[PERSON_NAME] last character input" at bounding box center [794, 225] width 55 height 48
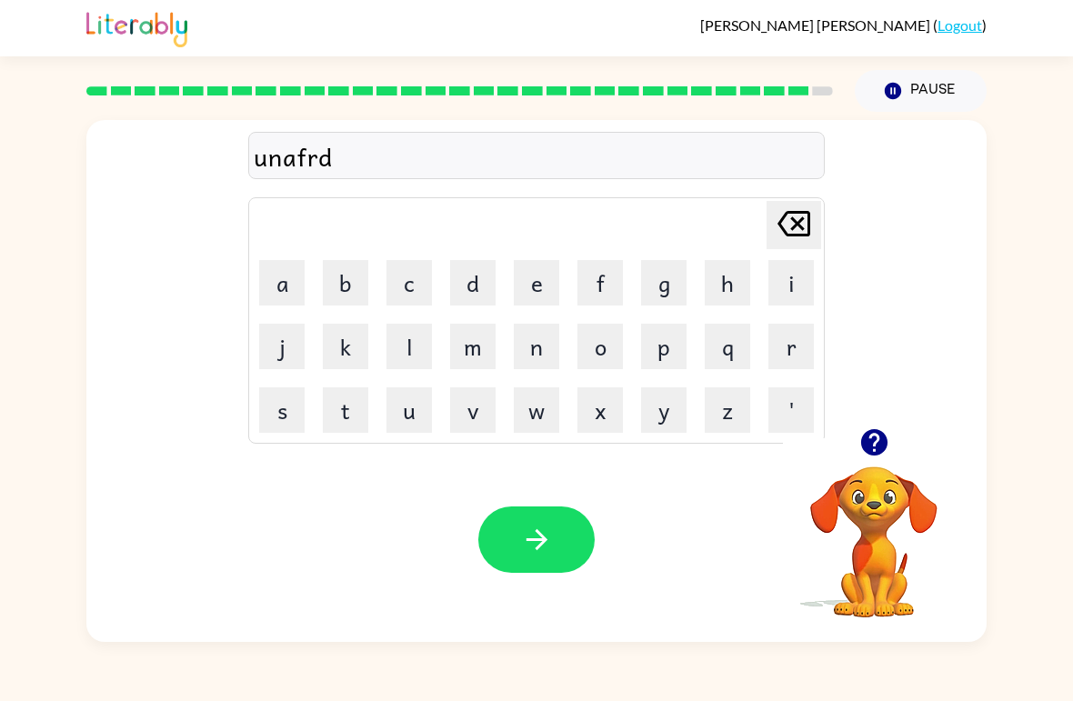
click at [816, 229] on button "[PERSON_NAME] last character input" at bounding box center [794, 225] width 55 height 48
click at [820, 222] on button "[PERSON_NAME] last character input" at bounding box center [794, 225] width 55 height 48
click at [820, 220] on button "[PERSON_NAME] last character input" at bounding box center [794, 225] width 55 height 48
click at [287, 293] on button "a" at bounding box center [281, 282] width 45 height 45
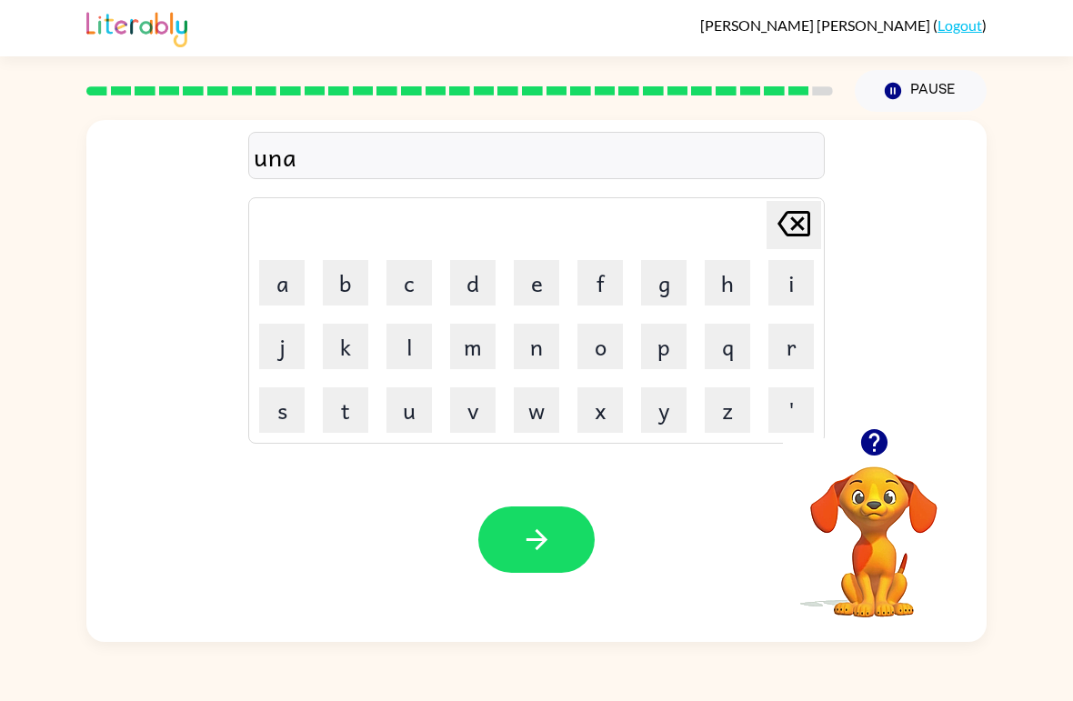
click at [592, 282] on button "f" at bounding box center [599, 282] width 45 height 45
click at [807, 351] on button "r" at bounding box center [790, 346] width 45 height 45
click at [786, 272] on button "i" at bounding box center [790, 282] width 45 height 45
click at [481, 273] on button "d" at bounding box center [472, 282] width 45 height 45
click at [545, 287] on button "e" at bounding box center [536, 282] width 45 height 45
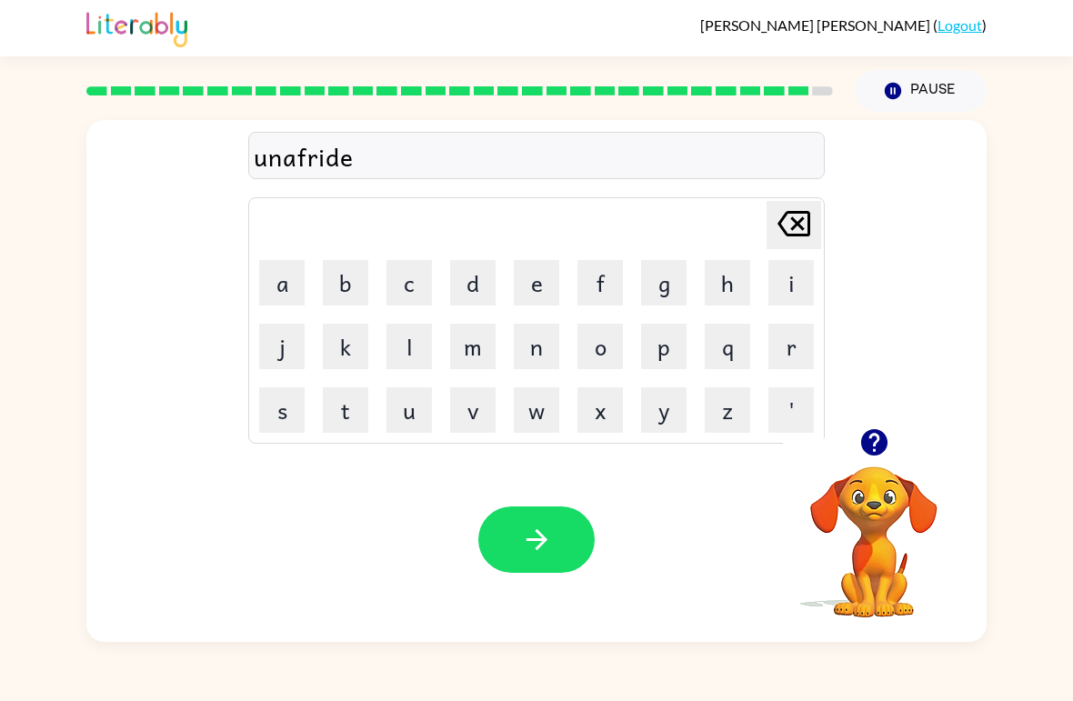
click at [552, 548] on icon "button" at bounding box center [537, 540] width 32 height 32
